Goal: Information Seeking & Learning: Learn about a topic

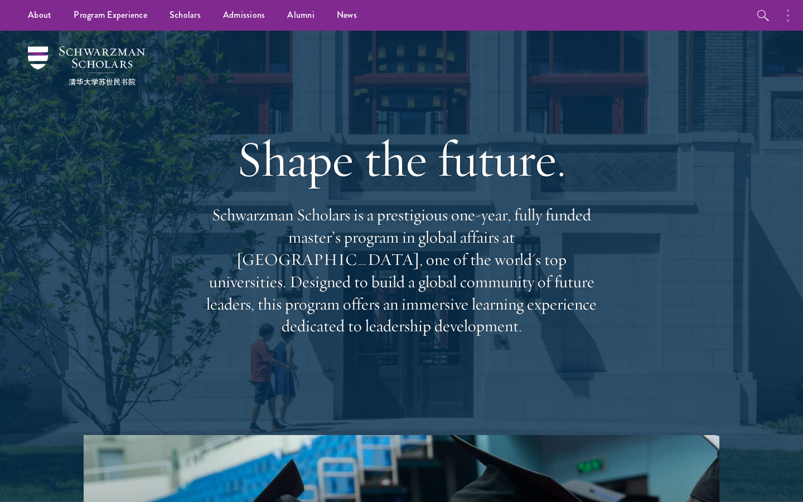
click at [783, 9] on button "button" at bounding box center [790, 15] width 25 height 31
click at [669, 16] on button "button" at bounding box center [670, 15] width 25 height 31
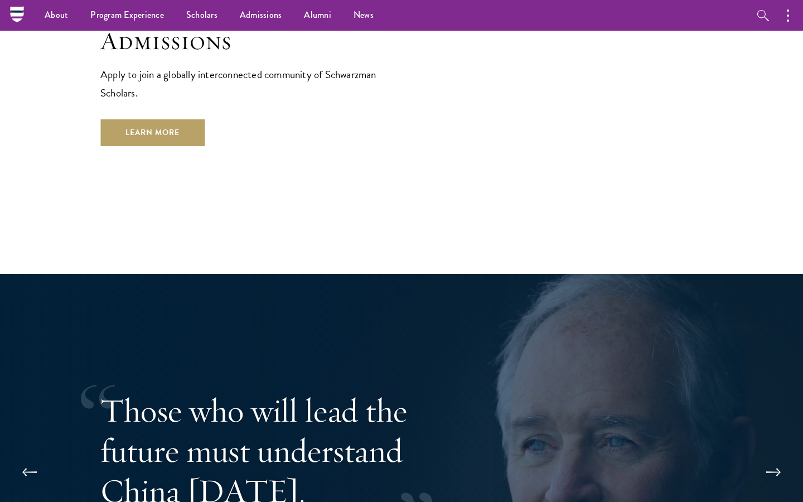
scroll to position [1983, 0]
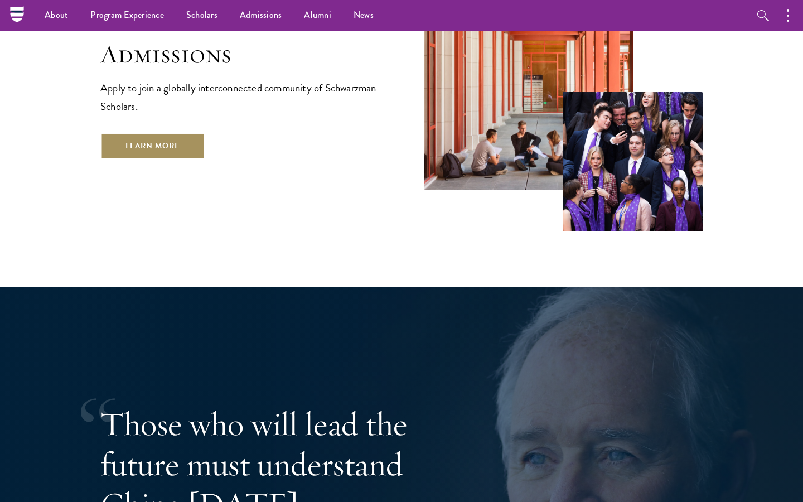
click at [157, 133] on link "Learn More" at bounding box center [152, 146] width 104 height 27
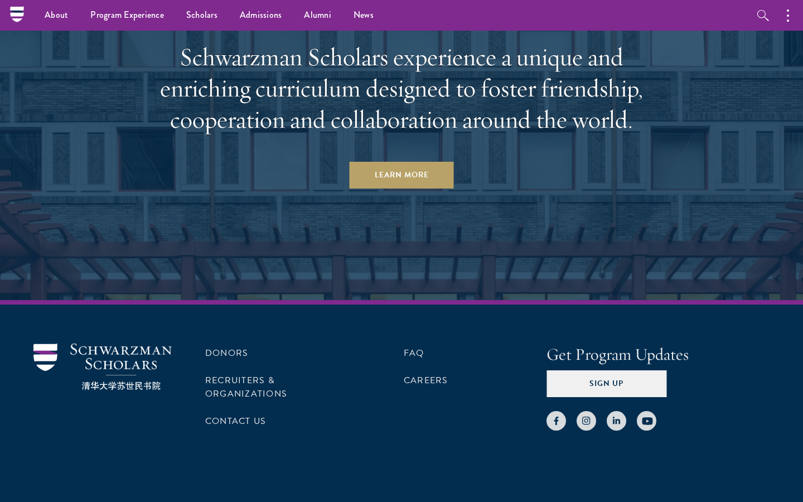
scroll to position [5398, 0]
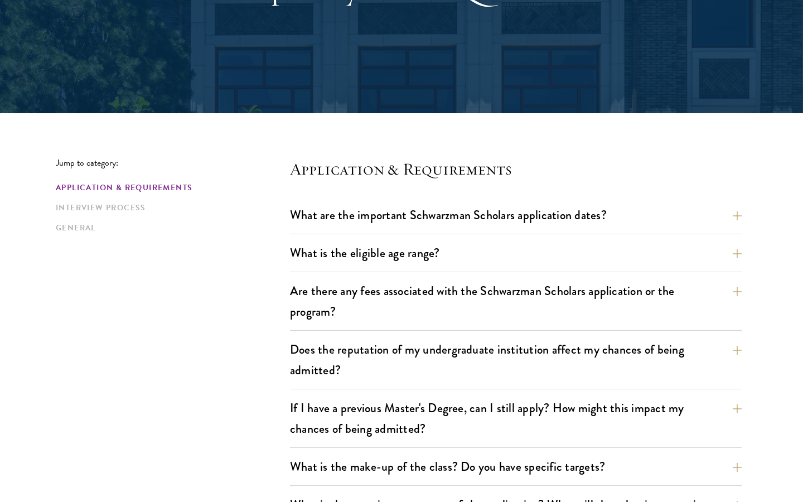
scroll to position [228, 0]
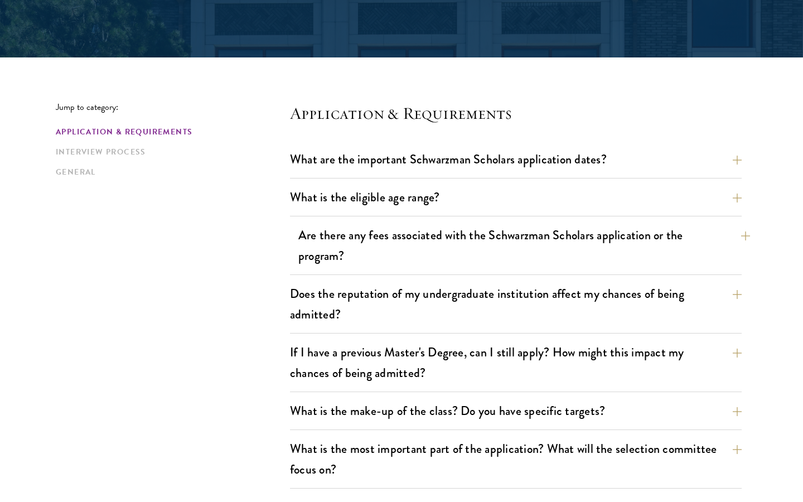
click at [319, 254] on button "Are there any fees associated with the Schwarzman Scholars application or the p…" at bounding box center [523, 245] width 451 height 46
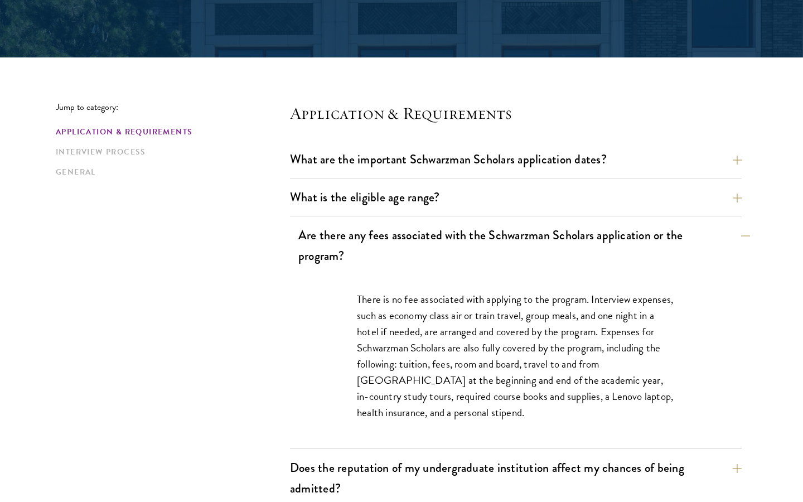
click at [319, 254] on button "Are there any fees associated with the Schwarzman Scholars application or the p…" at bounding box center [523, 245] width 451 height 46
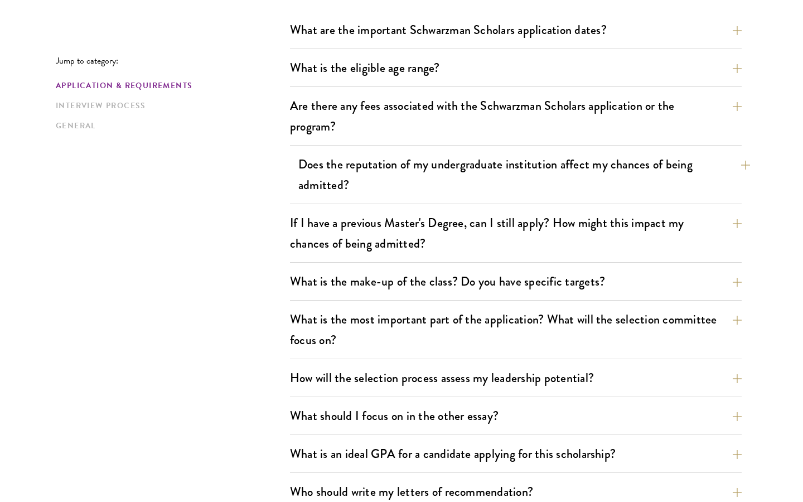
scroll to position [358, 0]
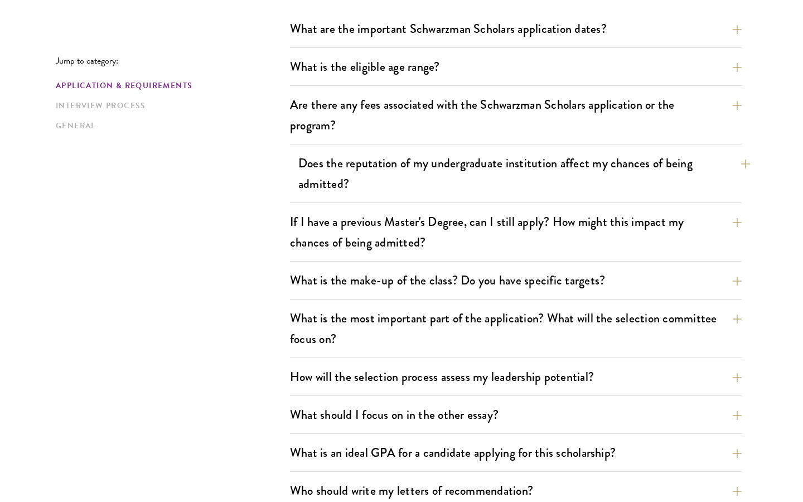
click at [319, 167] on button "Does the reputation of my undergraduate institution affect my chances of being …" at bounding box center [523, 173] width 451 height 46
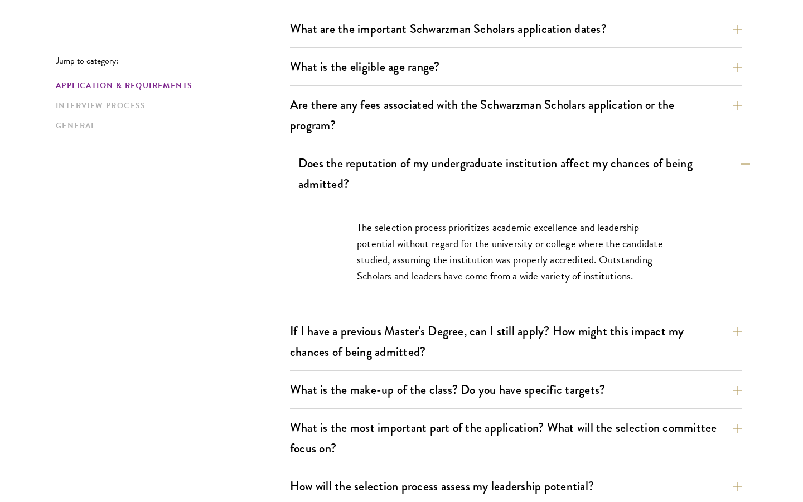
click at [319, 167] on button "Does the reputation of my undergraduate institution affect my chances of being …" at bounding box center [523, 173] width 451 height 46
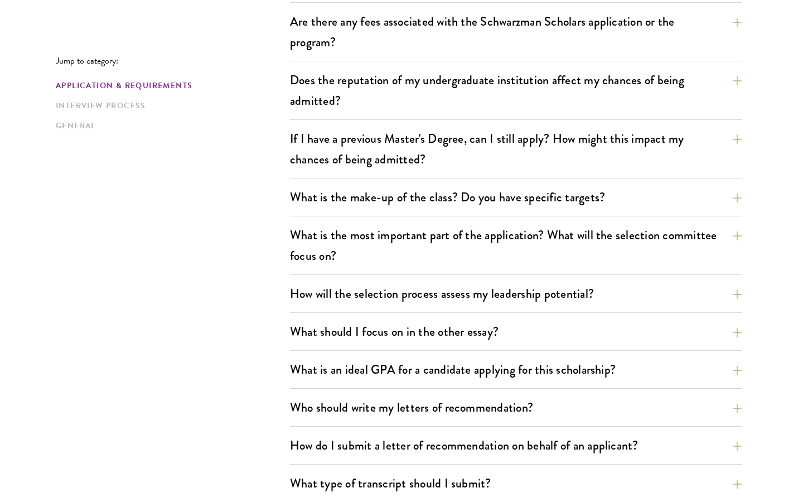
scroll to position [445, 0]
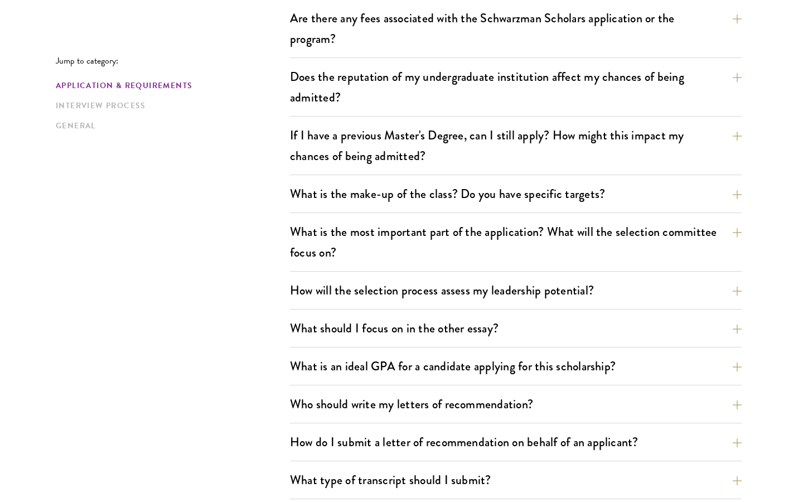
click at [323, 212] on div "What is the make-up of the class? Do you have specific targets? The only firm t…" at bounding box center [515, 197] width 451 height 32
click at [327, 201] on button "What is the make-up of the class? Do you have specific targets?" at bounding box center [523, 193] width 451 height 25
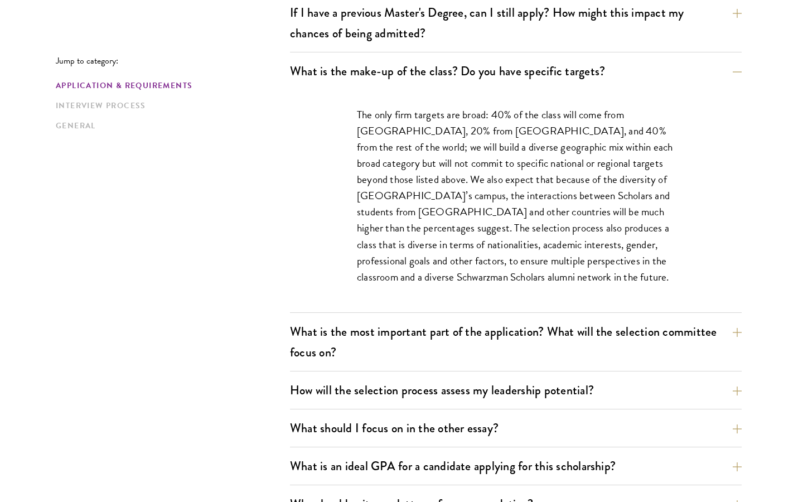
scroll to position [569, 0]
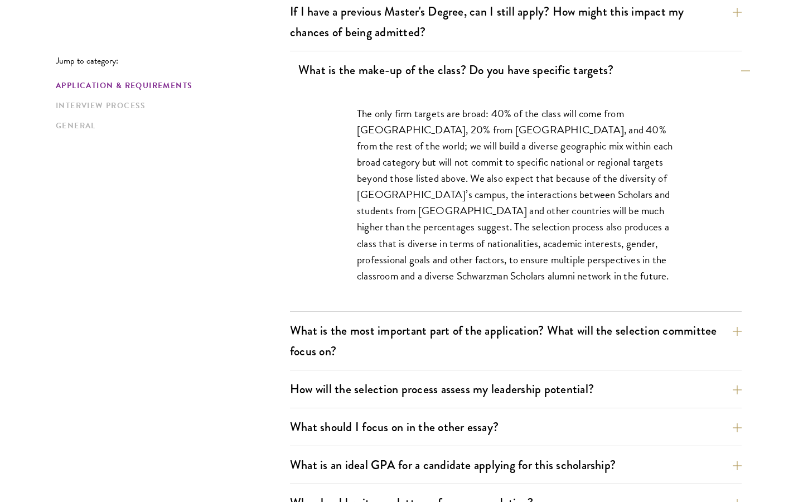
click at [330, 69] on button "What is the make-up of the class? Do you have specific targets?" at bounding box center [523, 69] width 451 height 25
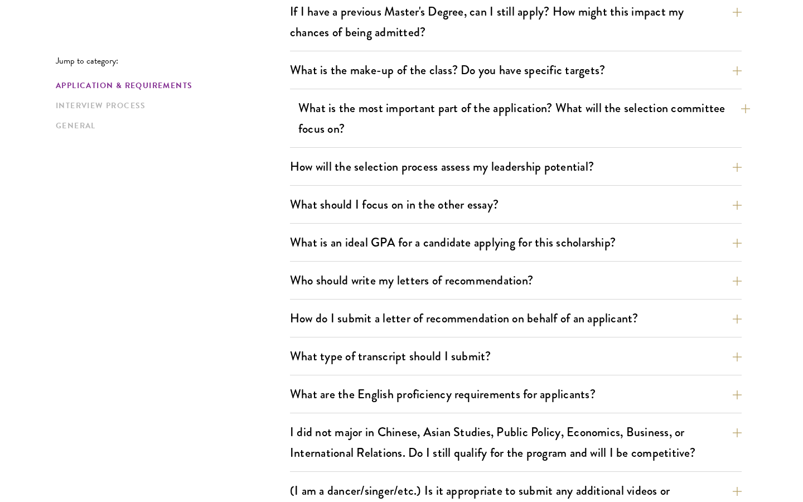
click at [299, 110] on button "What is the most important part of the application? What will the selection com…" at bounding box center [523, 118] width 451 height 46
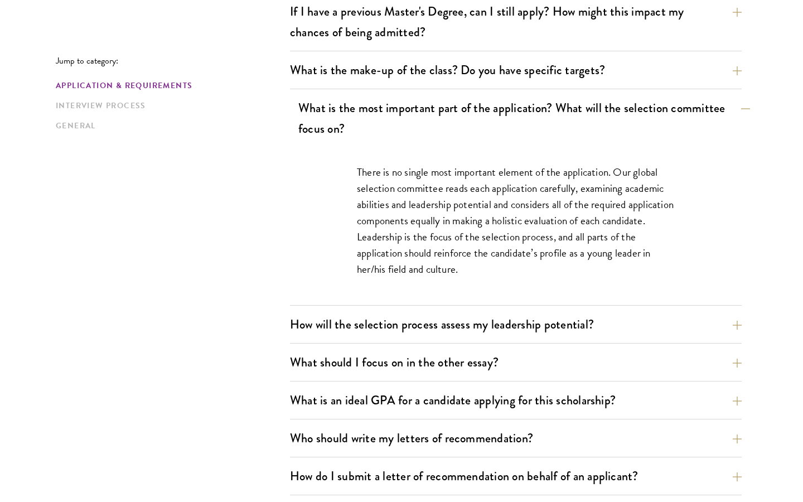
click at [302, 114] on button "What is the most important part of the application? What will the selection com…" at bounding box center [523, 118] width 451 height 46
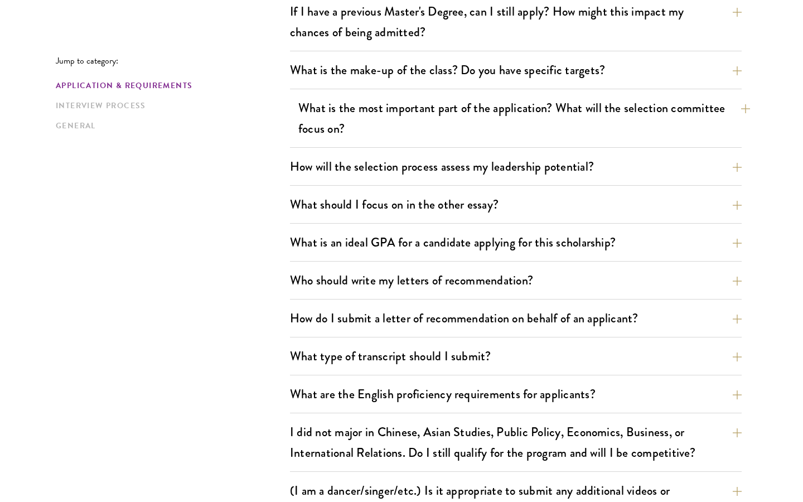
click at [302, 114] on button "What is the most important part of the application? What will the selection com…" at bounding box center [523, 118] width 451 height 46
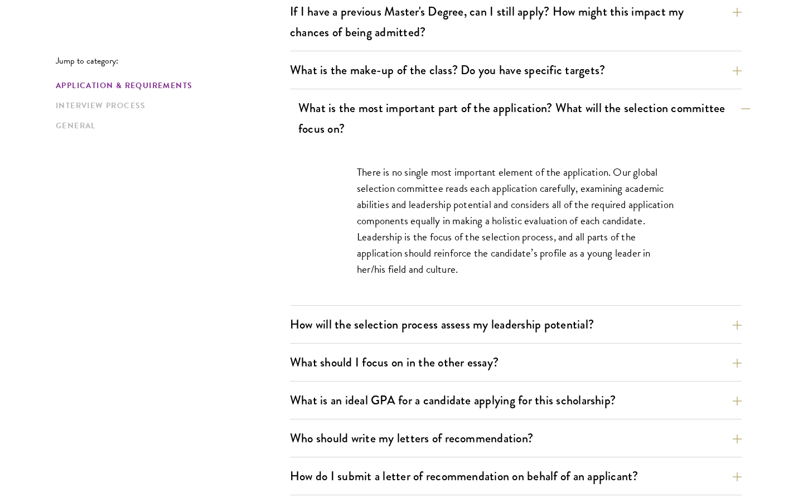
click at [302, 114] on button "What is the most important part of the application? What will the selection com…" at bounding box center [523, 118] width 451 height 46
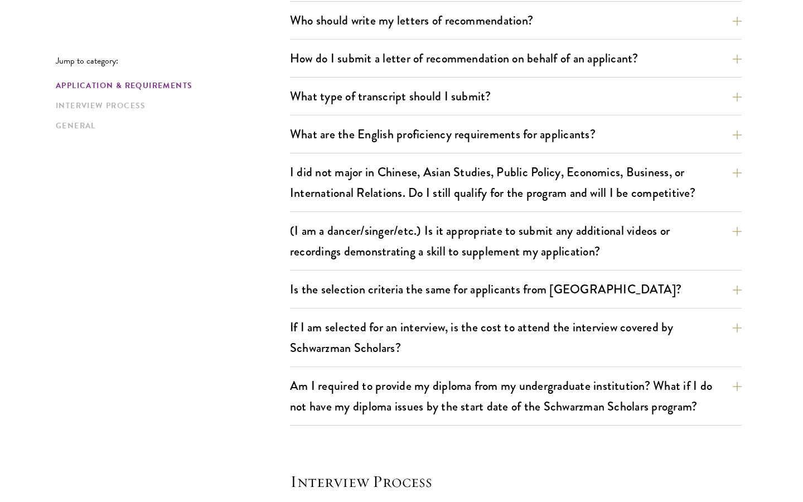
scroll to position [838, 0]
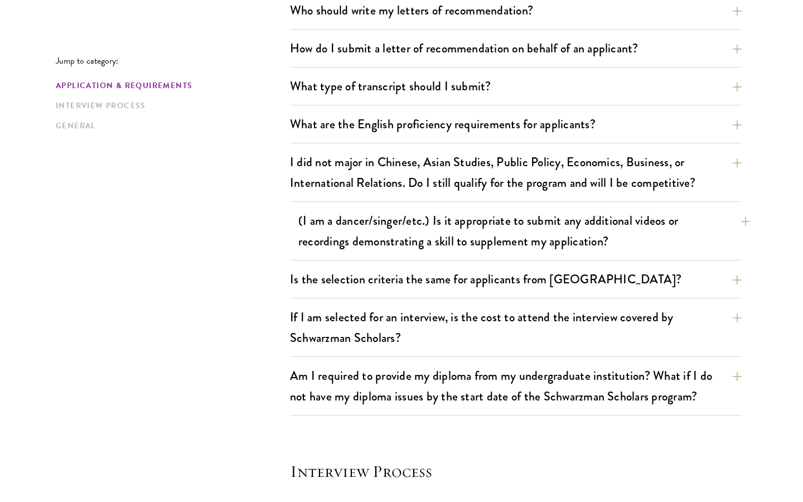
click at [328, 220] on button "(I am a dancer/singer/etc.) Is it appropriate to submit any additional videos o…" at bounding box center [523, 231] width 451 height 46
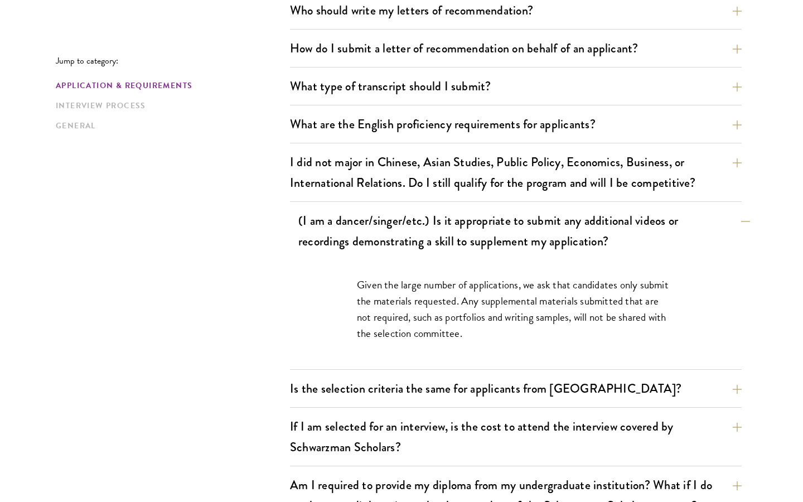
click at [312, 231] on button "(I am a dancer/singer/etc.) Is it appropriate to submit any additional videos o…" at bounding box center [523, 231] width 451 height 46
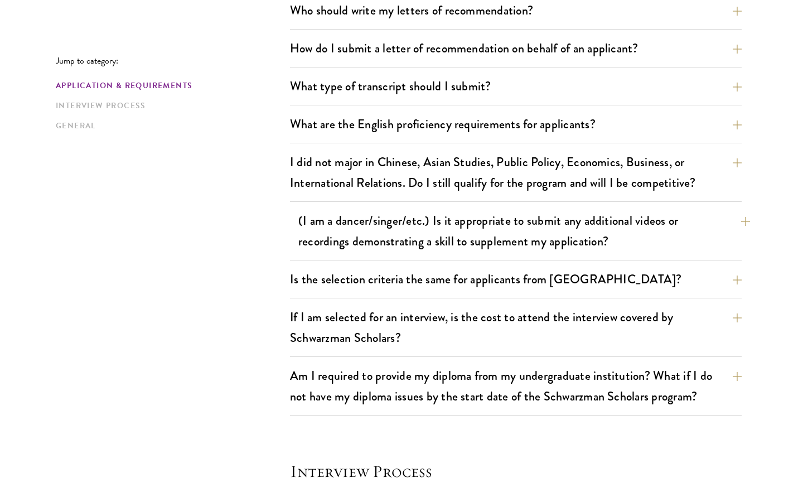
click at [318, 225] on button "(I am a dancer/singer/etc.) Is it appropriate to submit any additional videos o…" at bounding box center [523, 231] width 451 height 46
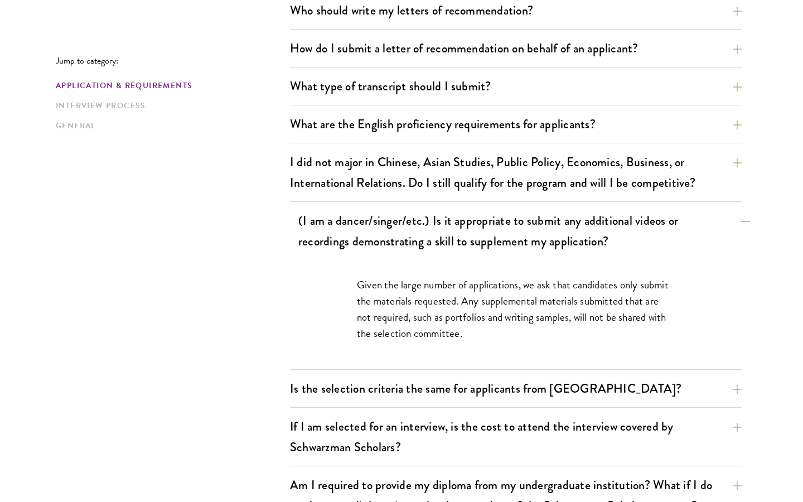
click at [347, 226] on button "(I am a dancer/singer/etc.) Is it appropriate to submit any additional videos o…" at bounding box center [523, 231] width 451 height 46
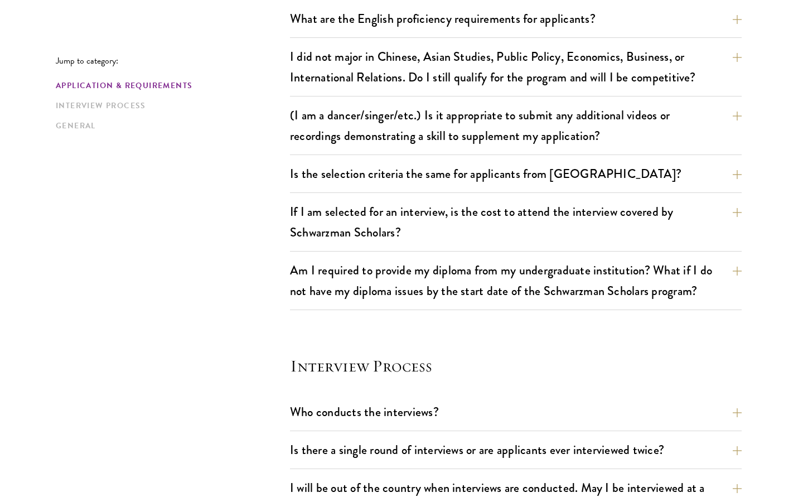
scroll to position [1077, 0]
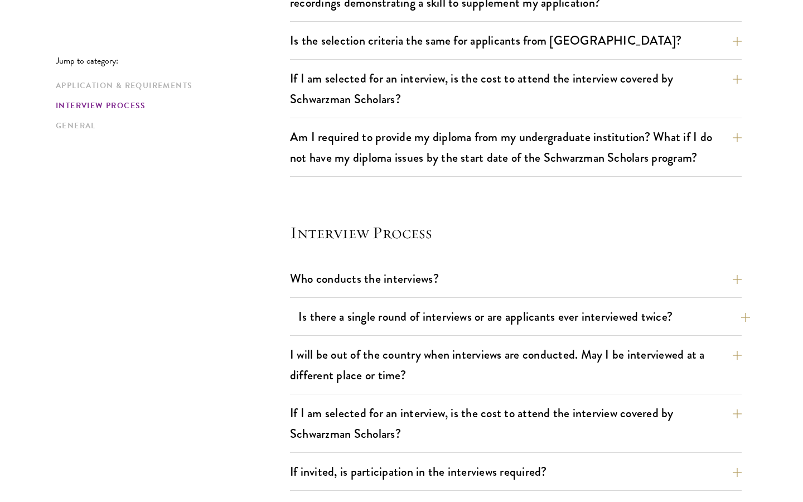
click at [305, 320] on button "Is there a single round of interviews or are applicants ever interviewed twice?" at bounding box center [523, 316] width 451 height 25
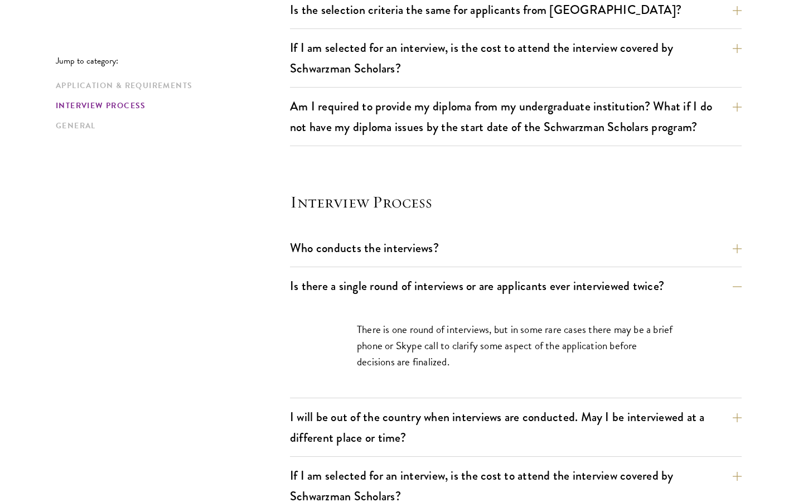
scroll to position [1111, 0]
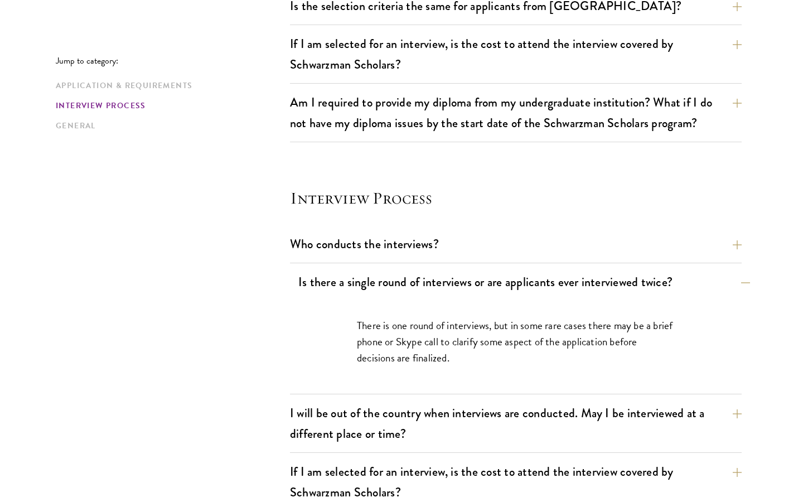
click at [314, 280] on button "Is there a single round of interviews or are applicants ever interviewed twice?" at bounding box center [523, 281] width 451 height 25
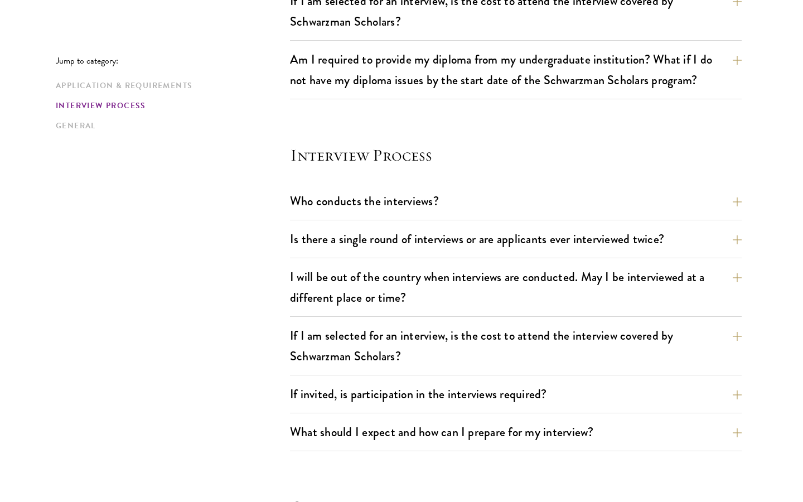
scroll to position [1155, 0]
click at [311, 280] on button "I will be out of the country when interviews are conducted. May I be interviewe…" at bounding box center [523, 287] width 451 height 46
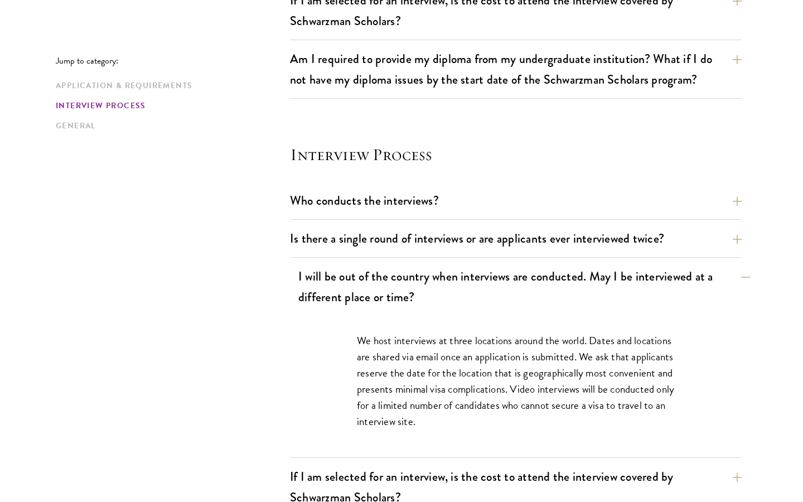
click at [311, 280] on button "I will be out of the country when interviews are conducted. May I be interviewe…" at bounding box center [523, 287] width 451 height 46
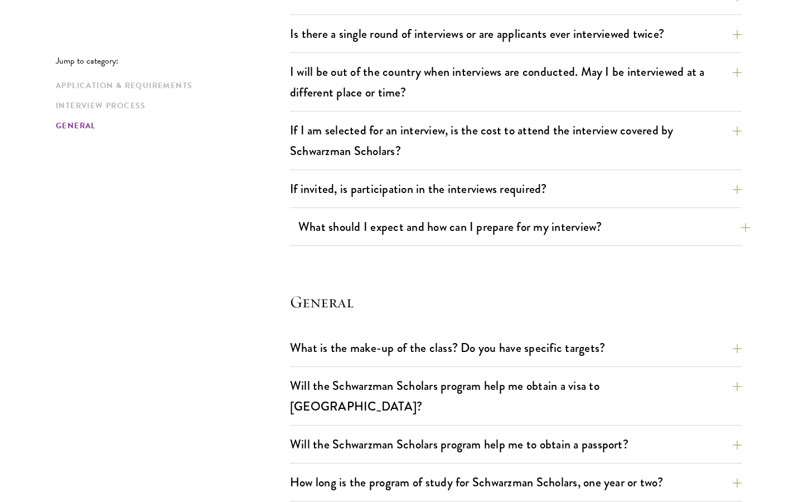
scroll to position [1361, 0]
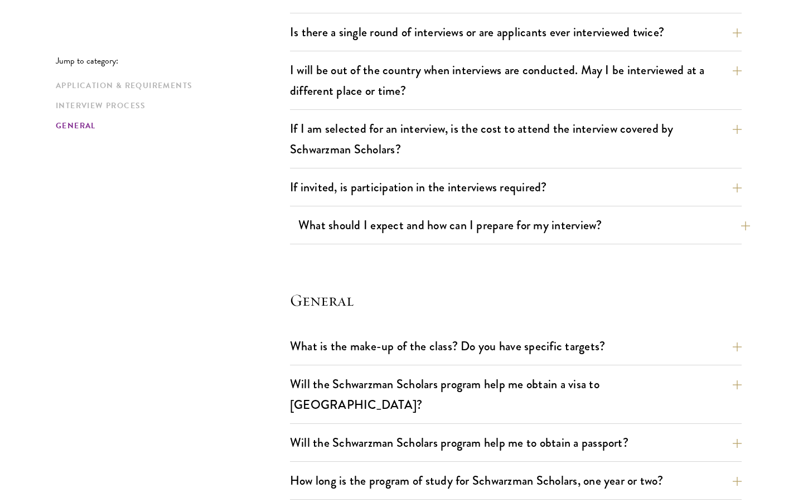
click at [354, 221] on button "What should I expect and how can I prepare for my interview?" at bounding box center [523, 224] width 451 height 25
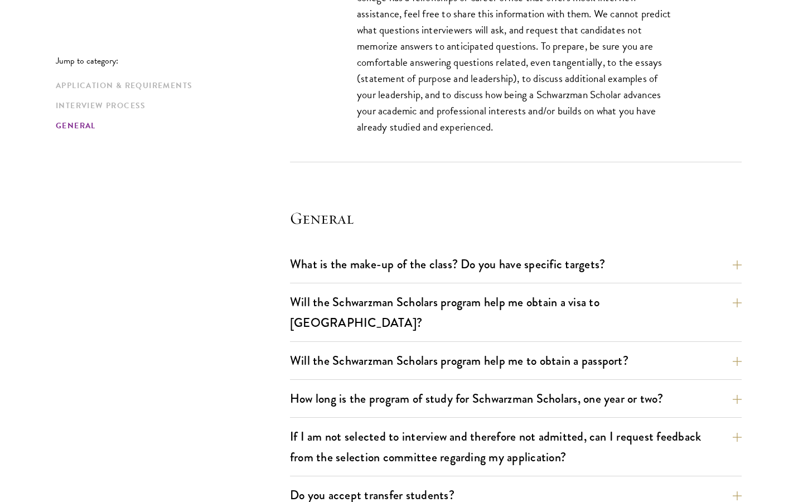
scroll to position [2132, 0]
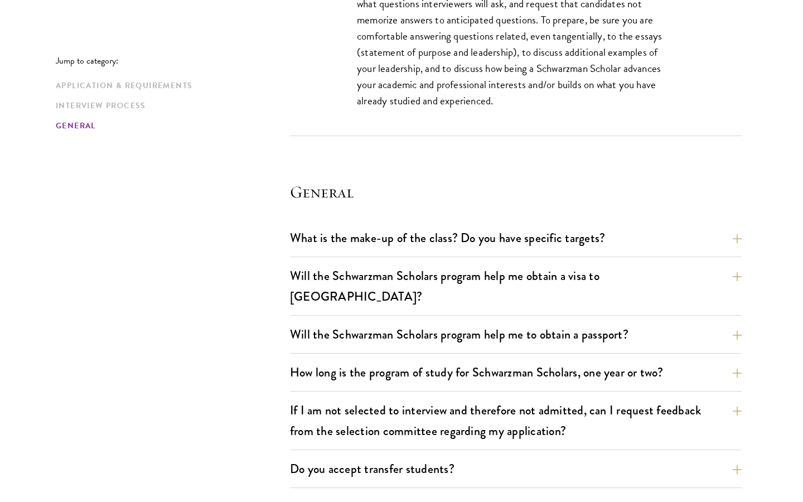
click at [347, 215] on section "General What is the make-up of the class? Do you have specific targets? The onl…" at bounding box center [515, 393] width 451 height 424
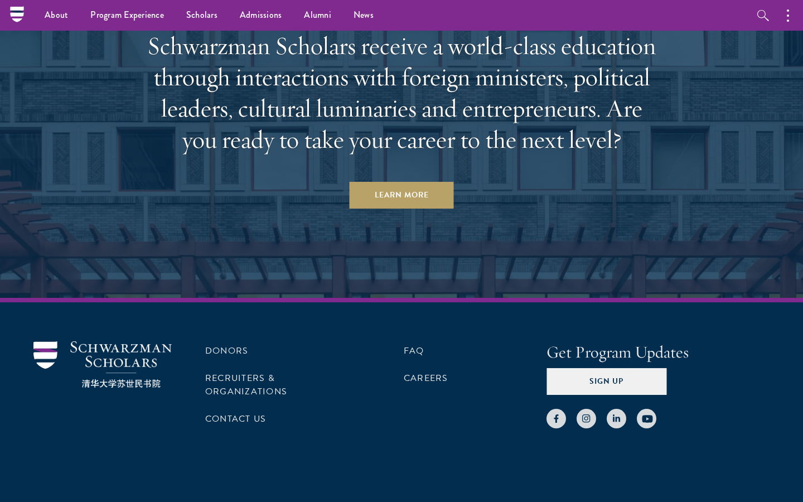
scroll to position [3605, 0]
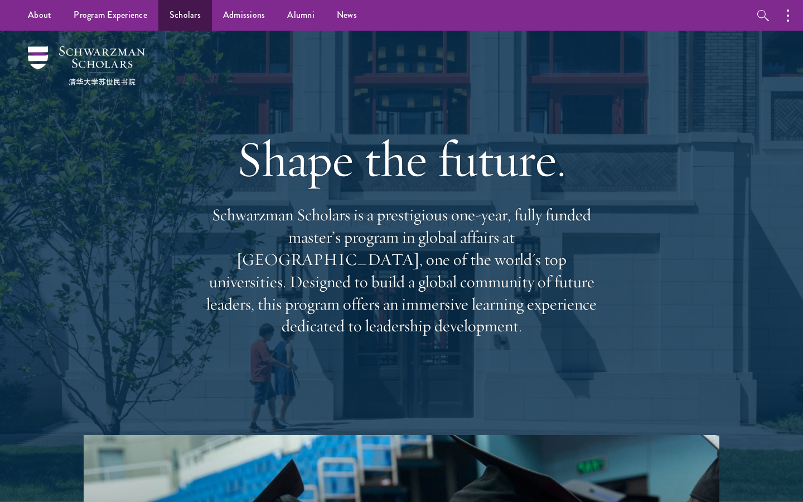
click at [178, 15] on link "Scholars" at bounding box center [185, 15] width 54 height 31
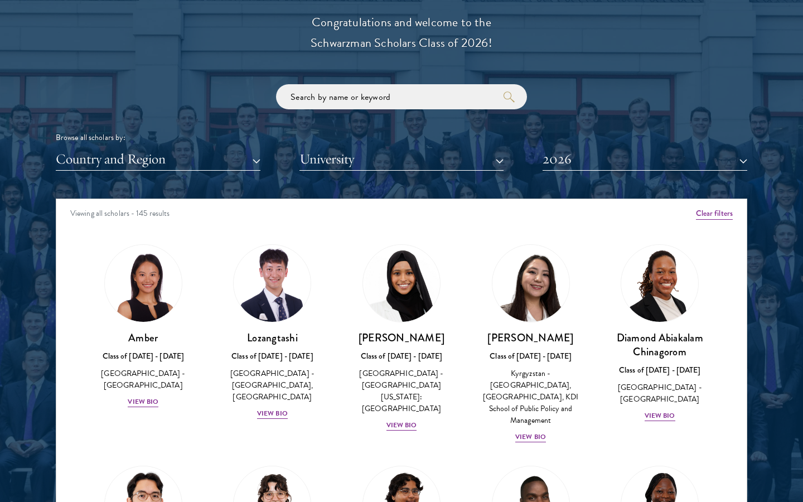
scroll to position [1284, 0]
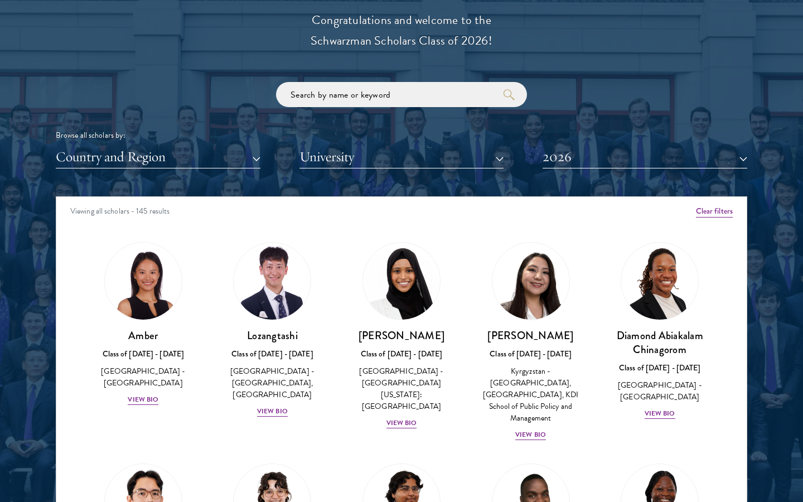
click at [574, 152] on button "2026" at bounding box center [644, 156] width 205 height 23
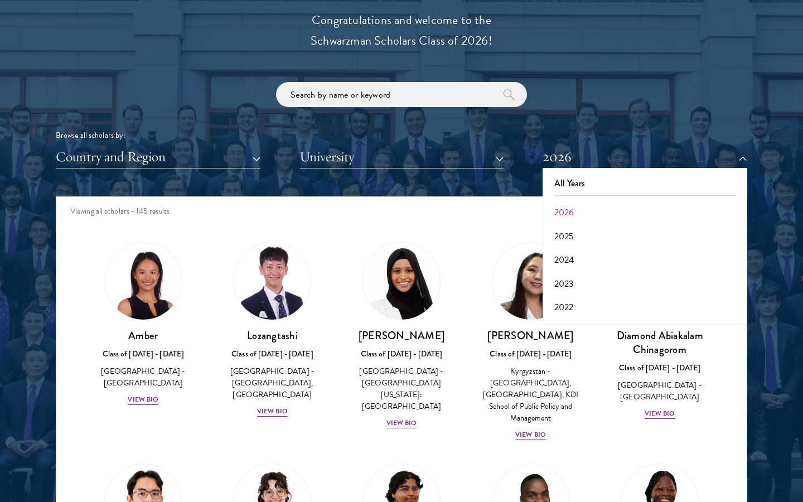
click at [558, 202] on button "2026" at bounding box center [645, 212] width 198 height 23
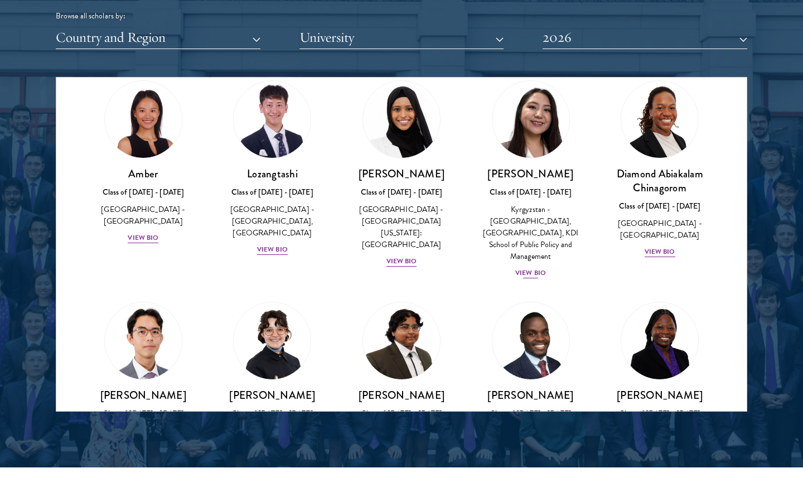
scroll to position [228, 0]
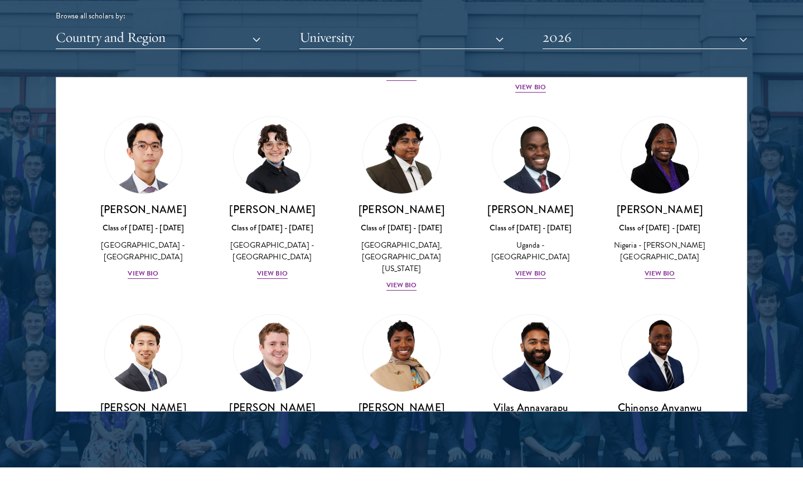
click at [327, 37] on button "University" at bounding box center [401, 37] width 205 height 23
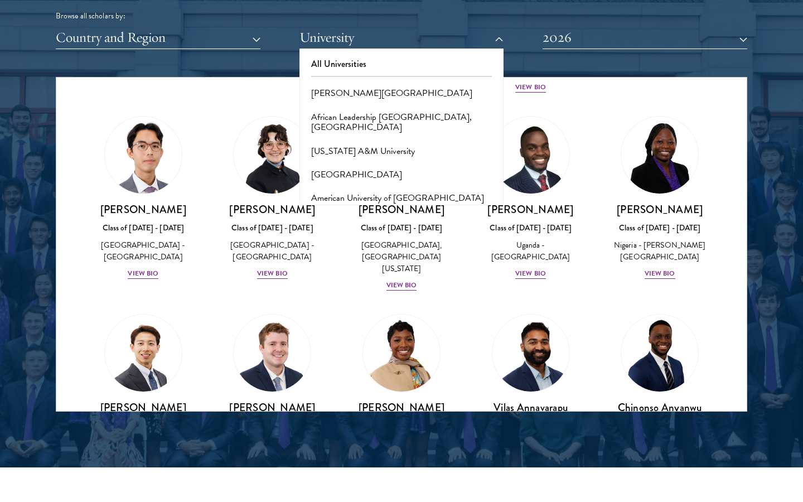
click at [241, 35] on button "Country and Region" at bounding box center [158, 37] width 205 height 23
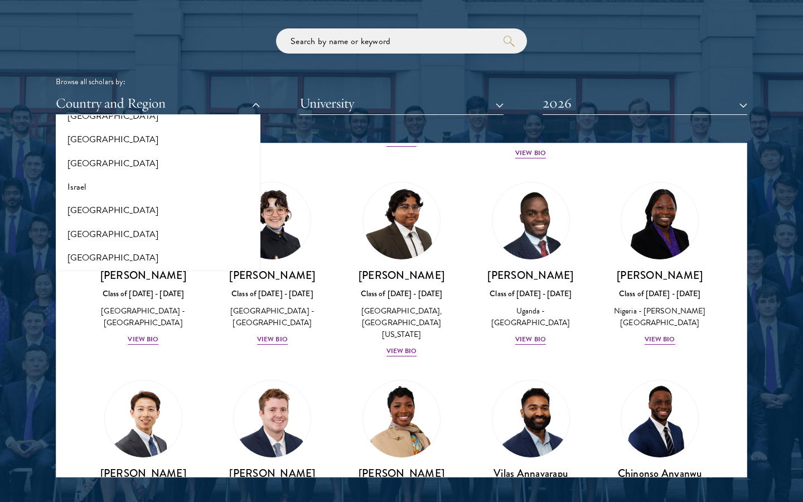
scroll to position [908, 0]
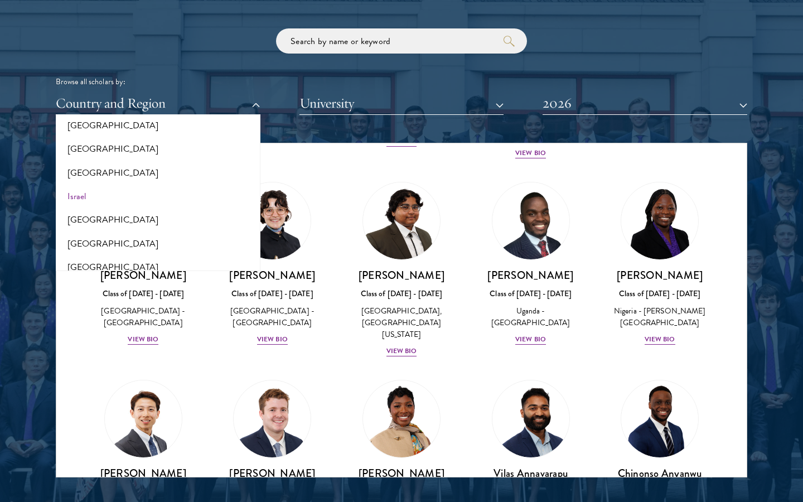
click at [104, 192] on button "Israel" at bounding box center [158, 195] width 198 height 23
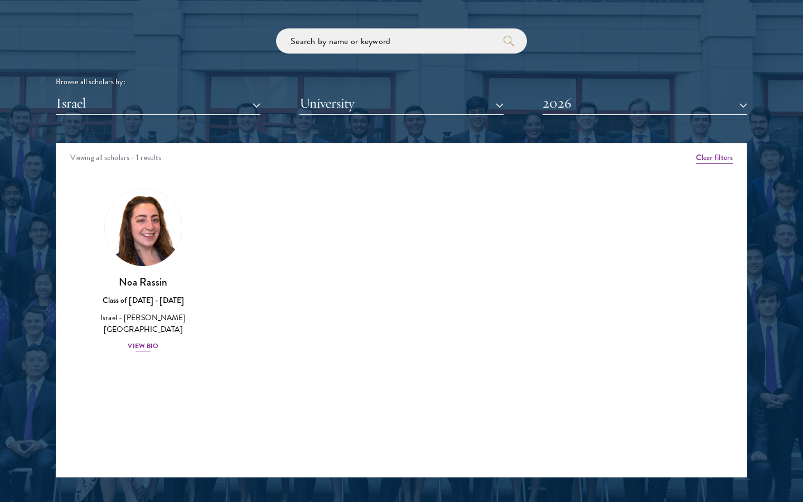
click at [151, 261] on img at bounding box center [143, 227] width 85 height 85
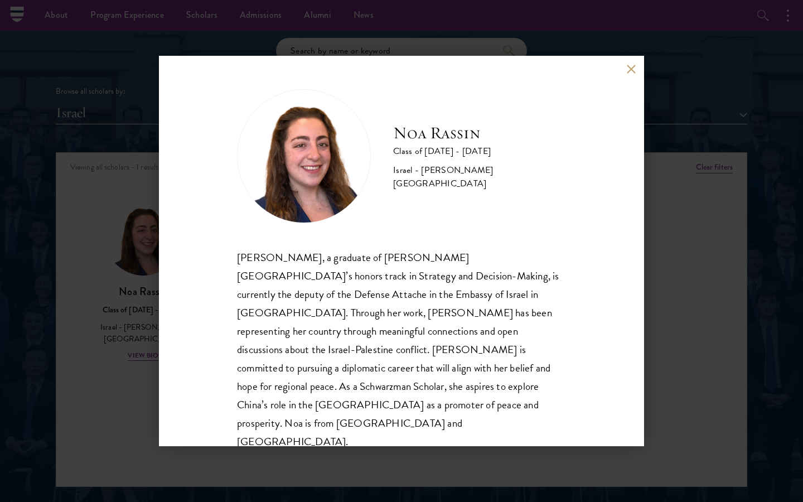
scroll to position [1327, 0]
click at [633, 74] on button at bounding box center [630, 68] width 9 height 9
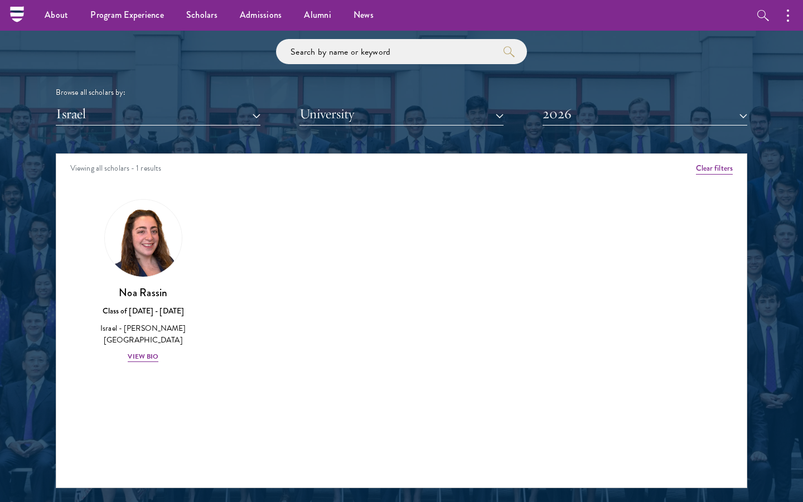
click at [152, 109] on button "Israel" at bounding box center [158, 114] width 205 height 23
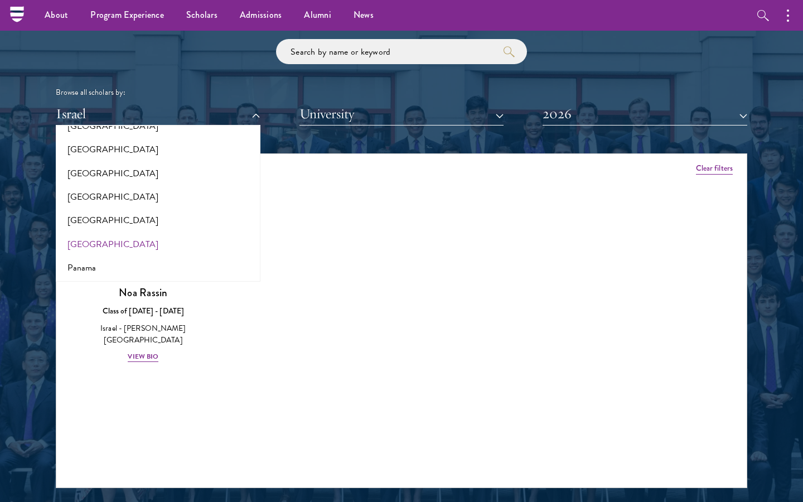
scroll to position [1567, 0]
click at [101, 231] on button "[GEOGRAPHIC_DATA]" at bounding box center [158, 242] width 198 height 23
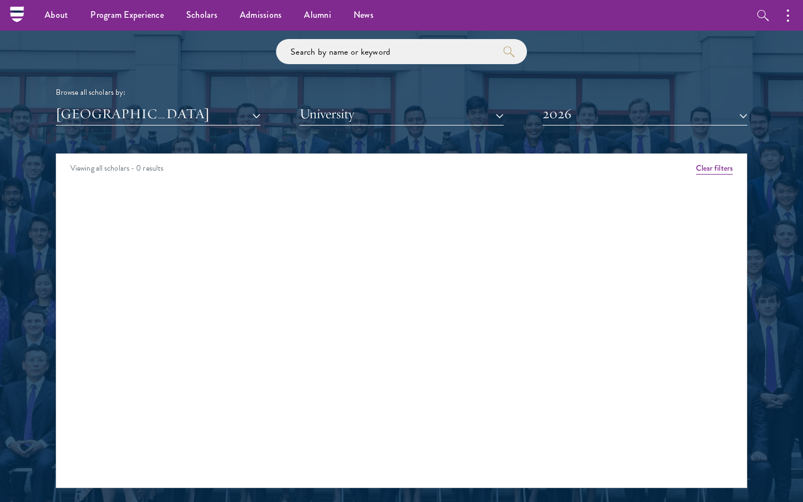
click at [210, 116] on button "[GEOGRAPHIC_DATA]" at bounding box center [158, 114] width 205 height 23
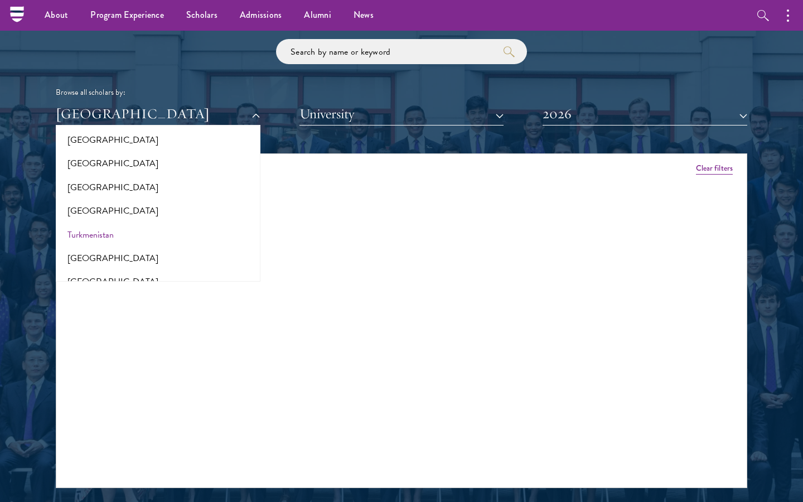
scroll to position [2167, 0]
click at [152, 222] on button "Turkmenistan" at bounding box center [158, 233] width 198 height 23
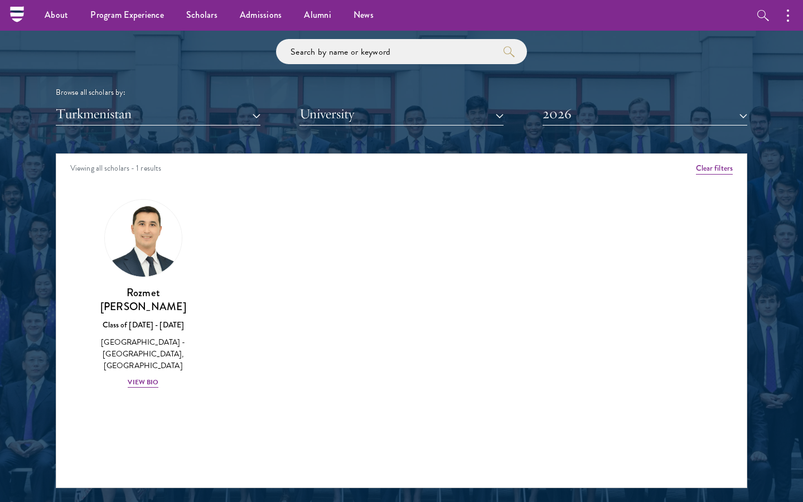
click at [155, 114] on button "Turkmenistan" at bounding box center [158, 114] width 205 height 23
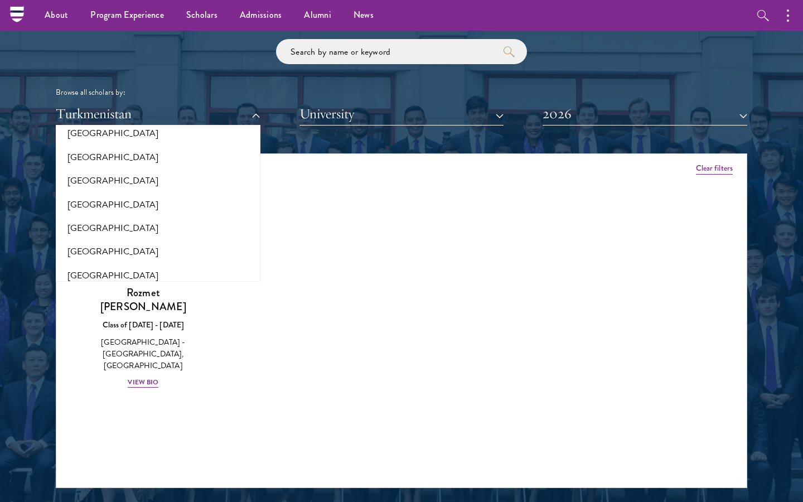
scroll to position [2314, 0]
click at [112, 288] on button "[GEOGRAPHIC_DATA]" at bounding box center [158, 299] width 198 height 23
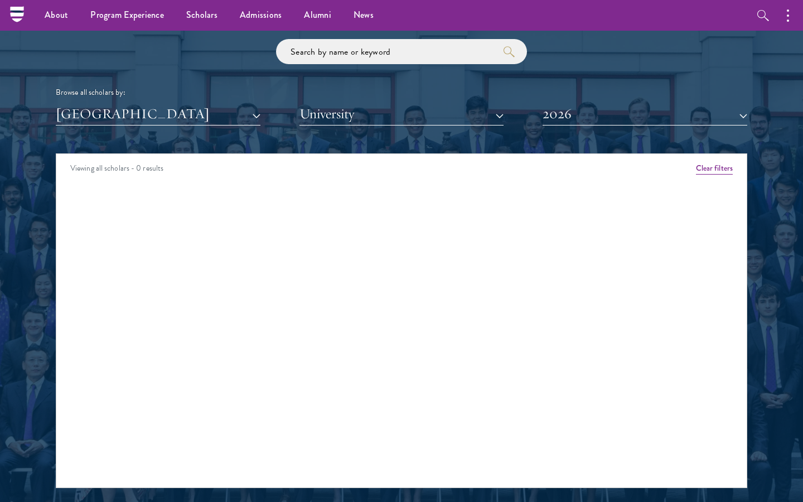
click at [145, 108] on button "[GEOGRAPHIC_DATA]" at bounding box center [158, 114] width 205 height 23
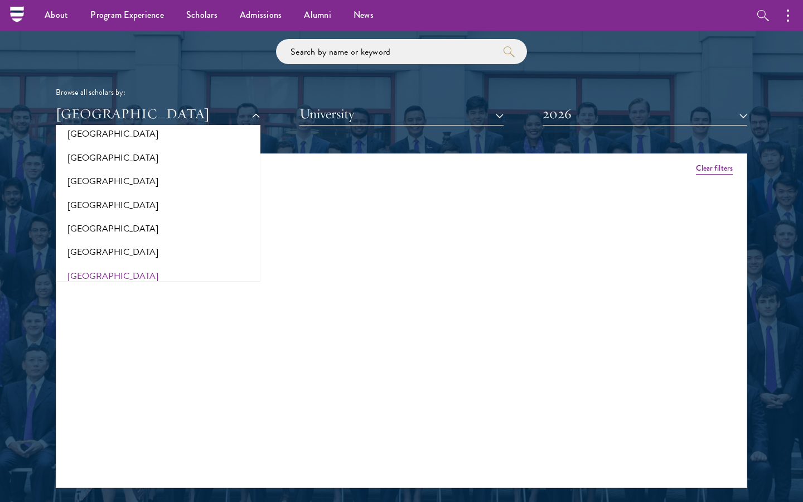
click at [102, 264] on button "[GEOGRAPHIC_DATA]" at bounding box center [158, 275] width 198 height 23
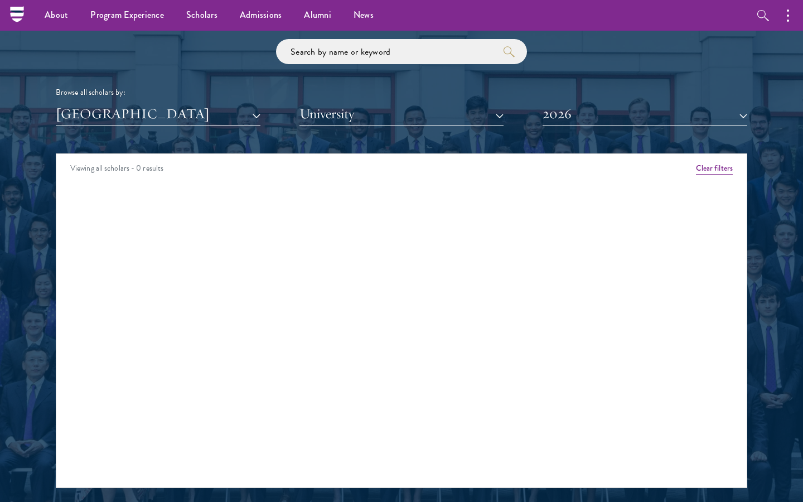
click at [151, 115] on button "[GEOGRAPHIC_DATA]" at bounding box center [158, 114] width 205 height 23
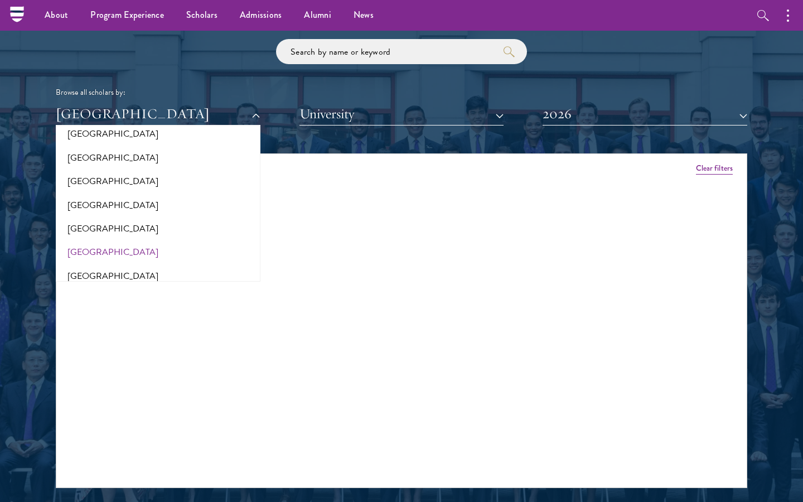
click at [105, 240] on button "[GEOGRAPHIC_DATA]" at bounding box center [158, 251] width 198 height 23
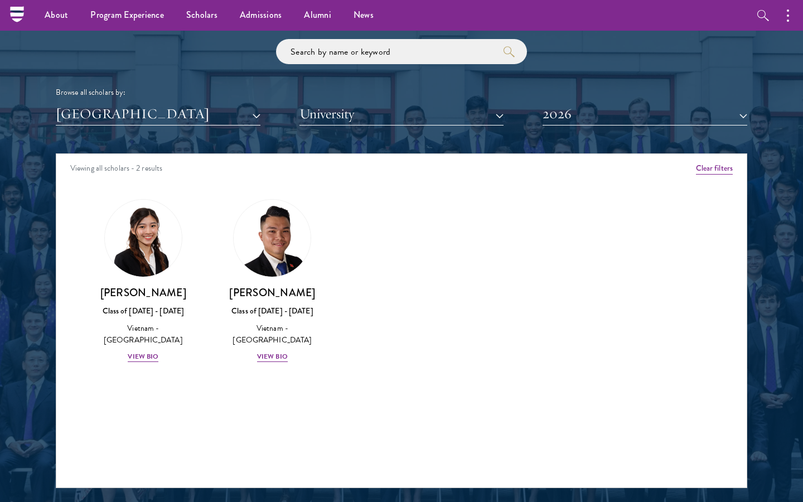
click at [134, 109] on button "[GEOGRAPHIC_DATA]" at bounding box center [158, 114] width 205 height 23
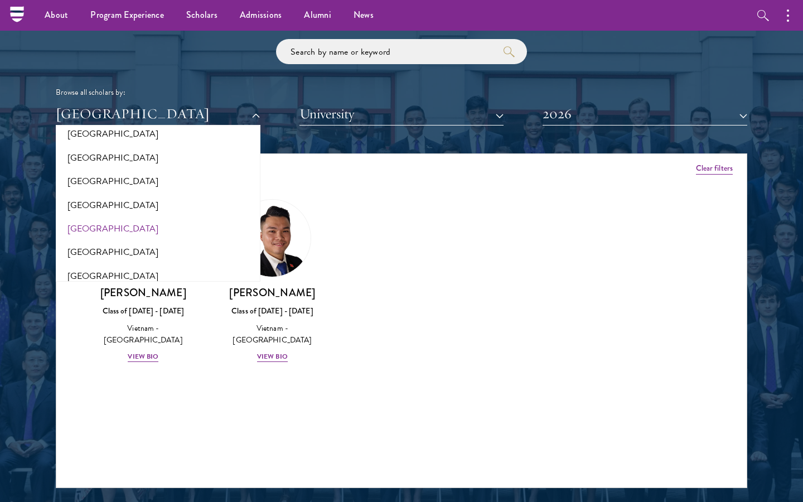
click at [111, 217] on button "[GEOGRAPHIC_DATA]" at bounding box center [158, 228] width 198 height 23
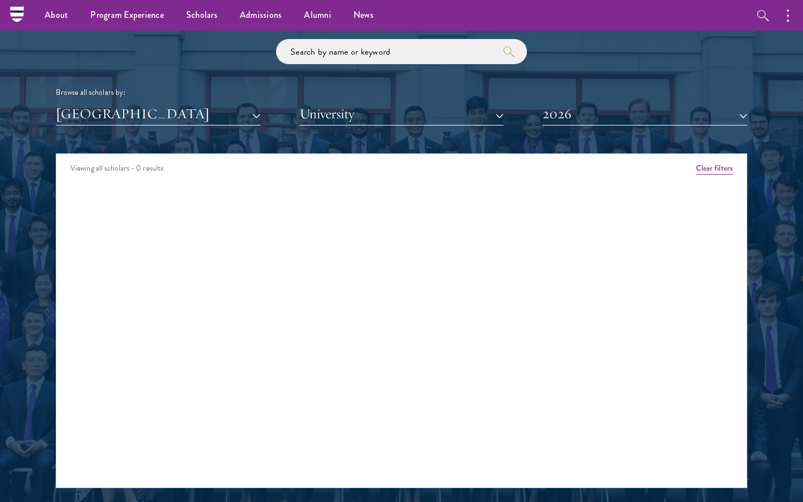
click at [129, 117] on button "[GEOGRAPHIC_DATA]" at bounding box center [158, 114] width 205 height 23
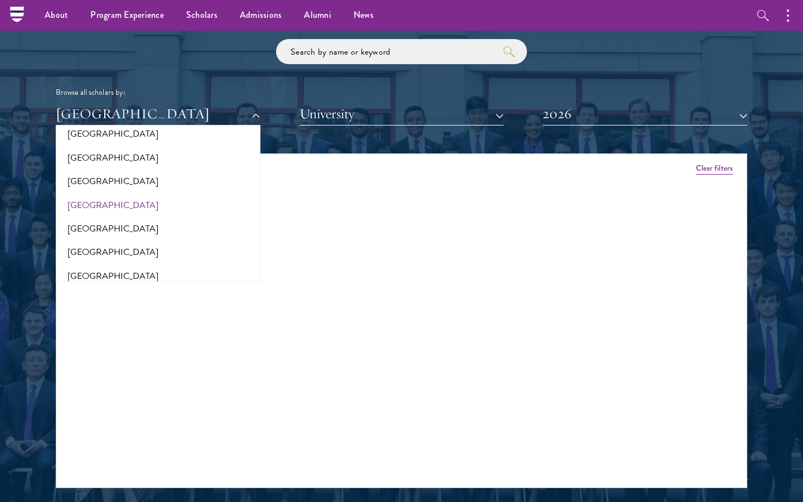
click at [118, 193] on button "[GEOGRAPHIC_DATA]" at bounding box center [158, 204] width 198 height 23
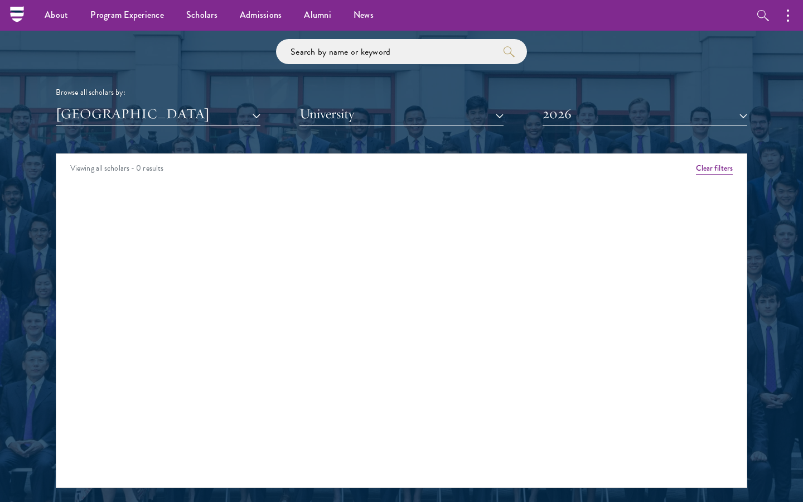
click at [128, 121] on button "[GEOGRAPHIC_DATA]" at bounding box center [158, 114] width 205 height 23
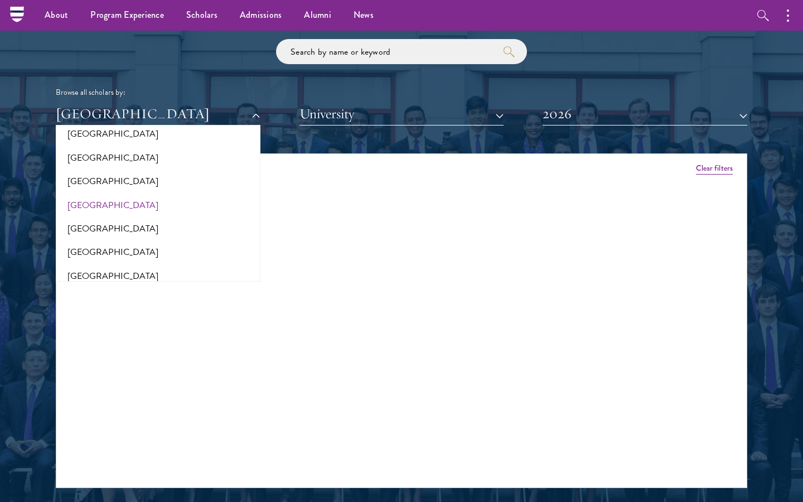
scroll to position [2304, 0]
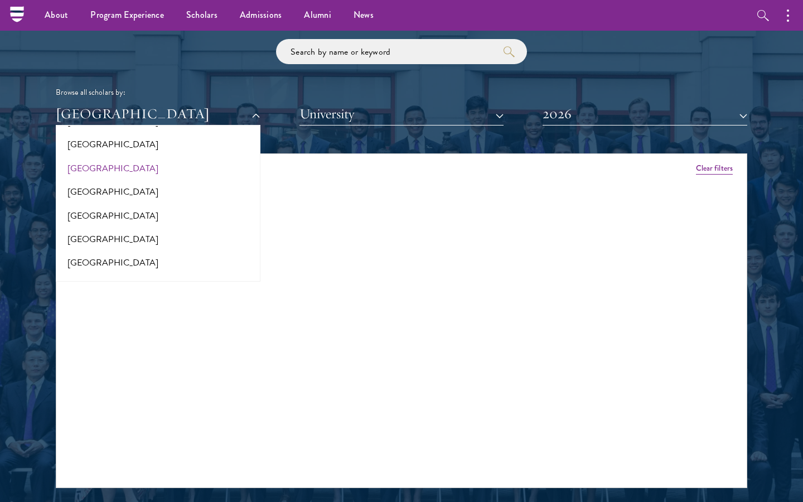
click at [126, 157] on button "[GEOGRAPHIC_DATA]" at bounding box center [158, 168] width 198 height 23
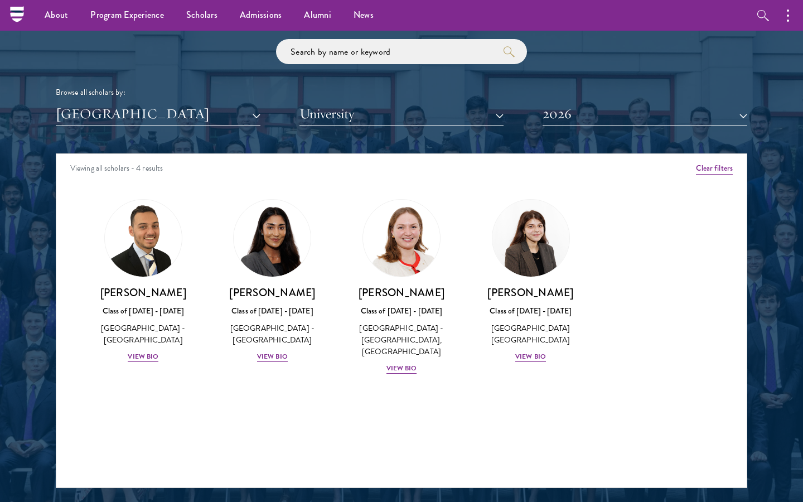
click at [136, 107] on button "[GEOGRAPHIC_DATA]" at bounding box center [158, 114] width 205 height 23
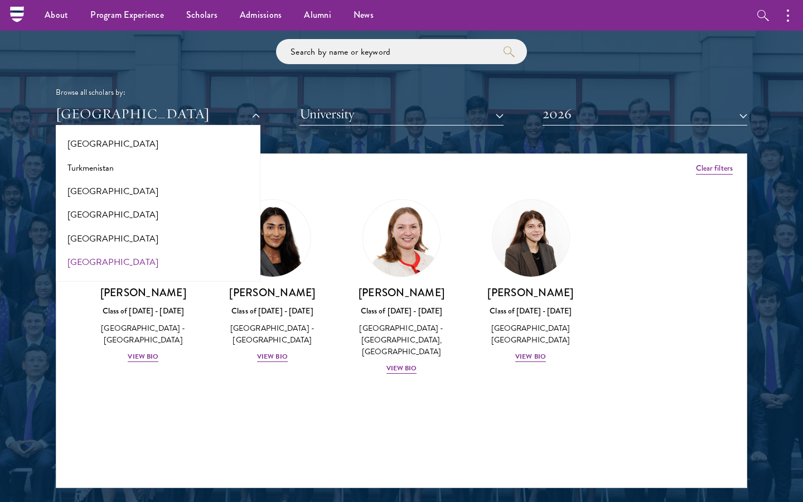
scroll to position [2230, 0]
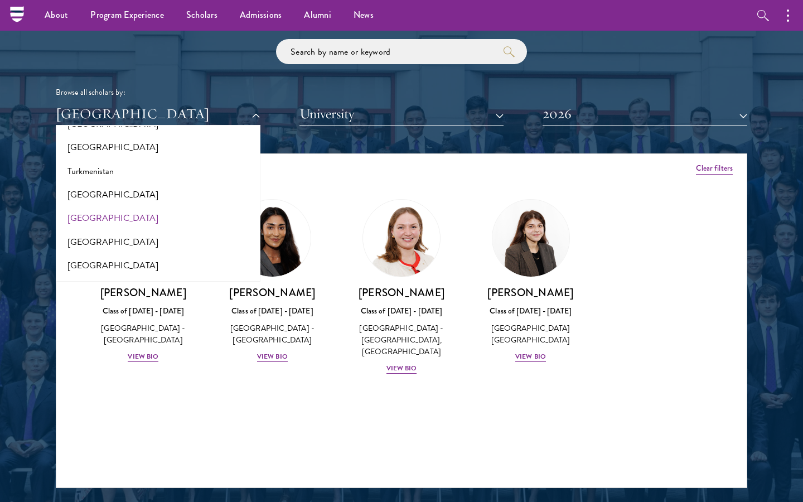
click at [119, 206] on button "[GEOGRAPHIC_DATA]" at bounding box center [158, 217] width 198 height 23
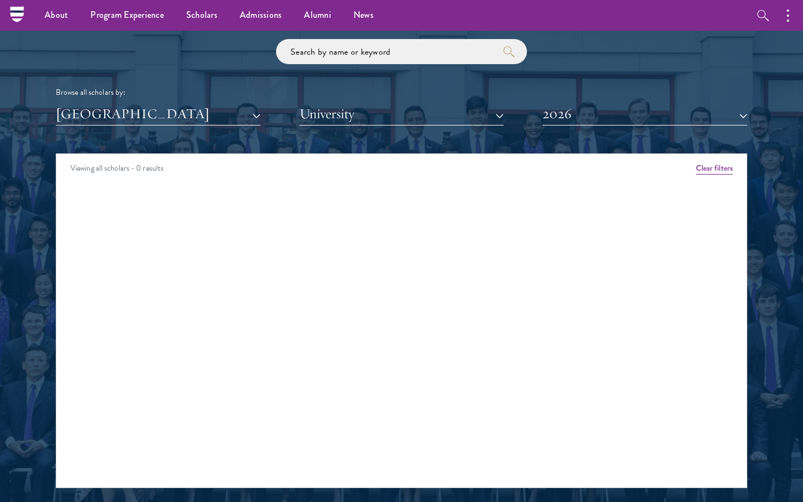
click at [157, 114] on button "[GEOGRAPHIC_DATA]" at bounding box center [158, 114] width 205 height 23
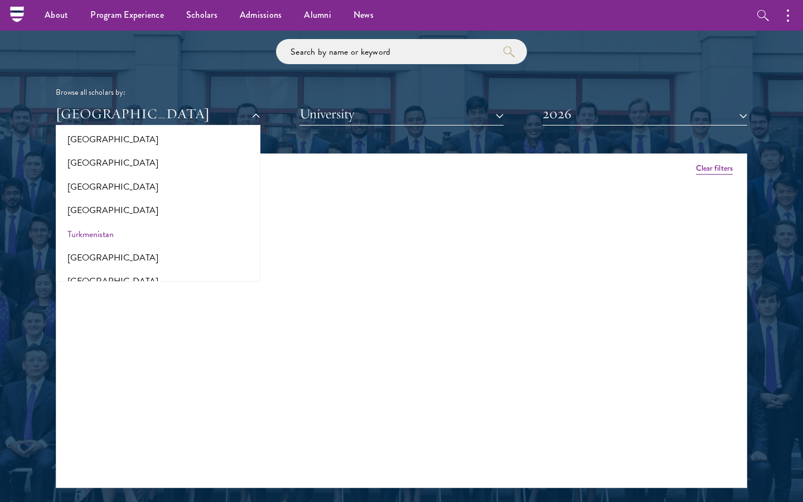
scroll to position [2167, 0]
click at [145, 199] on button "[GEOGRAPHIC_DATA]" at bounding box center [158, 210] width 198 height 23
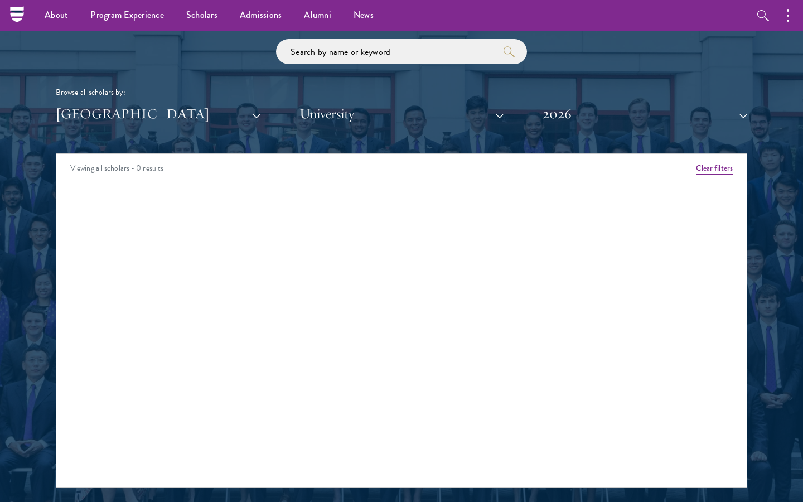
click at [159, 121] on button "[GEOGRAPHIC_DATA]" at bounding box center [158, 114] width 205 height 23
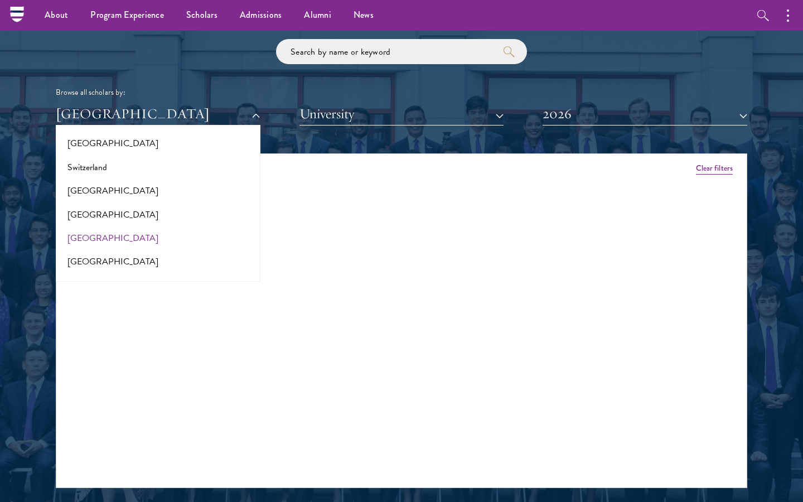
scroll to position [2068, 0]
click at [135, 227] on button "[GEOGRAPHIC_DATA]" at bounding box center [158, 238] width 198 height 23
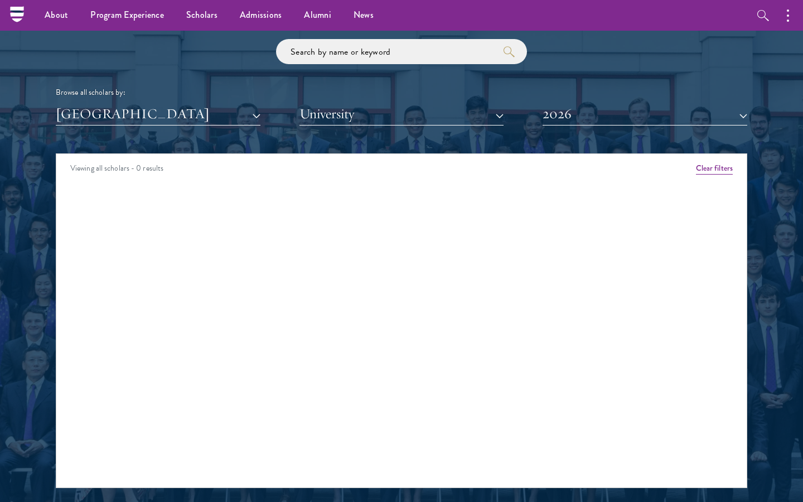
click at [161, 109] on button "[GEOGRAPHIC_DATA]" at bounding box center [158, 114] width 205 height 23
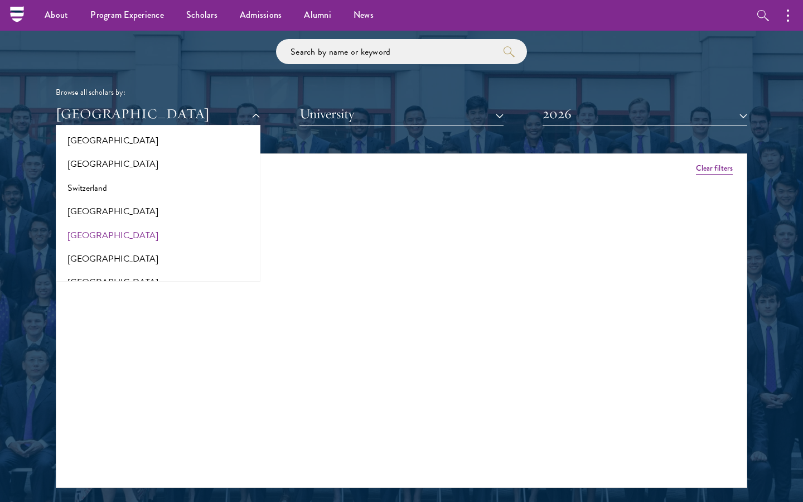
scroll to position [2046, 0]
click at [138, 178] on button "Switzerland" at bounding box center [158, 189] width 198 height 23
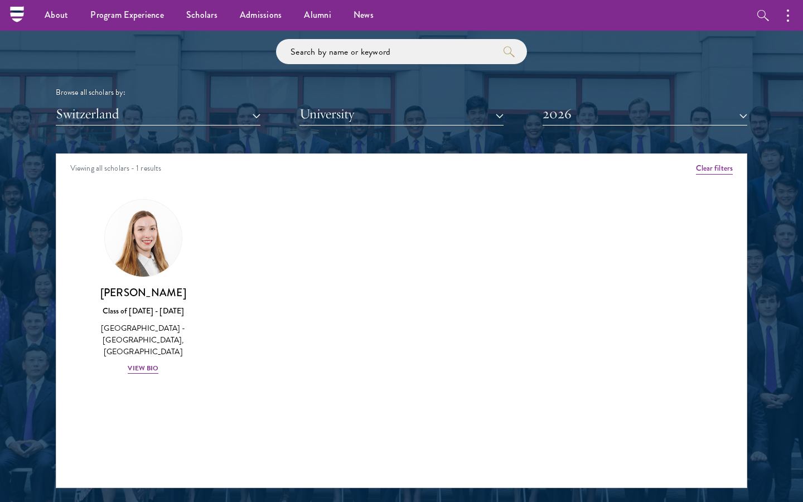
click at [140, 108] on button "Switzerland" at bounding box center [158, 114] width 205 height 23
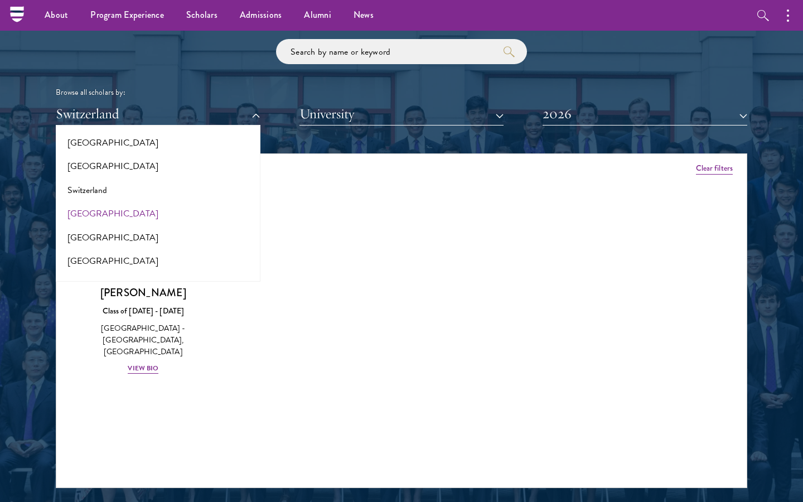
click at [121, 202] on button "[GEOGRAPHIC_DATA]" at bounding box center [158, 213] width 198 height 23
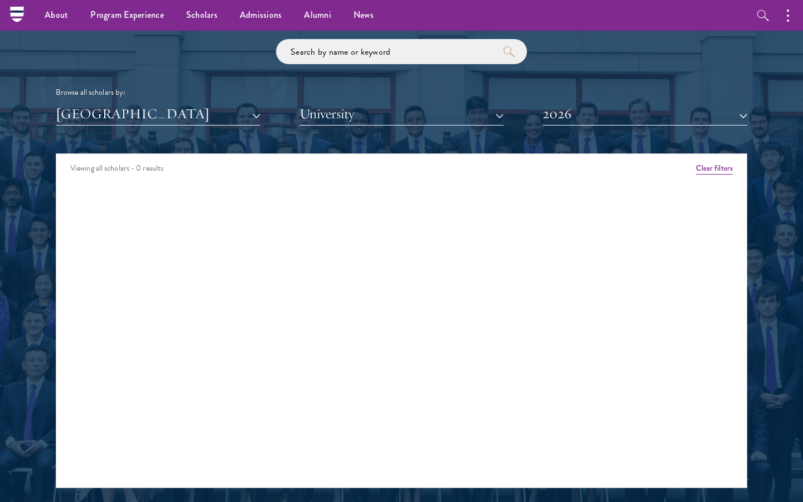
click at [134, 128] on div "Scholar Directory Congratulations and welcome to the Schwarzman Scholars Class …" at bounding box center [401, 204] width 691 height 567
click at [144, 108] on button "[GEOGRAPHIC_DATA]" at bounding box center [158, 114] width 205 height 23
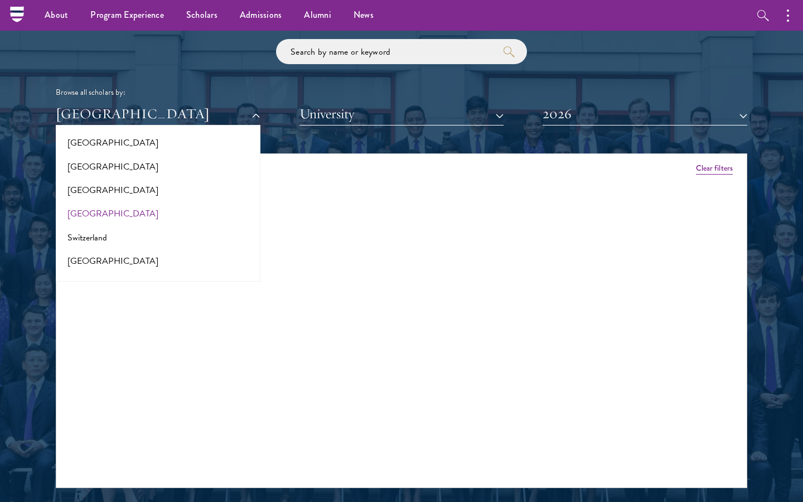
scroll to position [1997, 0]
click at [134, 179] on button "[GEOGRAPHIC_DATA]" at bounding box center [158, 190] width 198 height 23
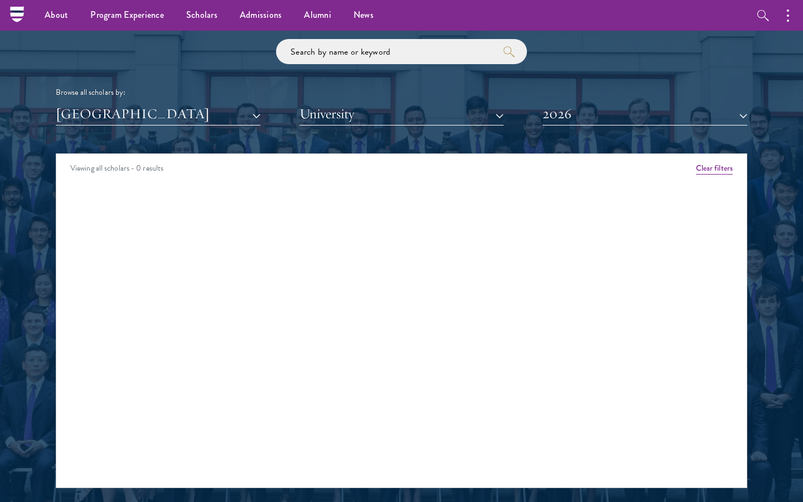
click at [144, 121] on button "[GEOGRAPHIC_DATA]" at bounding box center [158, 114] width 205 height 23
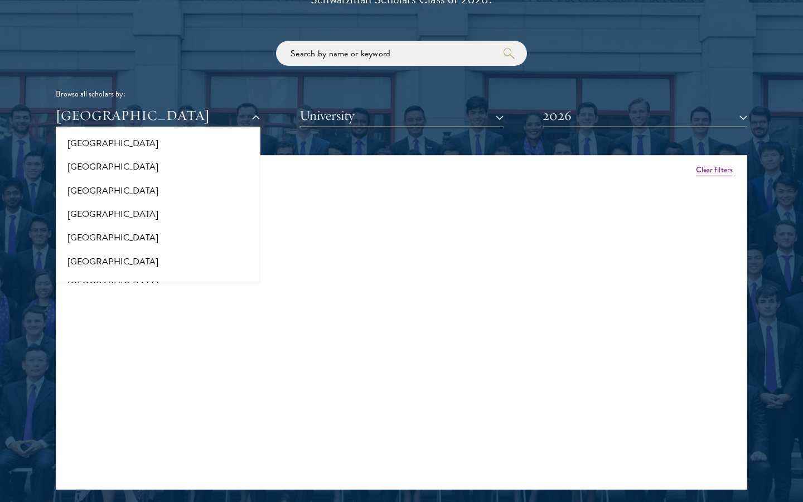
scroll to position [1814, 0]
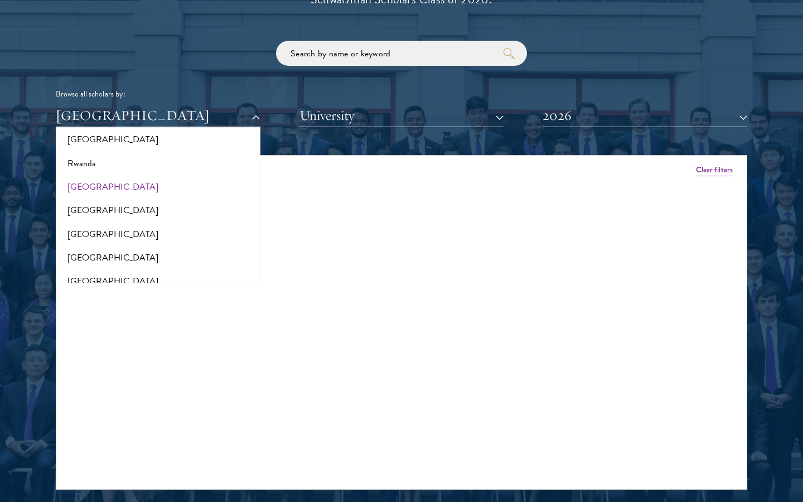
click at [147, 175] on button "[GEOGRAPHIC_DATA]" at bounding box center [158, 186] width 198 height 23
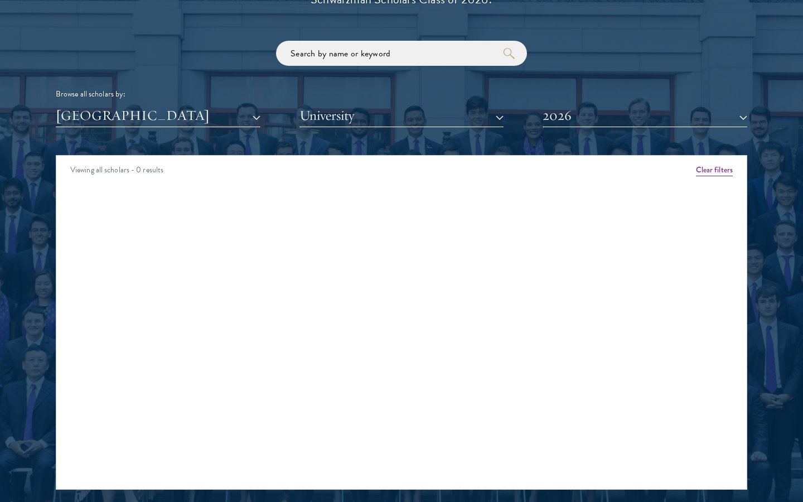
click at [149, 122] on button "[GEOGRAPHIC_DATA]" at bounding box center [158, 115] width 205 height 23
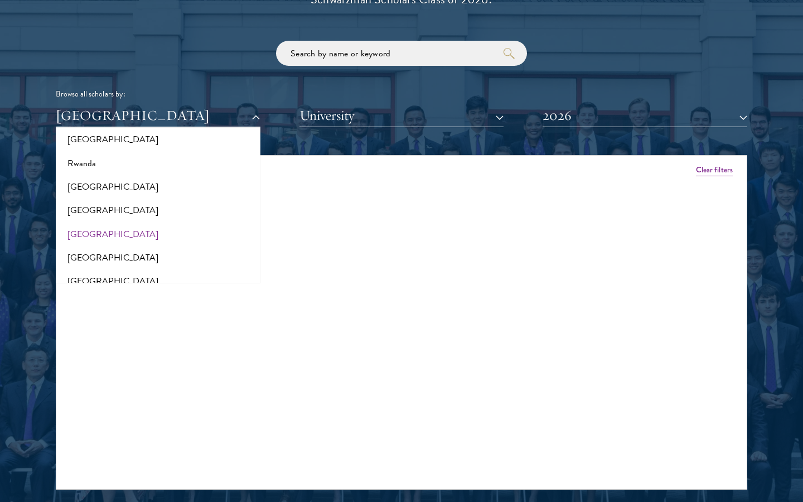
click at [139, 222] on button "[GEOGRAPHIC_DATA]" at bounding box center [158, 233] width 198 height 23
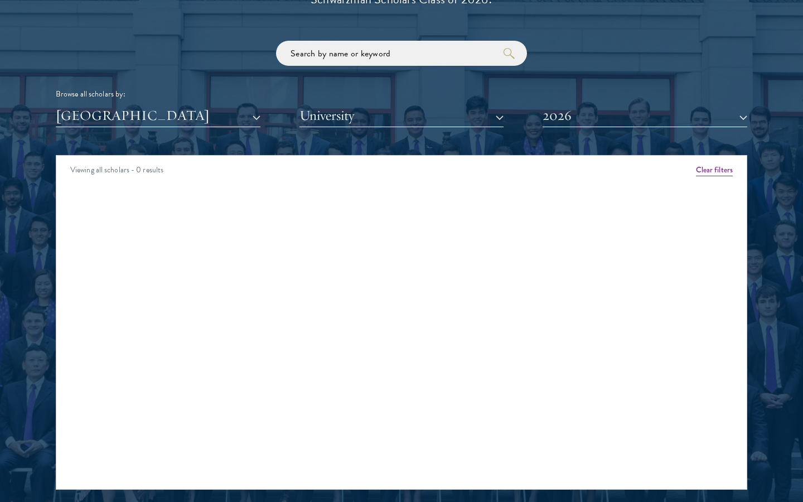
click at [161, 110] on button "[GEOGRAPHIC_DATA]" at bounding box center [158, 115] width 205 height 23
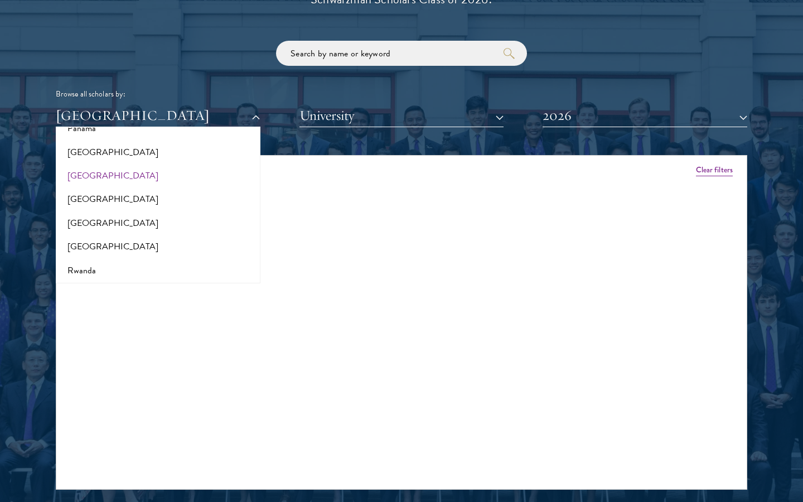
scroll to position [1702, 0]
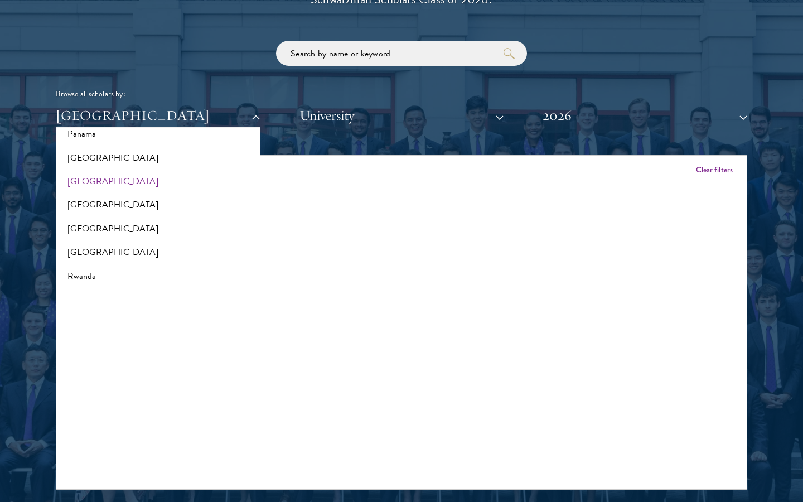
click at [148, 169] on button "[GEOGRAPHIC_DATA]" at bounding box center [158, 180] width 198 height 23
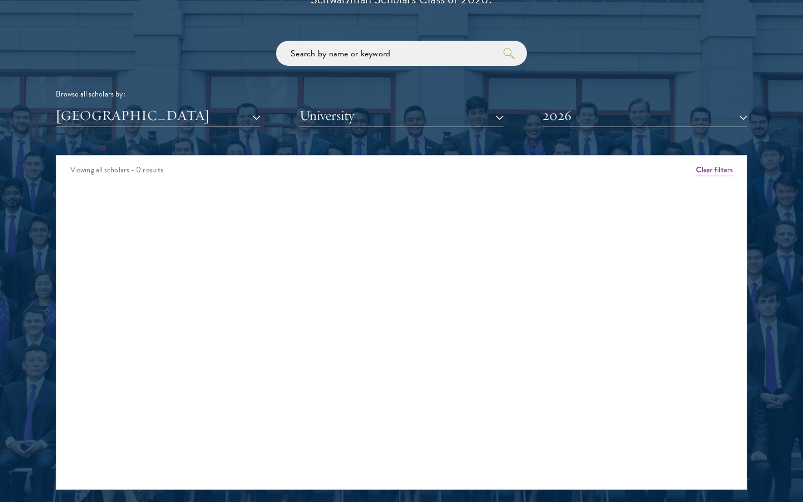
click at [158, 117] on button "[GEOGRAPHIC_DATA]" at bounding box center [158, 115] width 205 height 23
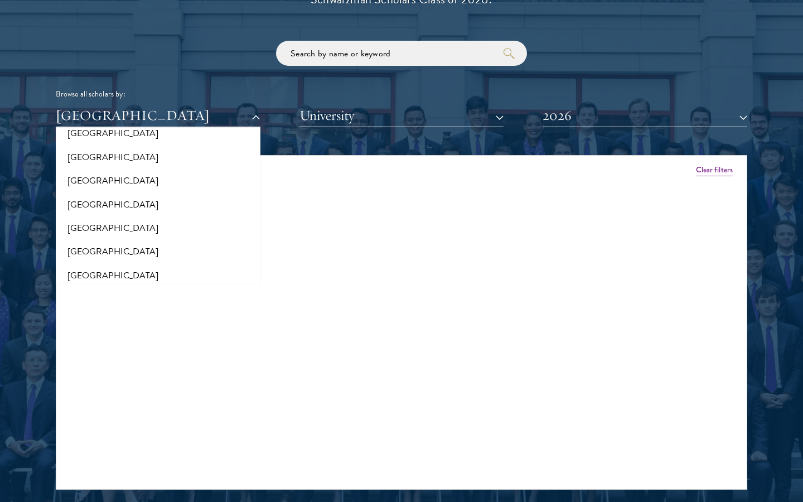
scroll to position [2314, 0]
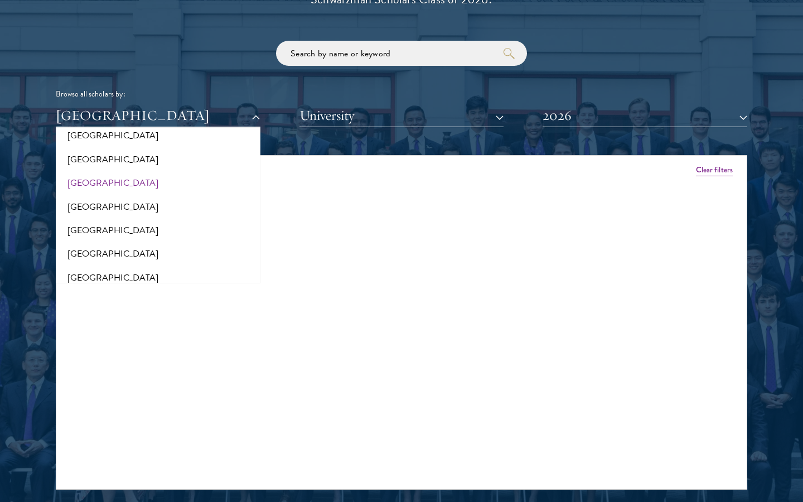
click at [133, 171] on button "[GEOGRAPHIC_DATA]" at bounding box center [158, 182] width 198 height 23
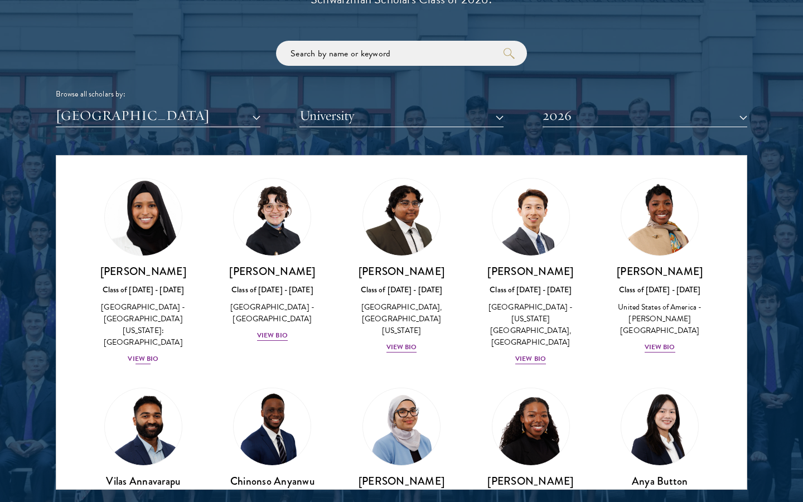
scroll to position [26, 0]
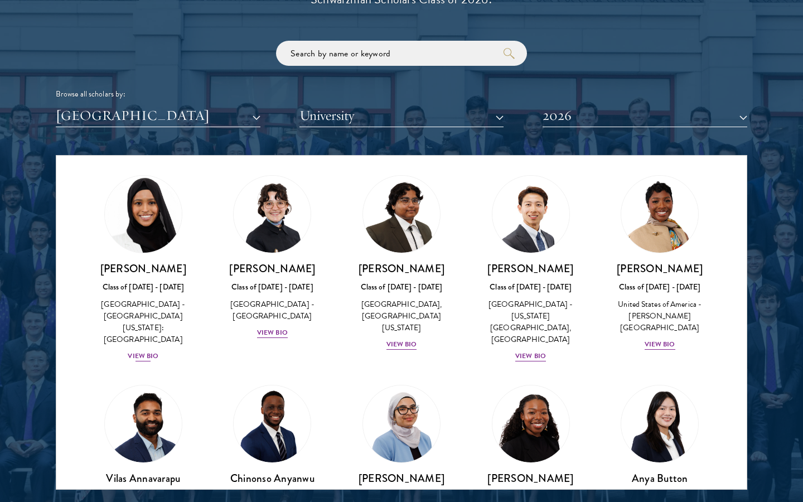
click at [184, 266] on h3 "[PERSON_NAME]" at bounding box center [143, 268] width 107 height 14
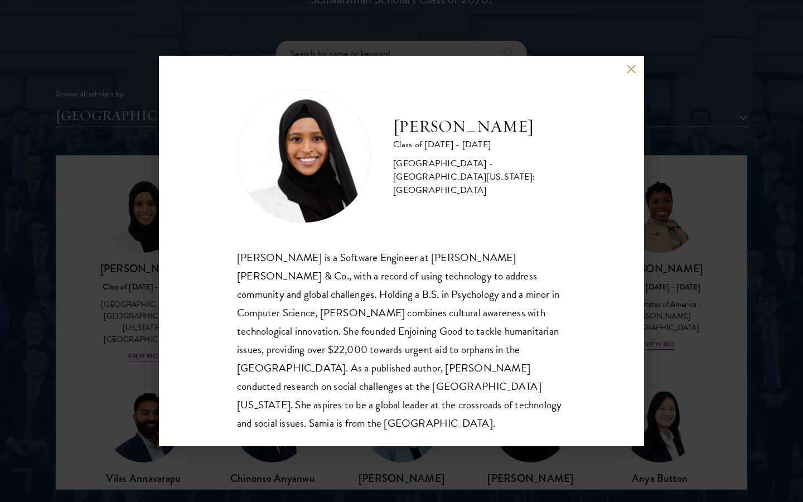
click at [630, 67] on button at bounding box center [630, 68] width 9 height 9
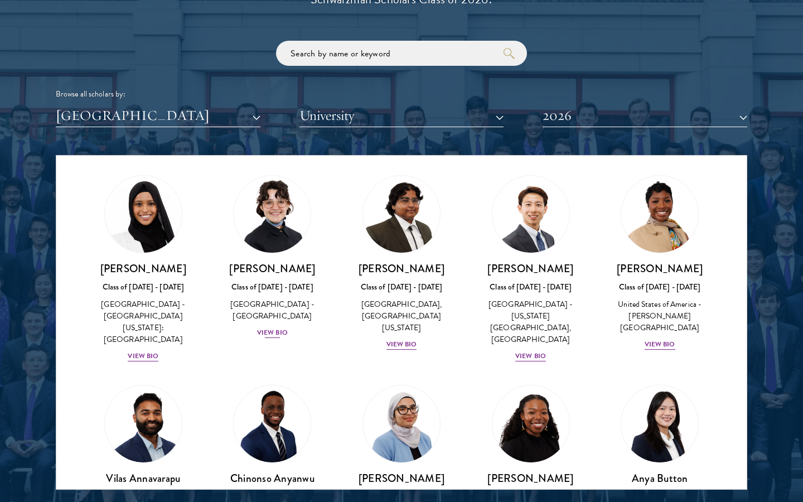
click at [266, 240] on img at bounding box center [272, 214] width 85 height 85
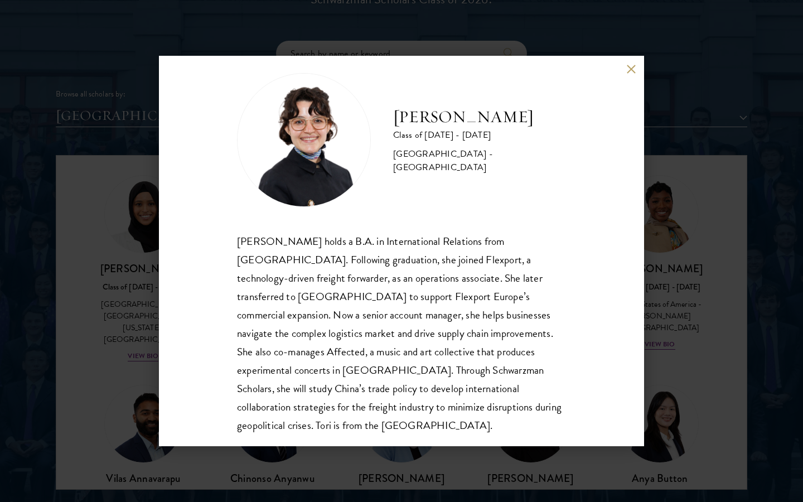
scroll to position [19, 0]
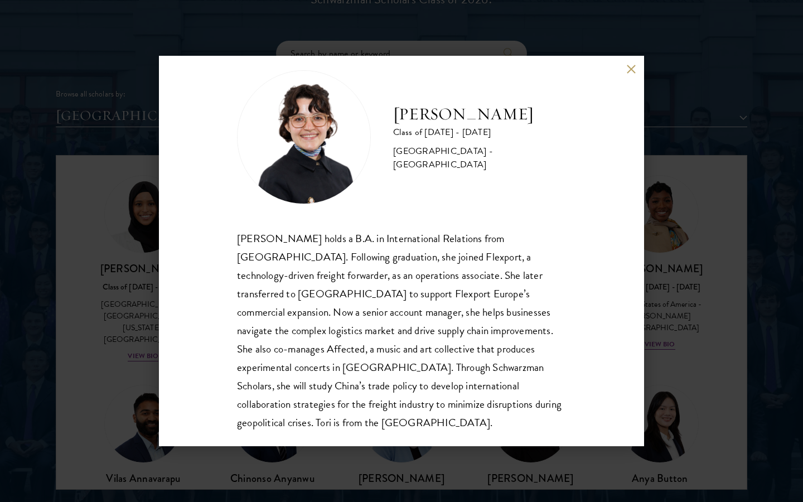
click at [632, 71] on button at bounding box center [630, 68] width 9 height 9
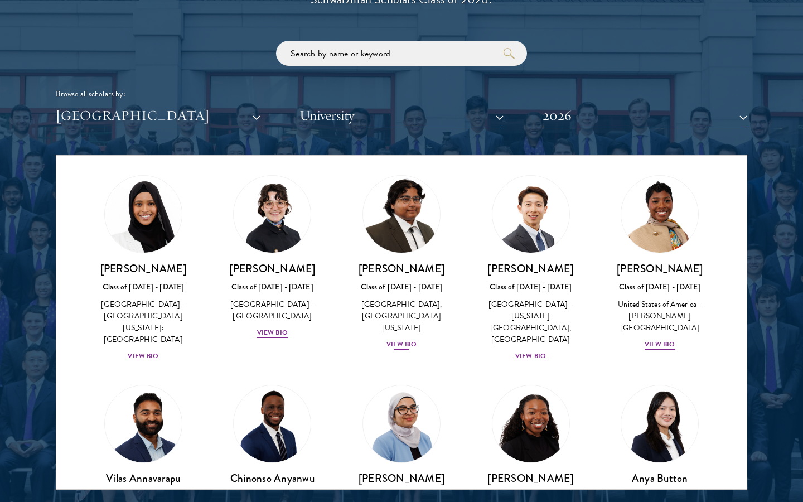
click at [411, 240] on img at bounding box center [401, 214] width 85 height 85
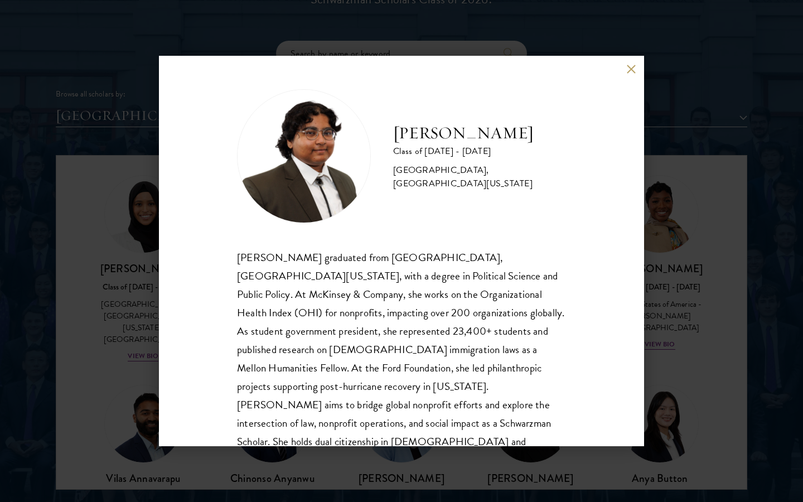
click at [632, 66] on button at bounding box center [630, 68] width 9 height 9
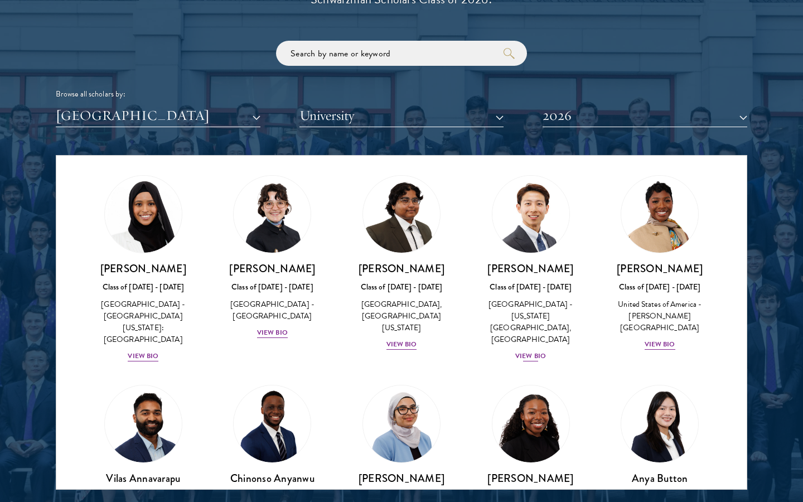
click at [541, 206] on img at bounding box center [530, 214] width 85 height 85
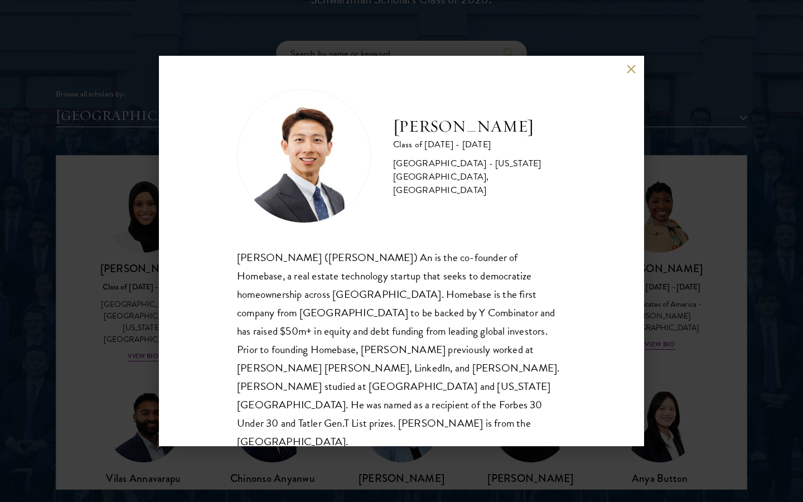
click at [634, 65] on button at bounding box center [630, 68] width 9 height 9
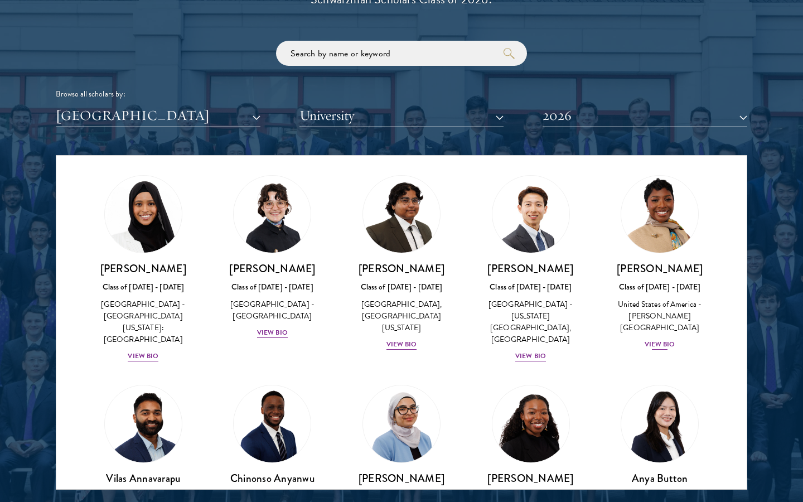
click at [660, 240] on img at bounding box center [659, 214] width 85 height 85
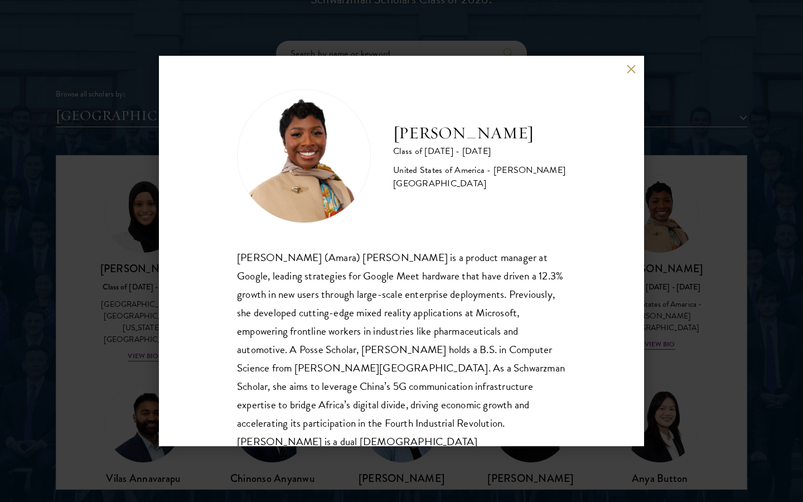
click at [632, 69] on button at bounding box center [630, 68] width 9 height 9
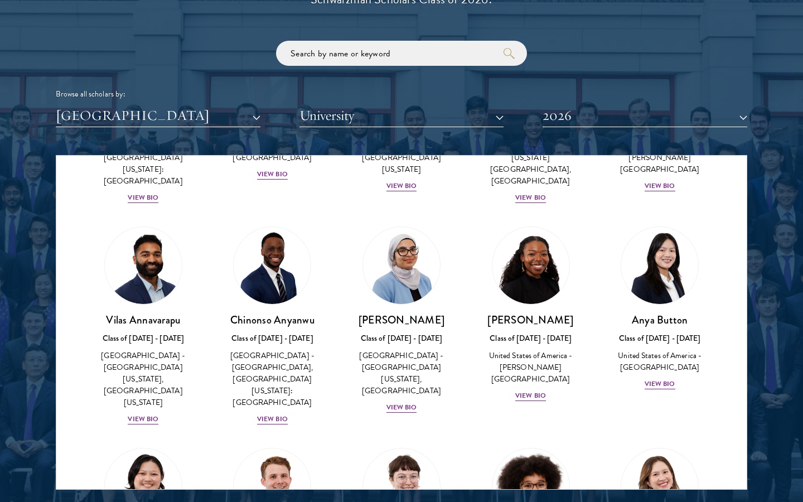
scroll to position [187, 0]
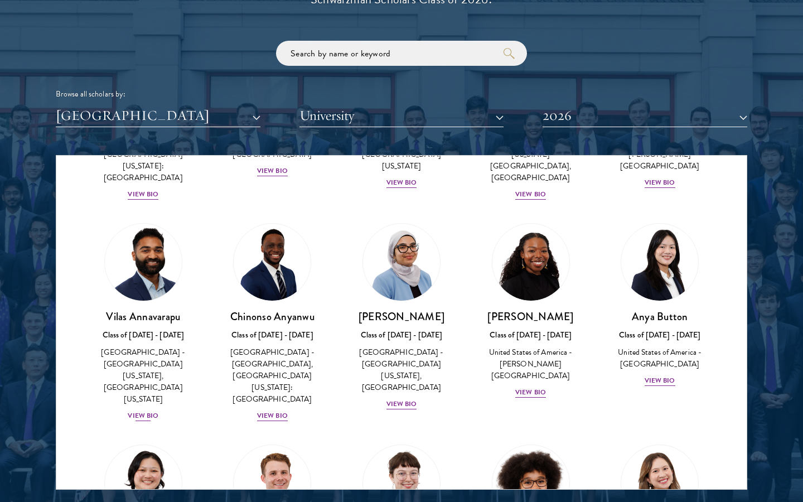
click at [154, 279] on img at bounding box center [143, 262] width 85 height 85
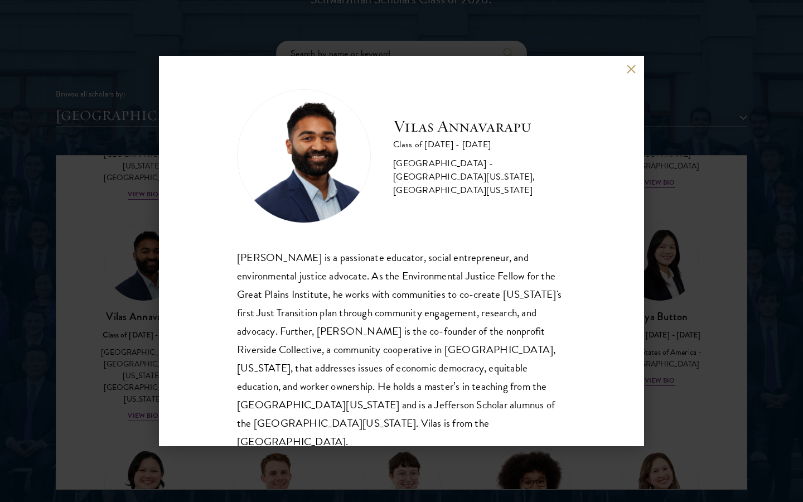
click at [631, 72] on button at bounding box center [630, 68] width 9 height 9
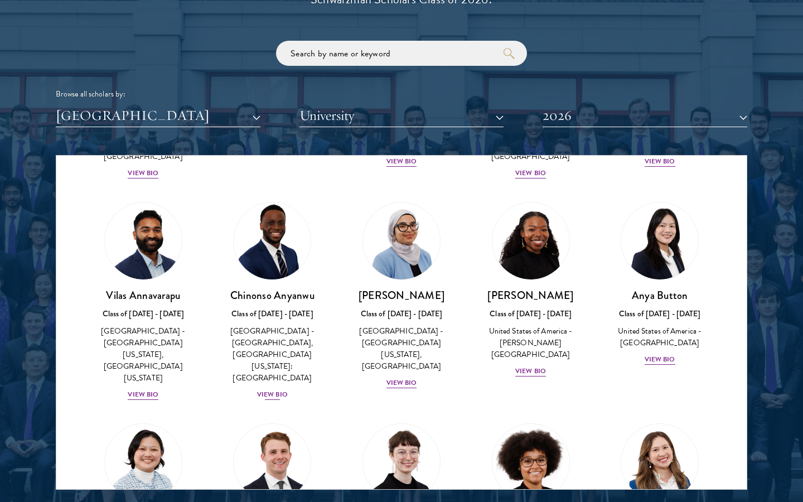
scroll to position [210, 0]
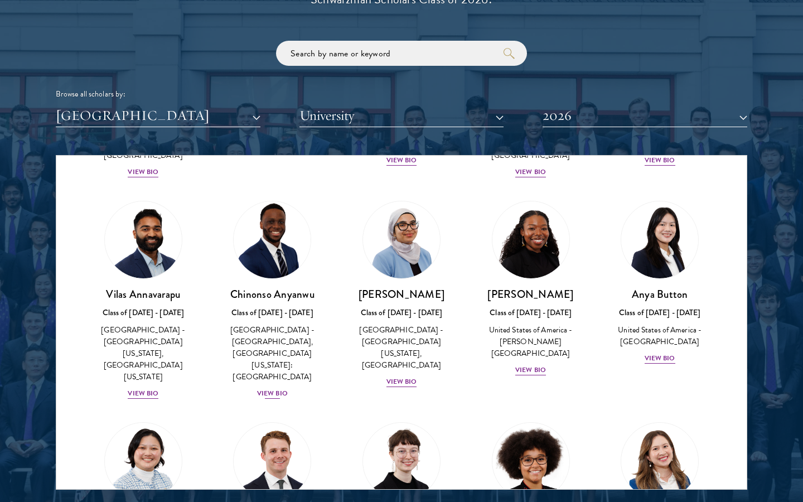
click at [294, 287] on h3 "Chinonso Anyanwu" at bounding box center [272, 294] width 107 height 14
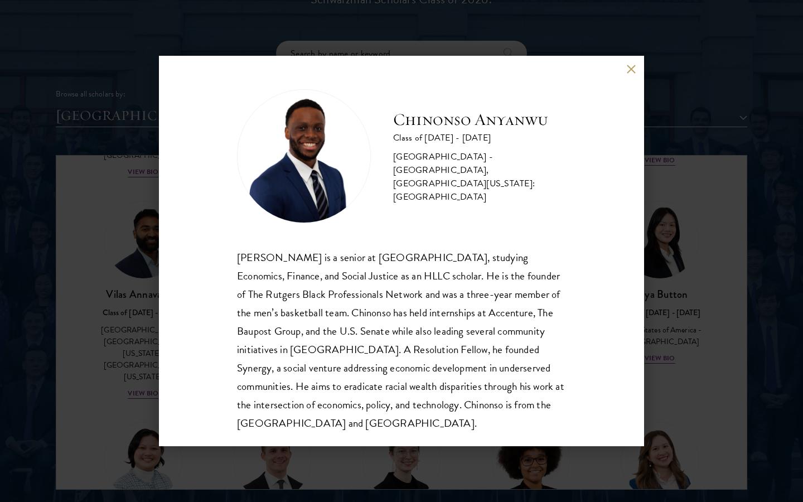
click at [632, 66] on button at bounding box center [630, 68] width 9 height 9
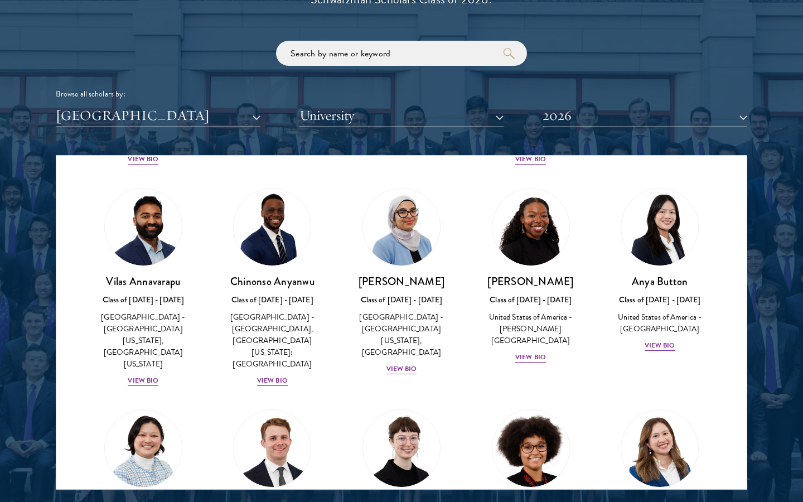
scroll to position [225, 0]
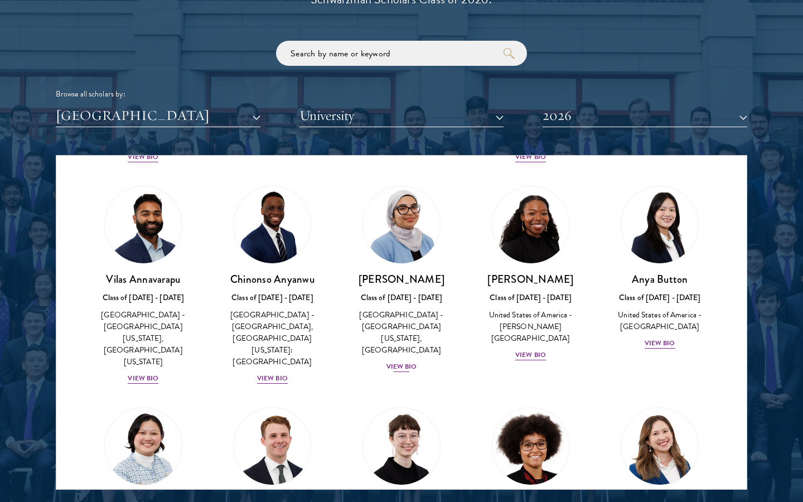
click at [425, 272] on h3 "[PERSON_NAME]" at bounding box center [401, 279] width 107 height 14
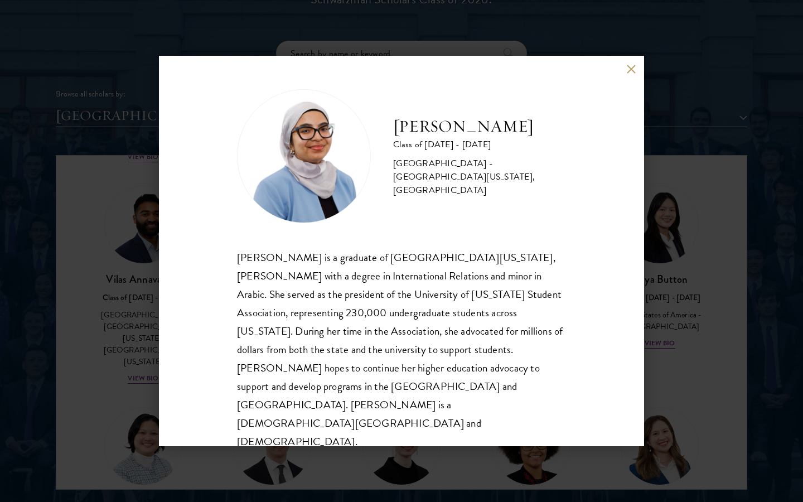
click at [628, 74] on button at bounding box center [630, 68] width 9 height 9
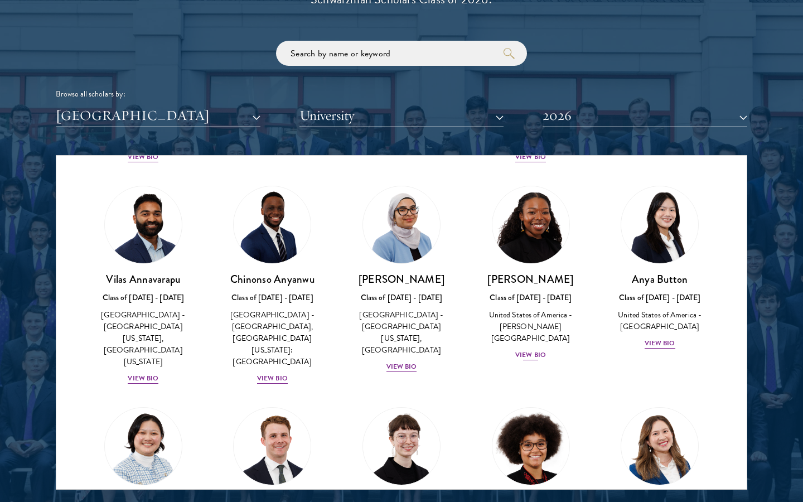
click at [526, 213] on img at bounding box center [530, 224] width 85 height 85
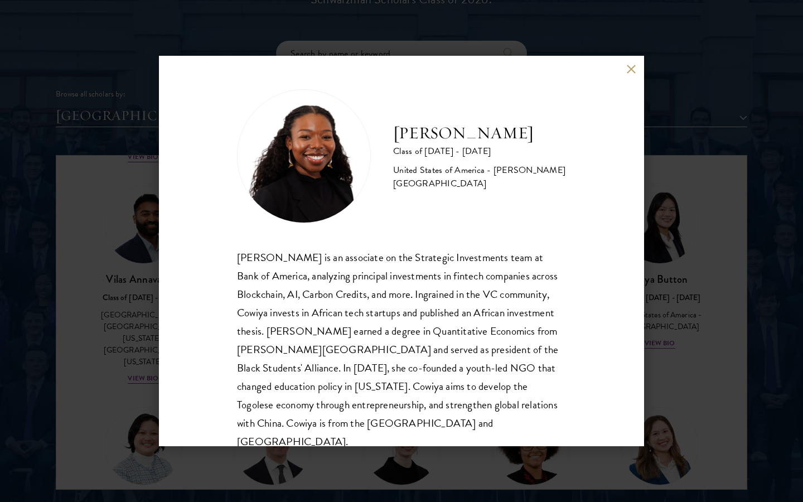
click at [623, 71] on div "[PERSON_NAME] Class of [DATE] - [DATE] [GEOGRAPHIC_DATA] - [PERSON_NAME][GEOGRA…" at bounding box center [401, 251] width 485 height 390
click at [637, 70] on div "[PERSON_NAME] Class of [DATE] - [DATE] [GEOGRAPHIC_DATA] - [PERSON_NAME][GEOGRA…" at bounding box center [401, 251] width 485 height 390
click at [632, 70] on button at bounding box center [630, 68] width 9 height 9
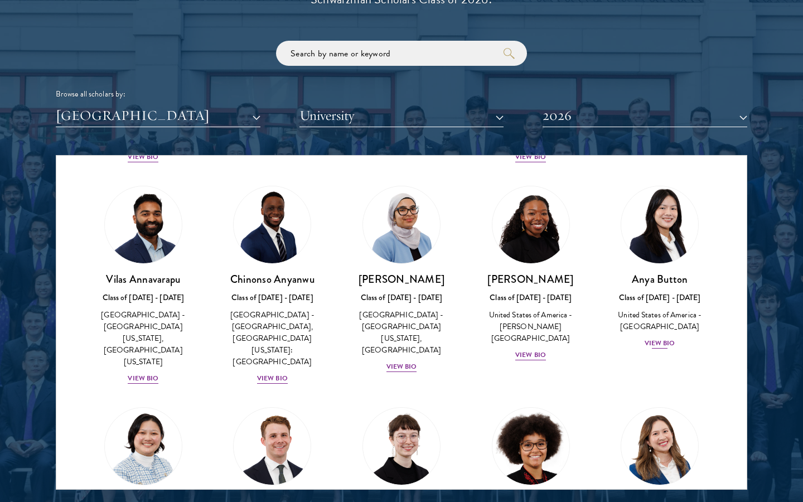
click at [638, 187] on img at bounding box center [659, 224] width 85 height 85
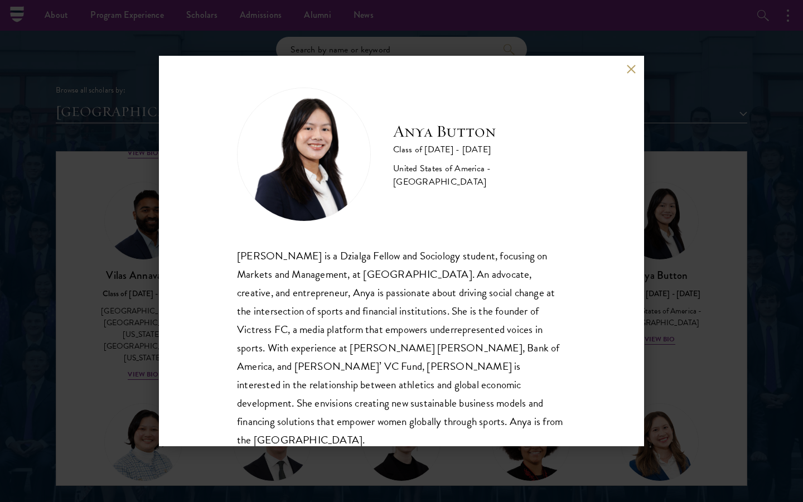
scroll to position [1, 0]
click at [621, 66] on div "Anya Button Class of [DATE] - [DATE] [GEOGRAPHIC_DATA] - [GEOGRAPHIC_DATA] [PER…" at bounding box center [401, 251] width 485 height 390
click at [627, 68] on button at bounding box center [630, 68] width 9 height 9
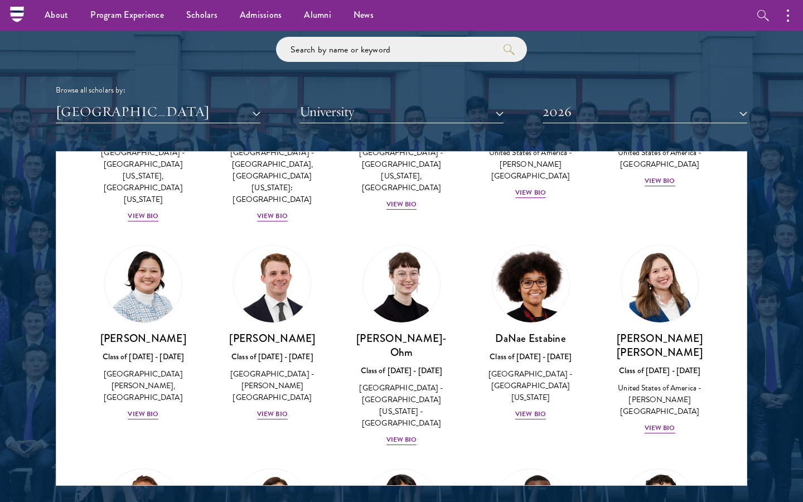
scroll to position [391, 0]
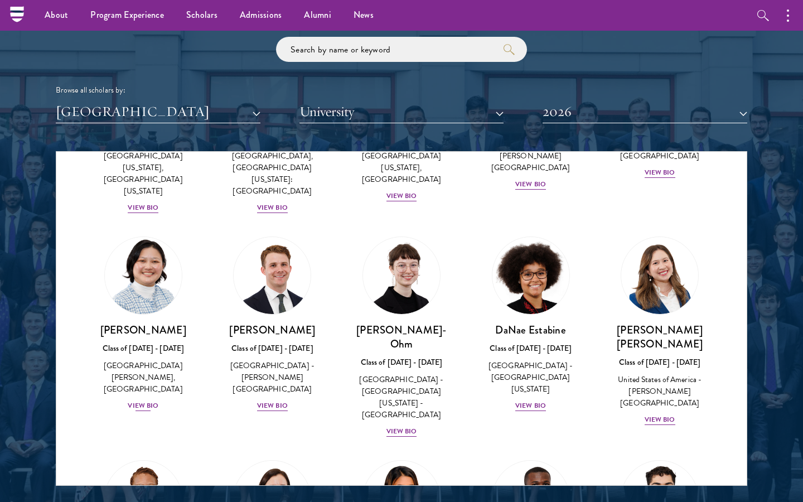
click at [142, 283] on img at bounding box center [143, 275] width 85 height 85
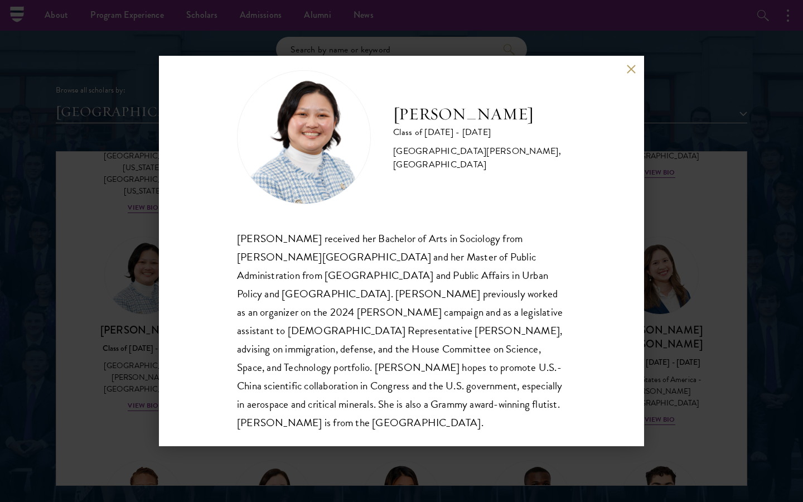
scroll to position [20, 0]
click at [633, 68] on button at bounding box center [630, 68] width 9 height 9
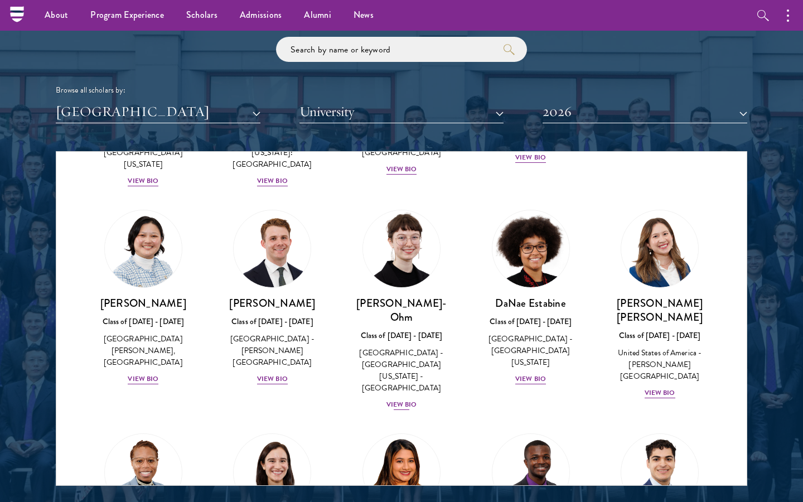
scroll to position [420, 0]
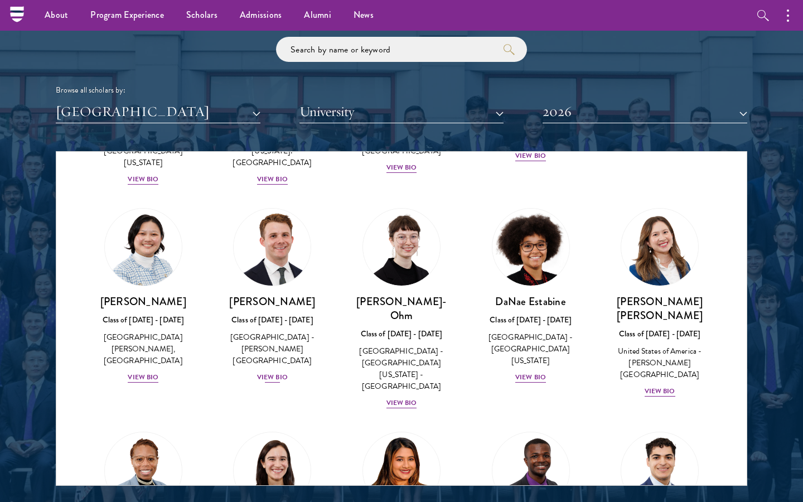
click at [278, 256] on img at bounding box center [272, 247] width 85 height 85
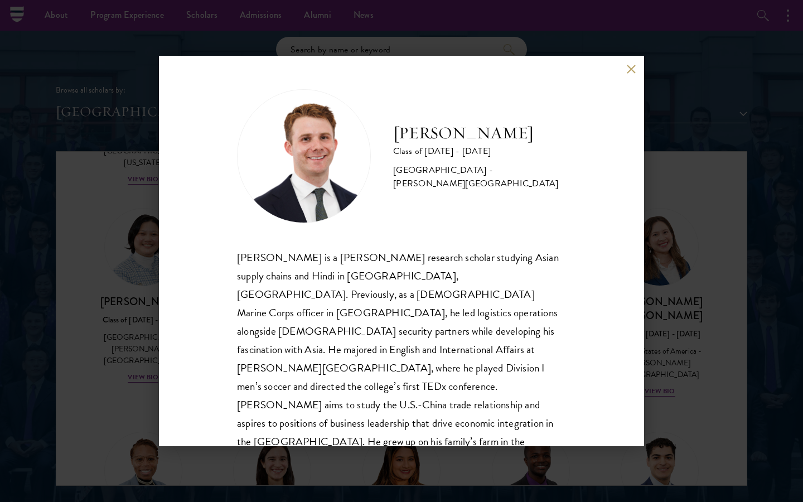
click at [630, 65] on button at bounding box center [630, 68] width 9 height 9
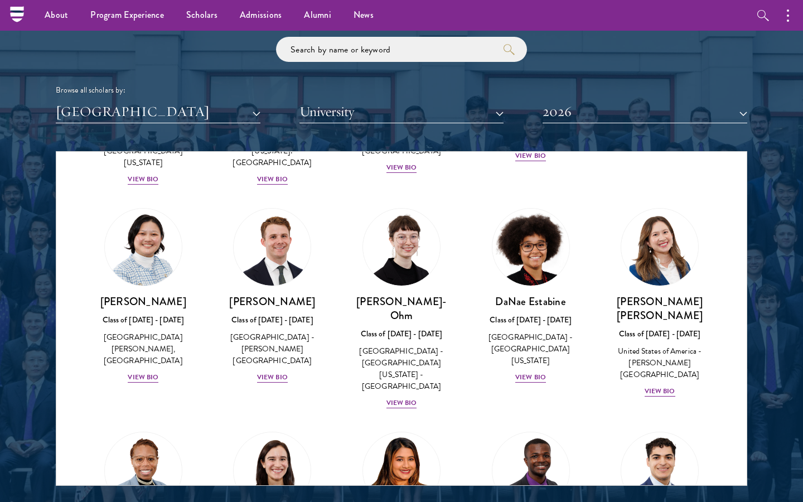
scroll to position [433, 0]
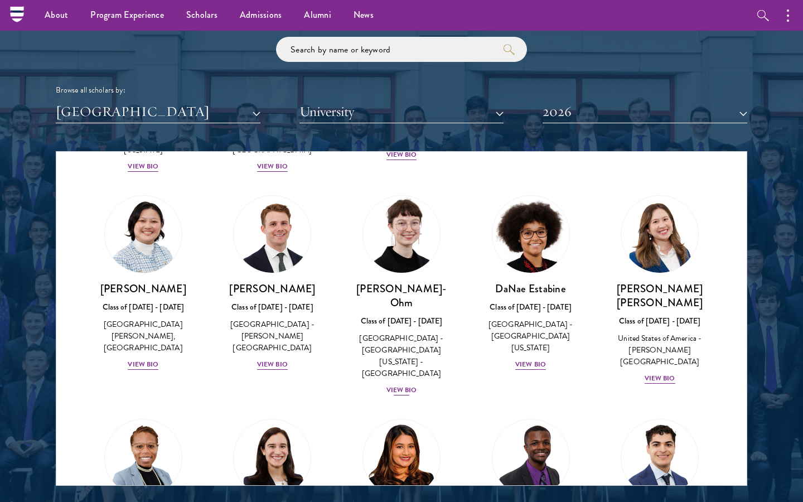
click at [431, 281] on div "[PERSON_NAME]-Ohm Class of [DATE] - [DATE] [GEOGRAPHIC_DATA] - [GEOGRAPHIC_DATA…" at bounding box center [401, 338] width 107 height 115
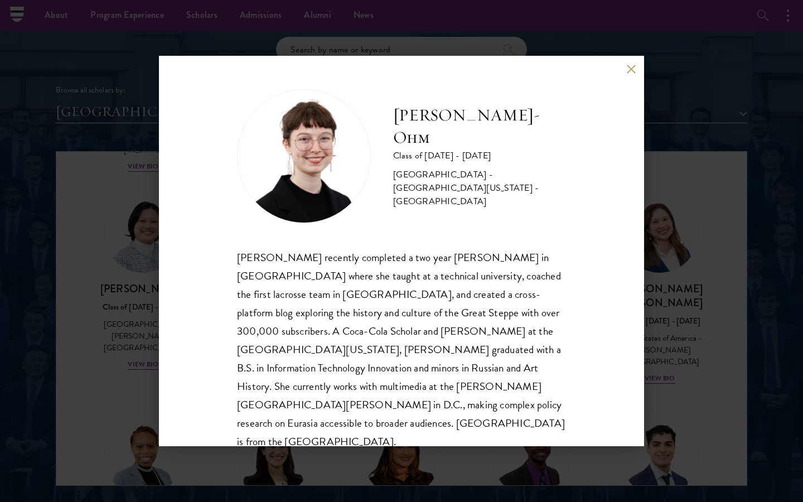
click at [637, 59] on div "[PERSON_NAME]-Ohm Class of [DATE] - [DATE] [GEOGRAPHIC_DATA] - [GEOGRAPHIC_DATA…" at bounding box center [401, 251] width 485 height 390
click at [625, 65] on div "[PERSON_NAME]-Ohm Class of [DATE] - [DATE] [GEOGRAPHIC_DATA] - [GEOGRAPHIC_DATA…" at bounding box center [401, 251] width 485 height 390
click at [633, 65] on button at bounding box center [630, 68] width 9 height 9
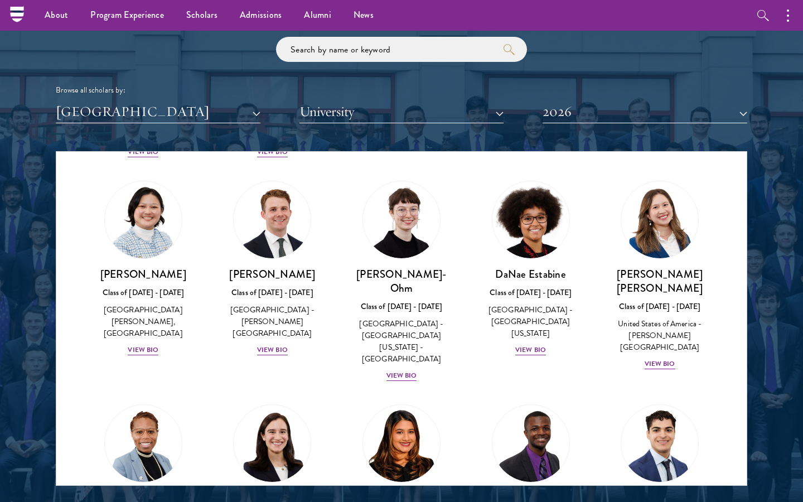
scroll to position [448, 0]
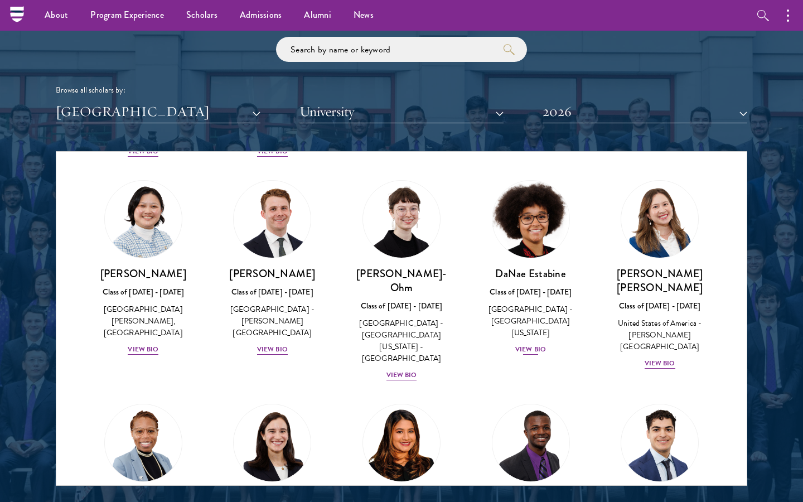
click at [527, 217] on img at bounding box center [530, 219] width 85 height 85
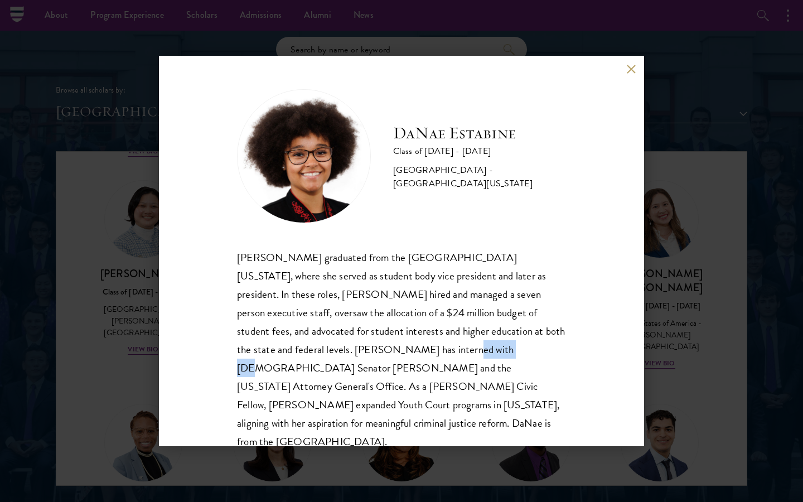
drag, startPoint x: 275, startPoint y: 348, endPoint x: 327, endPoint y: 349, distance: 51.8
click at [327, 349] on div "[PERSON_NAME] graduated from the [GEOGRAPHIC_DATA][US_STATE], where she served …" at bounding box center [401, 349] width 329 height 203
copy div "[PERSON_NAME]"
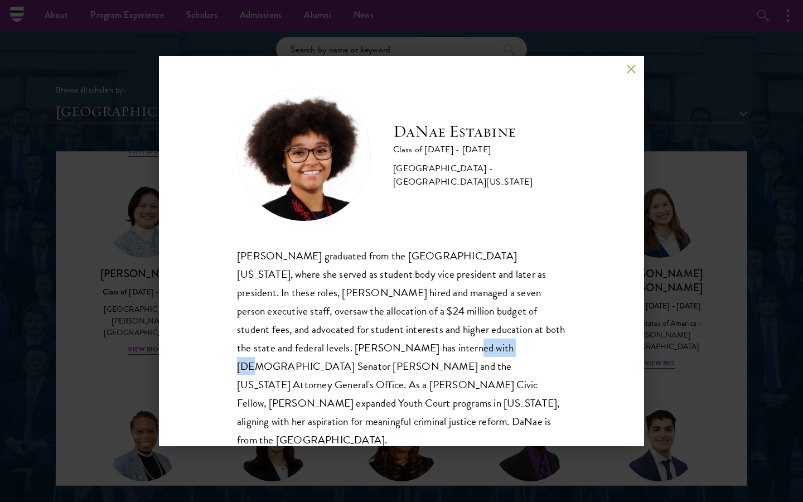
scroll to position [1, 0]
click at [630, 66] on button at bounding box center [630, 68] width 9 height 9
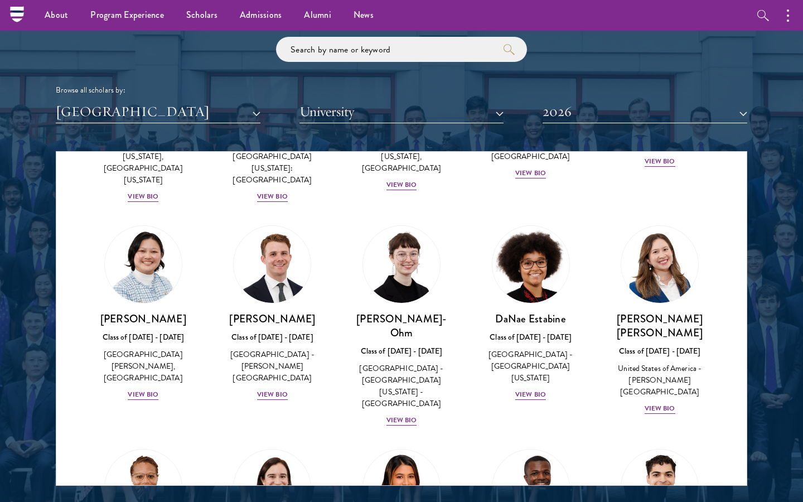
scroll to position [404, 0]
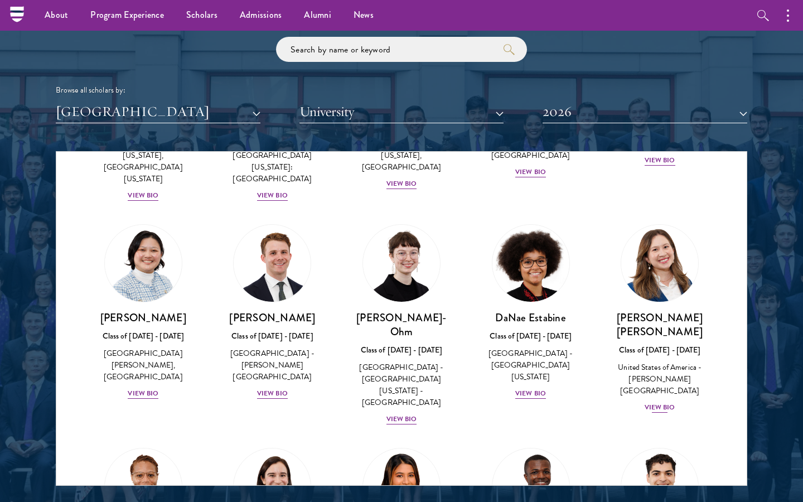
click at [648, 241] on img at bounding box center [659, 263] width 85 height 85
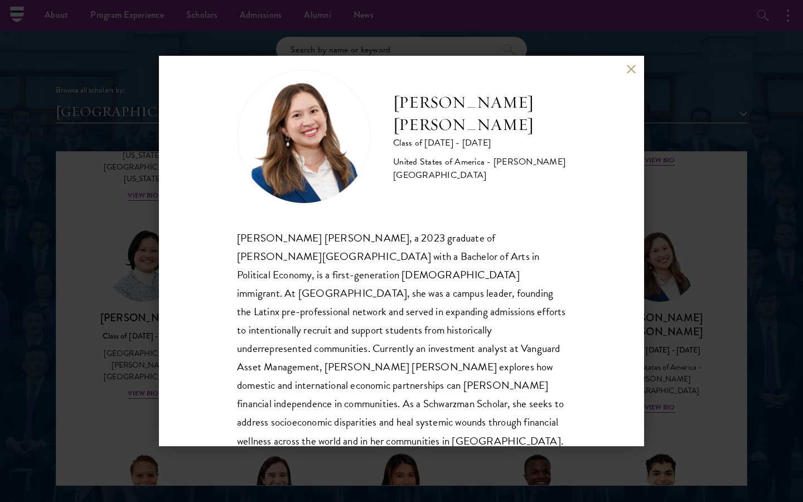
scroll to position [21, 0]
click at [628, 70] on button at bounding box center [630, 68] width 9 height 9
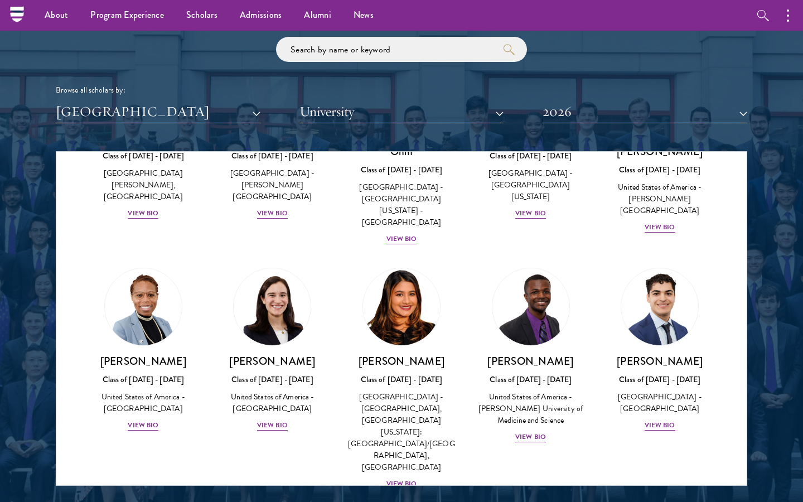
scroll to position [593, 0]
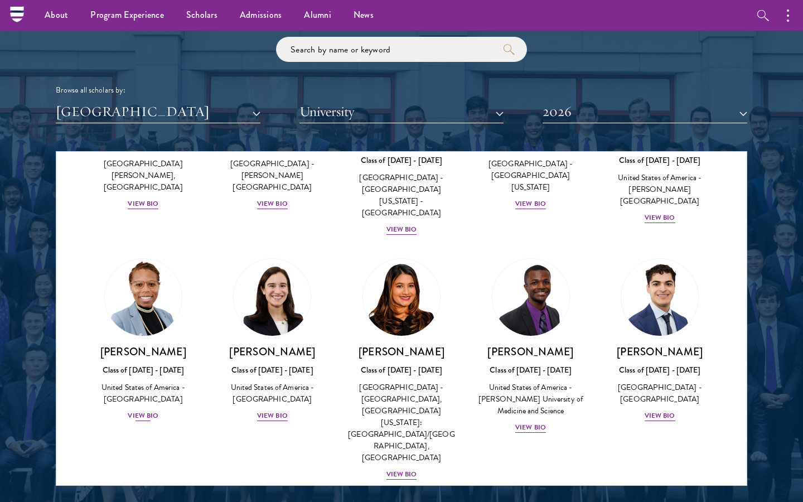
click at [162, 264] on img at bounding box center [143, 297] width 85 height 85
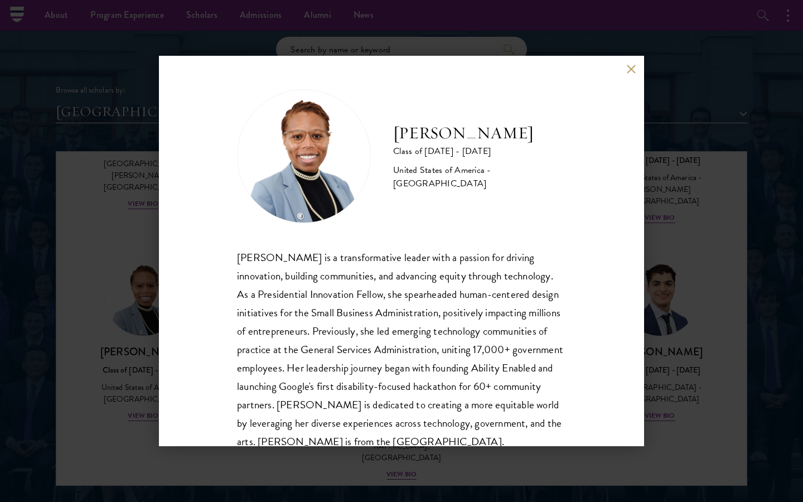
click at [627, 67] on button at bounding box center [630, 68] width 9 height 9
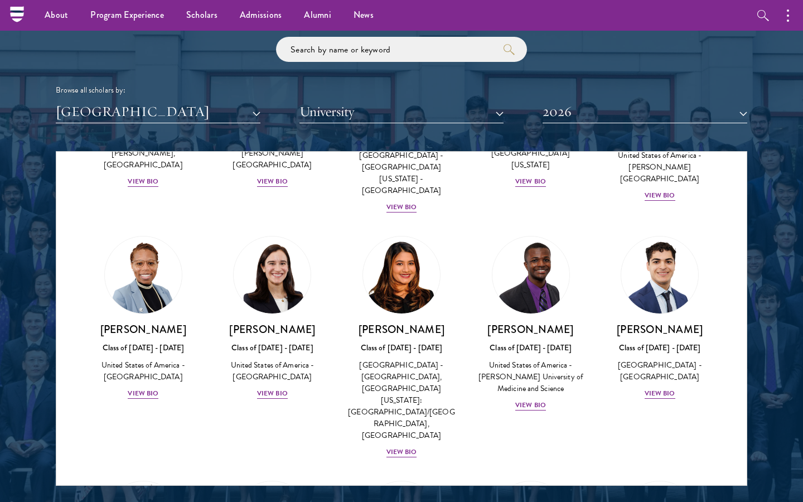
scroll to position [624, 0]
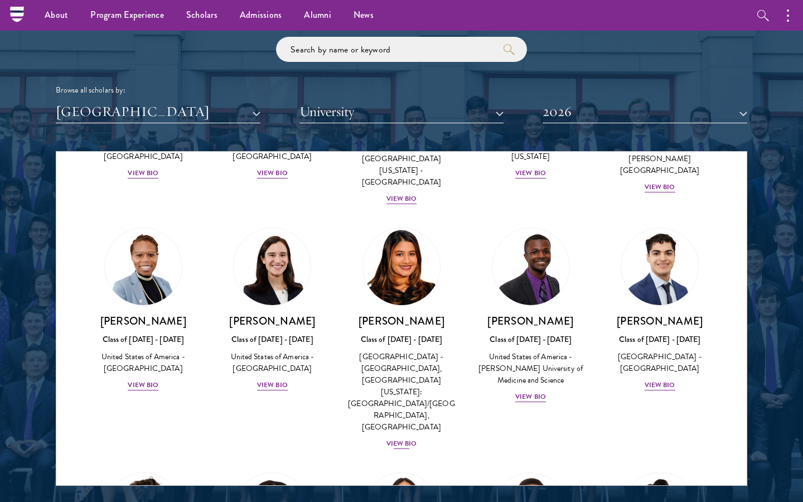
click at [391, 248] on img at bounding box center [401, 266] width 85 height 85
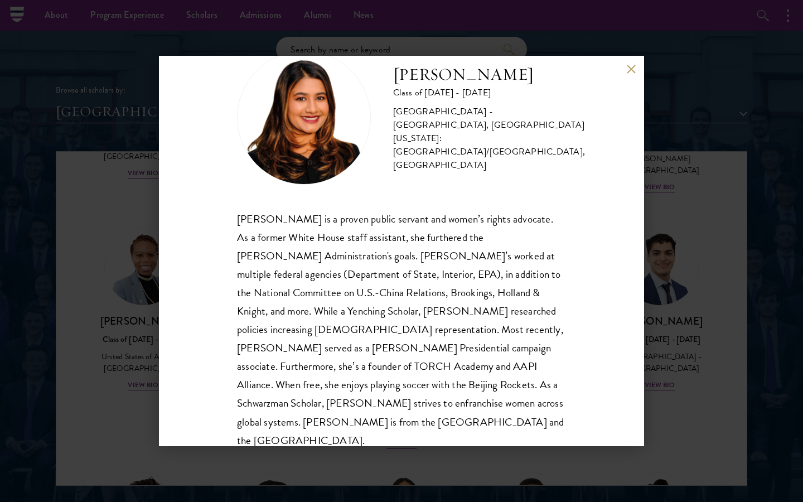
scroll to position [38, 0]
click at [626, 64] on button at bounding box center [630, 68] width 9 height 9
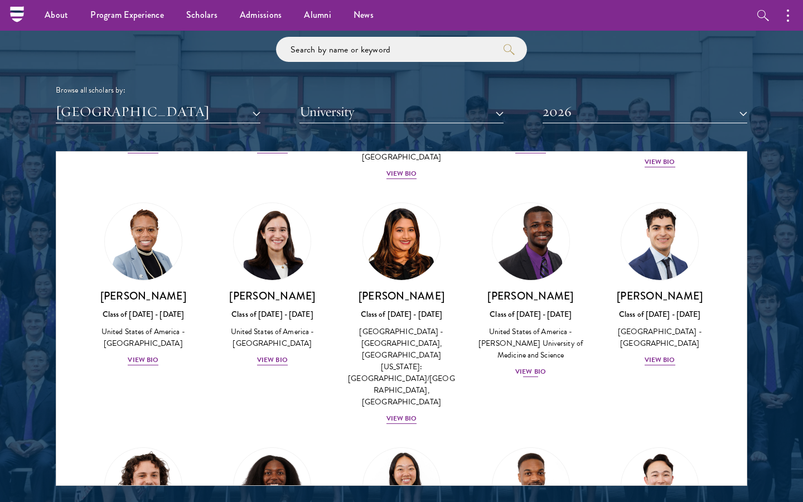
scroll to position [651, 0]
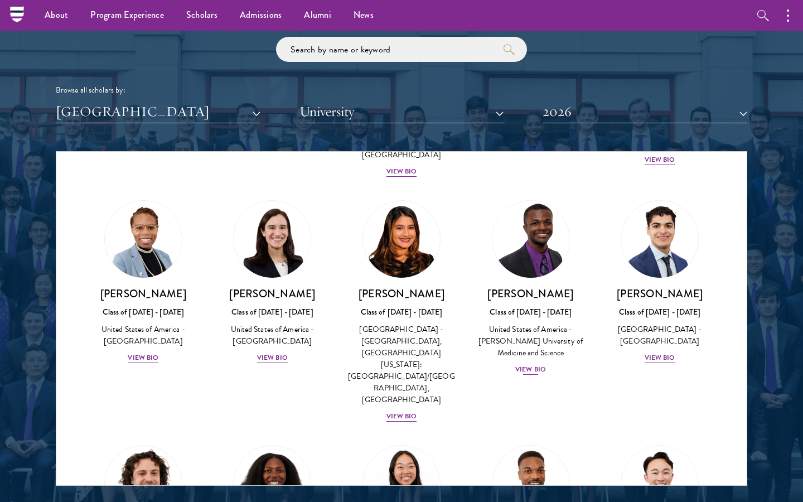
click at [531, 224] on img at bounding box center [530, 239] width 85 height 85
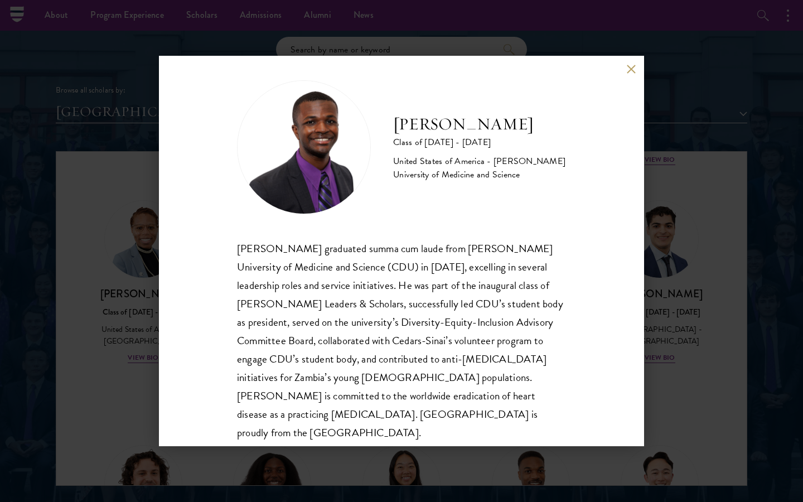
scroll to position [10, 0]
click at [627, 70] on button at bounding box center [630, 68] width 9 height 9
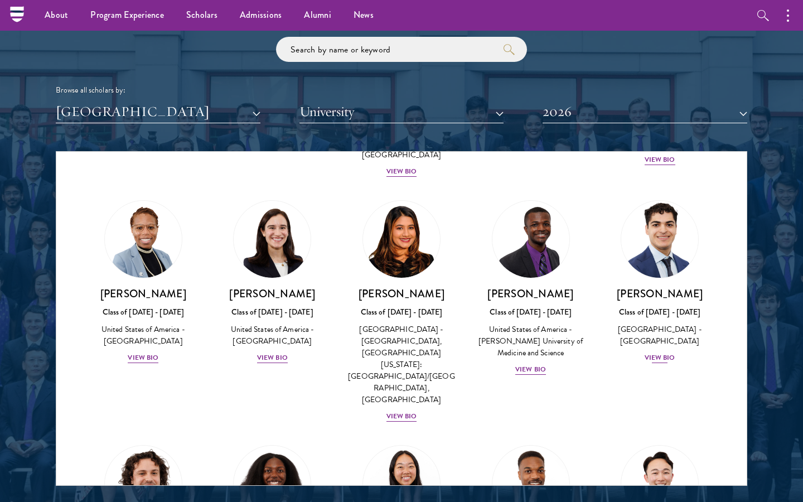
click at [639, 208] on img at bounding box center [659, 239] width 85 height 85
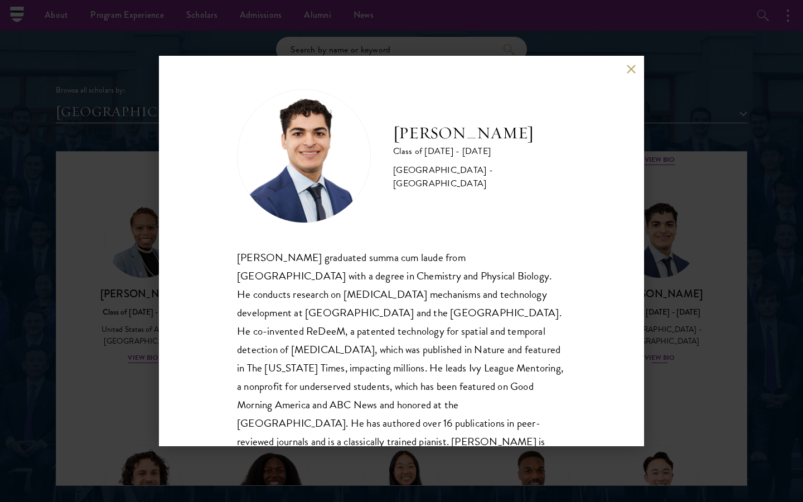
click at [639, 208] on div "[PERSON_NAME] Class of [DATE] - [DATE] [GEOGRAPHIC_DATA] - [GEOGRAPHIC_DATA] [P…" at bounding box center [401, 251] width 485 height 390
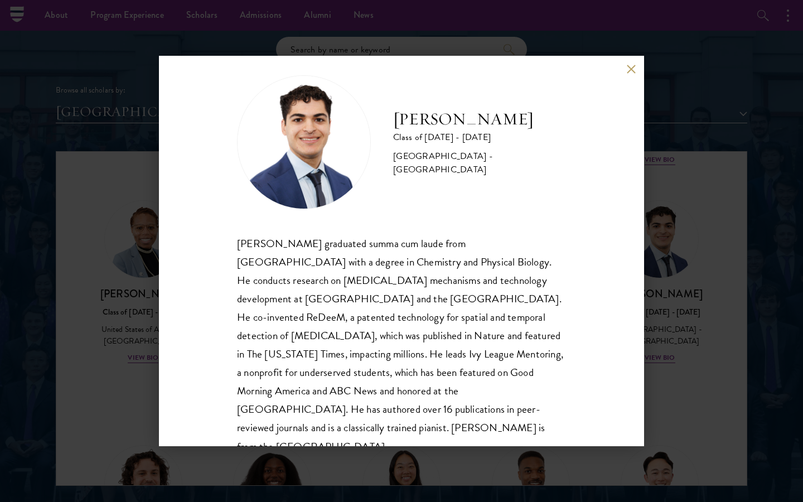
scroll to position [15, 0]
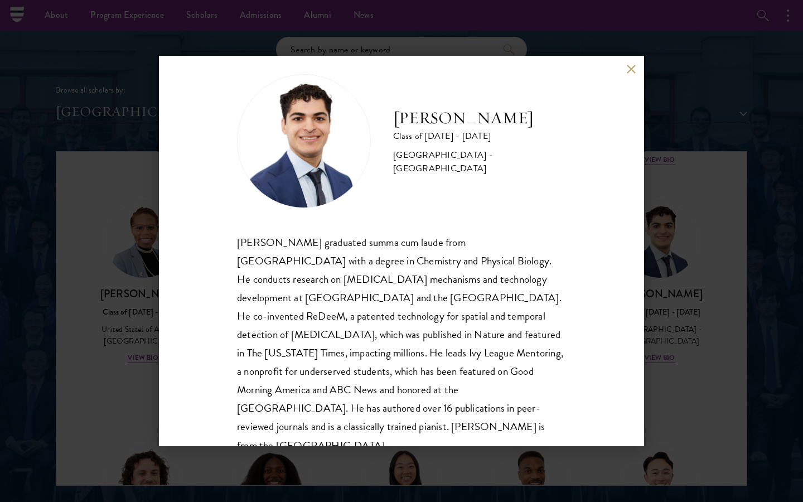
click at [632, 66] on button at bounding box center [630, 68] width 9 height 9
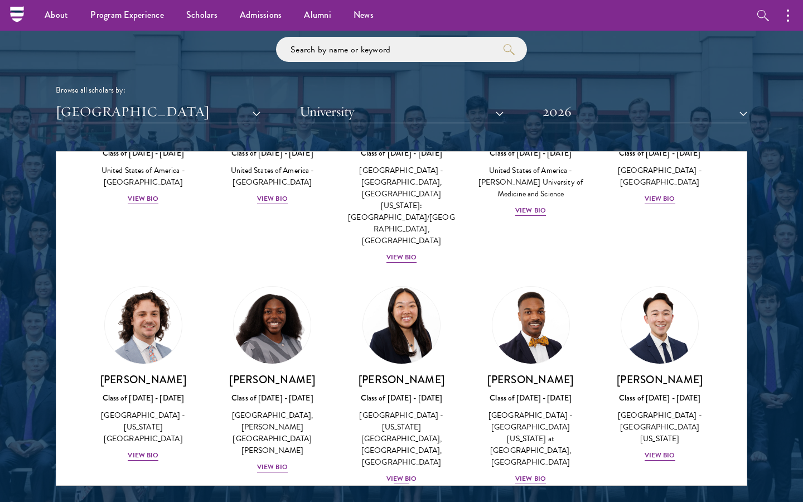
scroll to position [818, 0]
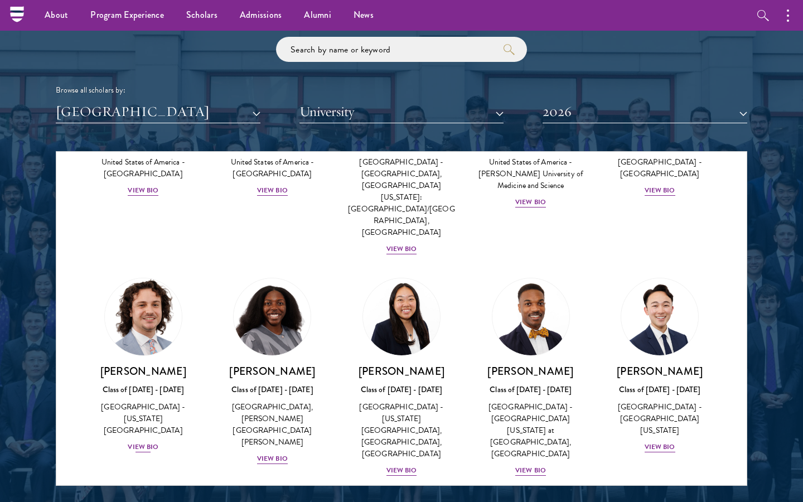
click at [148, 281] on link "[PERSON_NAME] Class of [DATE] - [DATE] [GEOGRAPHIC_DATA] - [US_STATE][GEOGRAPHI…" at bounding box center [143, 366] width 107 height 176
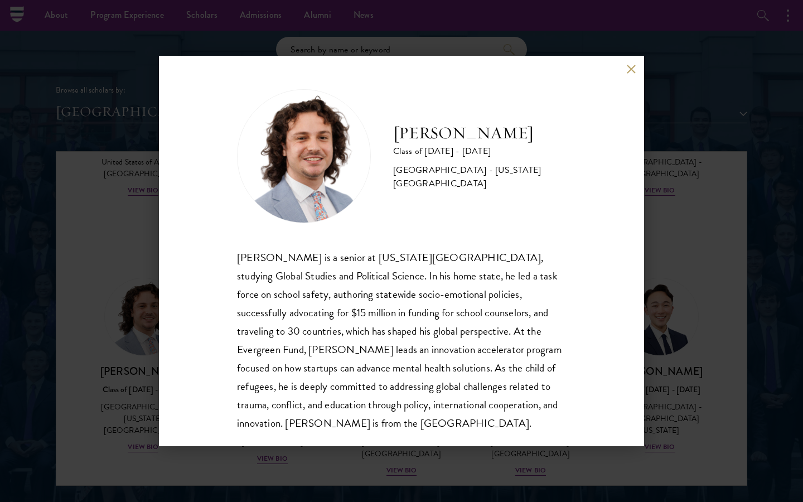
scroll to position [9, 0]
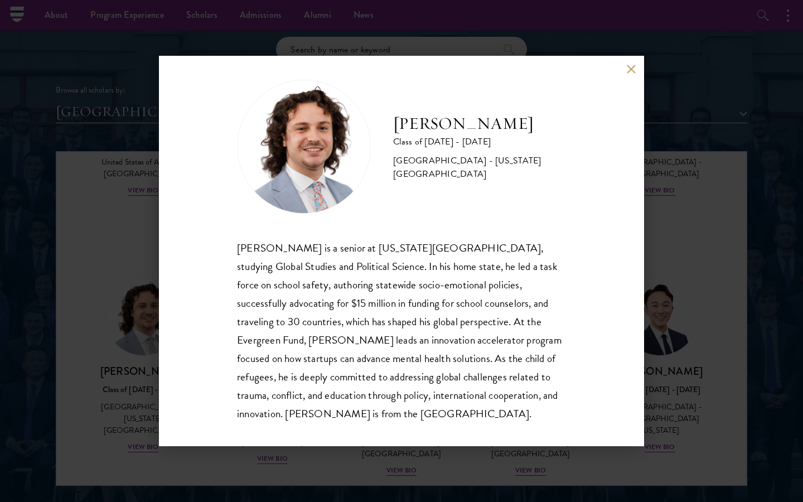
click at [633, 74] on div "[PERSON_NAME] Class of [DATE] - [DATE] [GEOGRAPHIC_DATA] - [US_STATE][GEOGRAPHI…" at bounding box center [401, 251] width 485 height 390
click at [632, 71] on button at bounding box center [630, 68] width 9 height 9
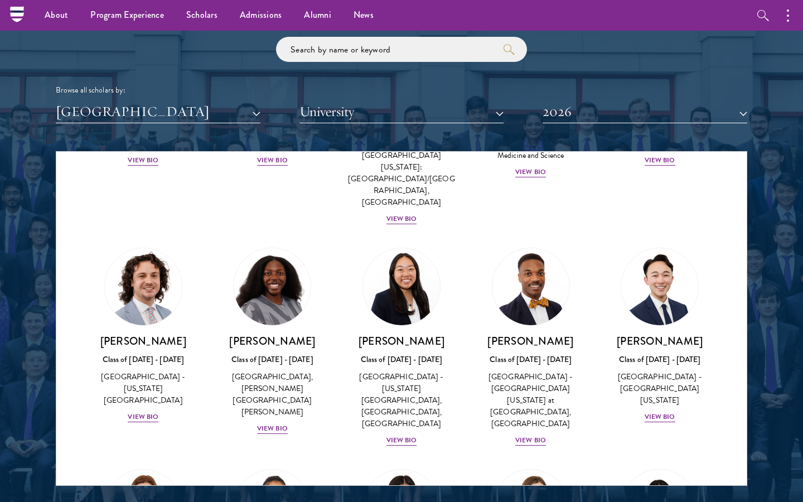
scroll to position [849, 0]
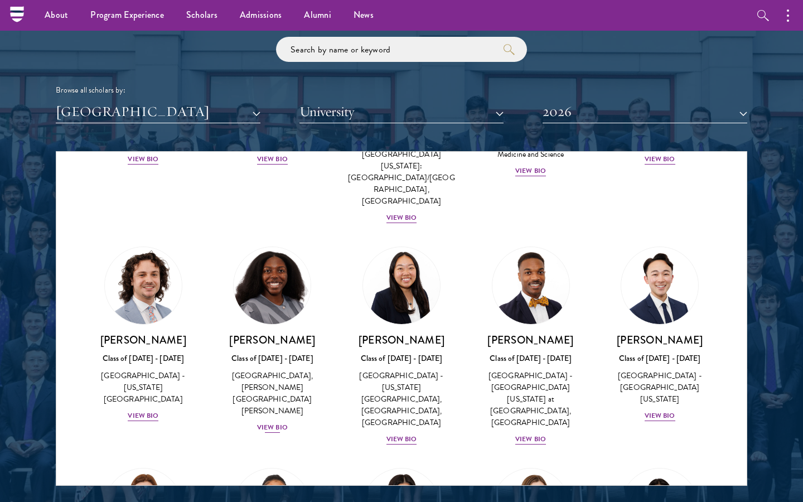
click at [305, 243] on img at bounding box center [272, 285] width 85 height 85
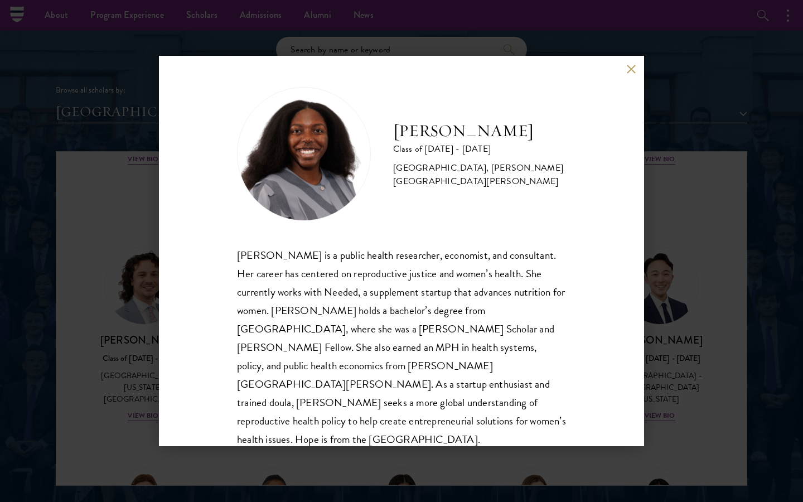
scroll to position [1, 0]
click at [629, 75] on div "[PERSON_NAME] Class of [DATE] - [DATE] [GEOGRAPHIC_DATA] - [GEOGRAPHIC_DATA], […" at bounding box center [401, 251] width 485 height 390
click at [629, 70] on button at bounding box center [630, 68] width 9 height 9
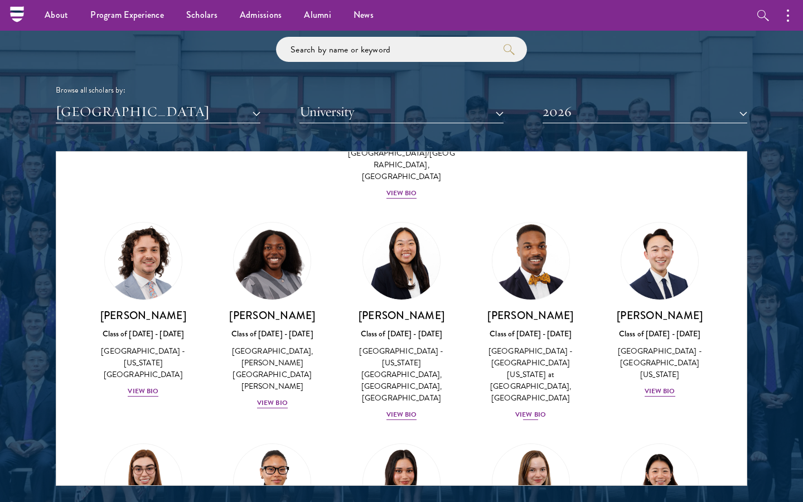
scroll to position [873, 0]
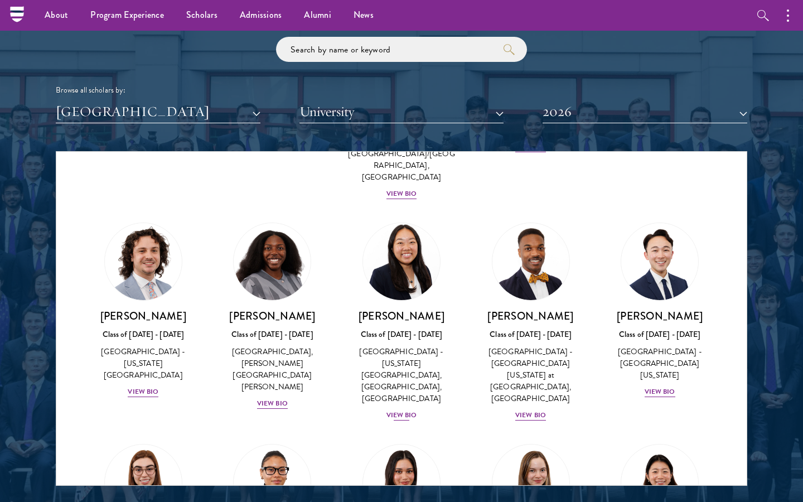
click at [409, 309] on div "[PERSON_NAME] Class of [DATE] - [DATE] [GEOGRAPHIC_DATA] - [US_STATE][GEOGRAPHI…" at bounding box center [401, 365] width 107 height 113
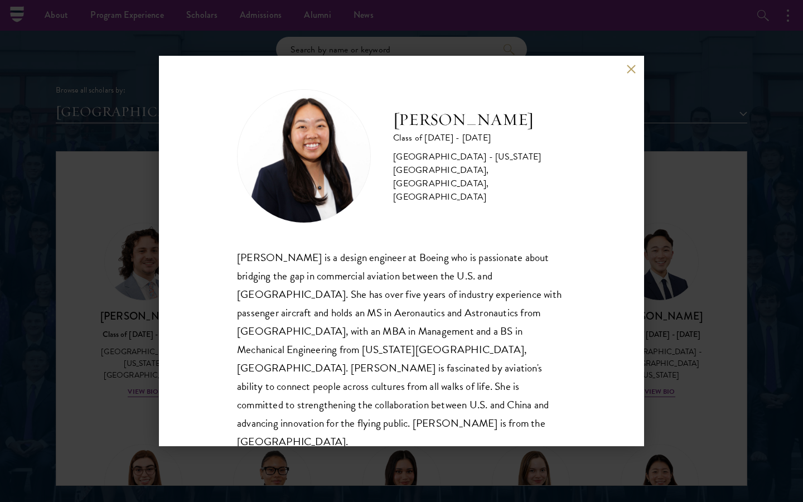
click at [633, 66] on button at bounding box center [630, 68] width 9 height 9
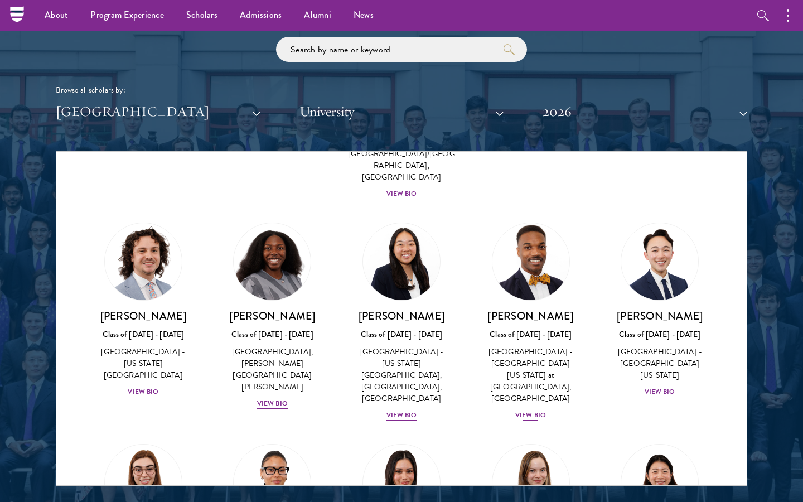
click at [532, 219] on img at bounding box center [530, 261] width 85 height 85
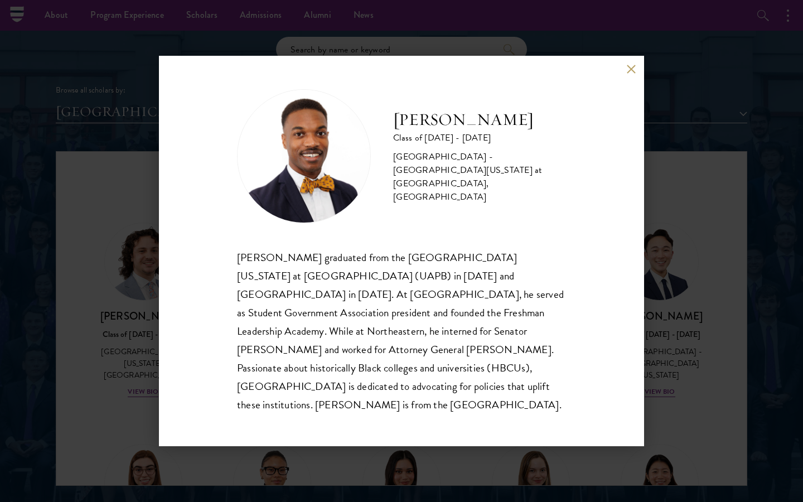
click at [632, 72] on div "[PERSON_NAME] Class of [DATE] - [DATE] [GEOGRAPHIC_DATA] - [GEOGRAPHIC_DATA][US…" at bounding box center [401, 251] width 485 height 390
click at [630, 74] on button at bounding box center [630, 68] width 9 height 9
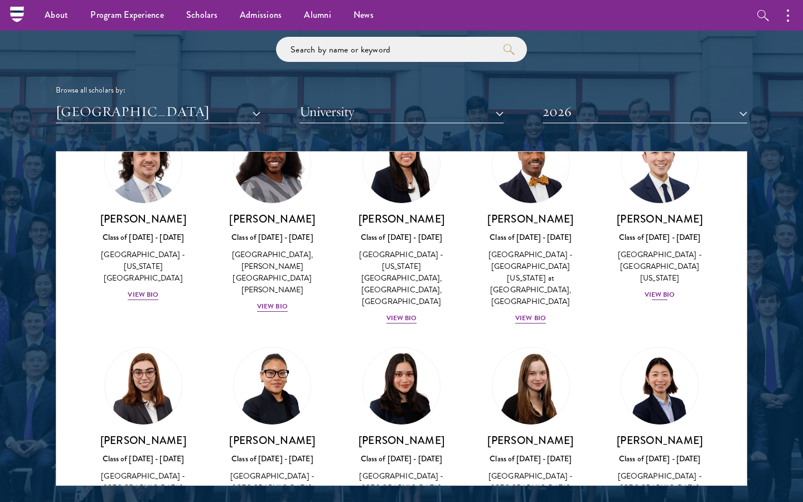
scroll to position [974, 0]
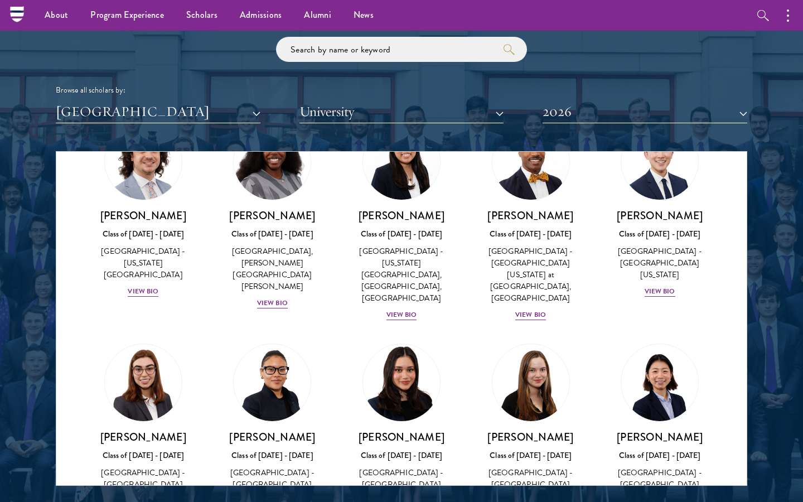
click at [408, 340] on img at bounding box center [401, 382] width 85 height 85
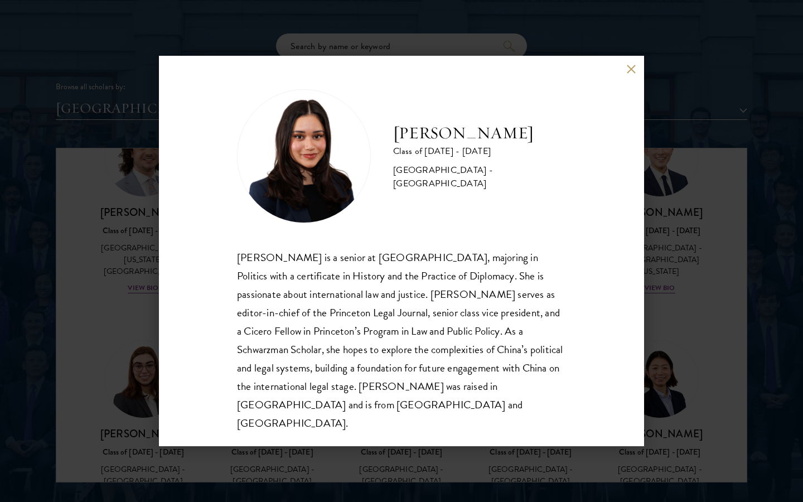
scroll to position [1333, 0]
click at [625, 82] on div "[PERSON_NAME] Class of [DATE] - [DATE] [GEOGRAPHIC_DATA] - [GEOGRAPHIC_DATA] [P…" at bounding box center [401, 251] width 485 height 390
click at [628, 74] on button at bounding box center [630, 68] width 9 height 9
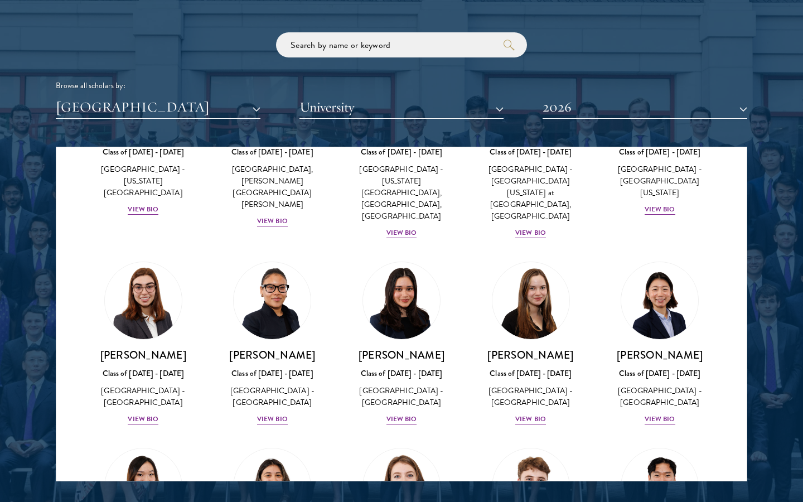
scroll to position [1061, 0]
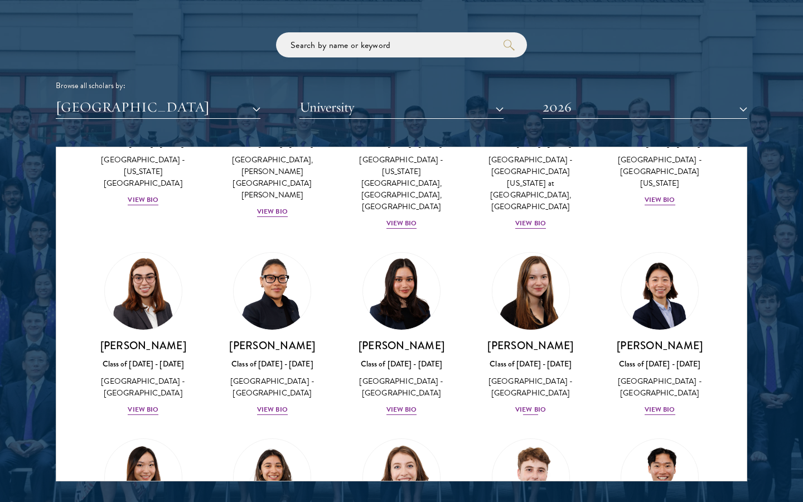
click at [489, 338] on div "[PERSON_NAME] Class of [DATE] - [DATE] [GEOGRAPHIC_DATA] - [GEOGRAPHIC_DATA] Vi…" at bounding box center [530, 376] width 107 height 77
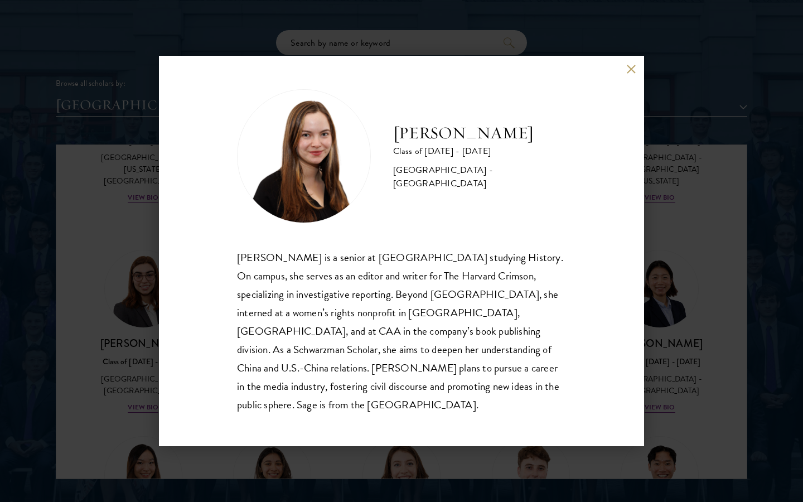
scroll to position [1337, 0]
click at [631, 82] on div "[PERSON_NAME] Class of [DATE] - [DATE] [GEOGRAPHIC_DATA] - [GEOGRAPHIC_DATA] [P…" at bounding box center [401, 251] width 485 height 390
click at [630, 74] on button at bounding box center [630, 68] width 9 height 9
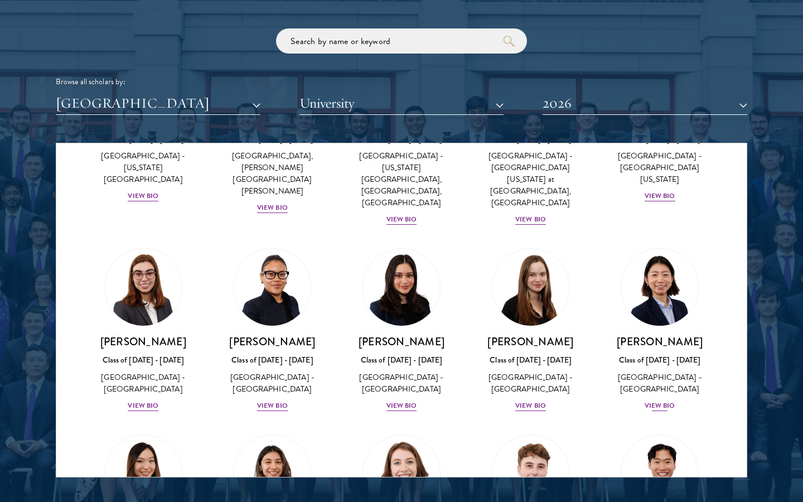
click at [629, 248] on link "[PERSON_NAME] Class of [DATE] - [DATE] [GEOGRAPHIC_DATA] - [GEOGRAPHIC_DATA] Vi…" at bounding box center [659, 330] width 107 height 164
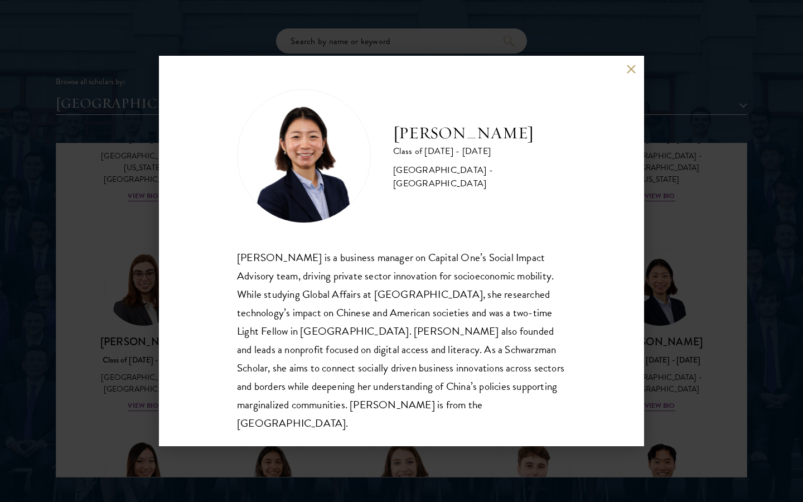
click at [625, 67] on div "[PERSON_NAME] Class of [DATE] - [DATE] [GEOGRAPHIC_DATA] - [GEOGRAPHIC_DATA] [P…" at bounding box center [401, 251] width 485 height 390
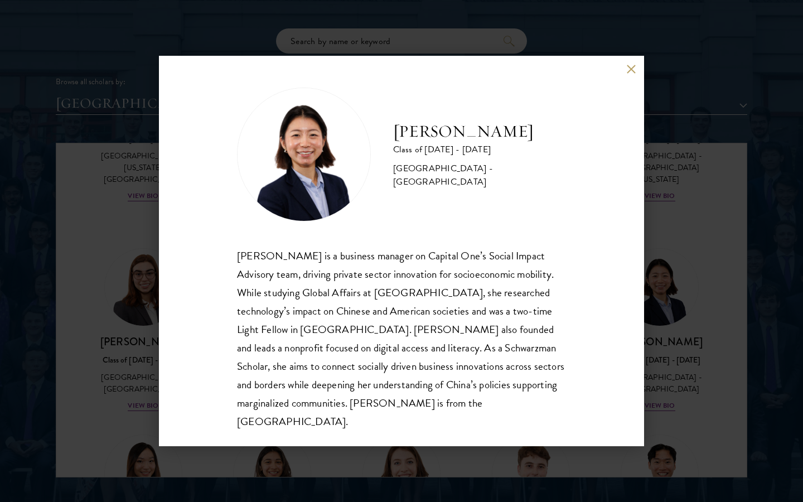
scroll to position [1, 0]
click at [628, 71] on button at bounding box center [630, 68] width 9 height 9
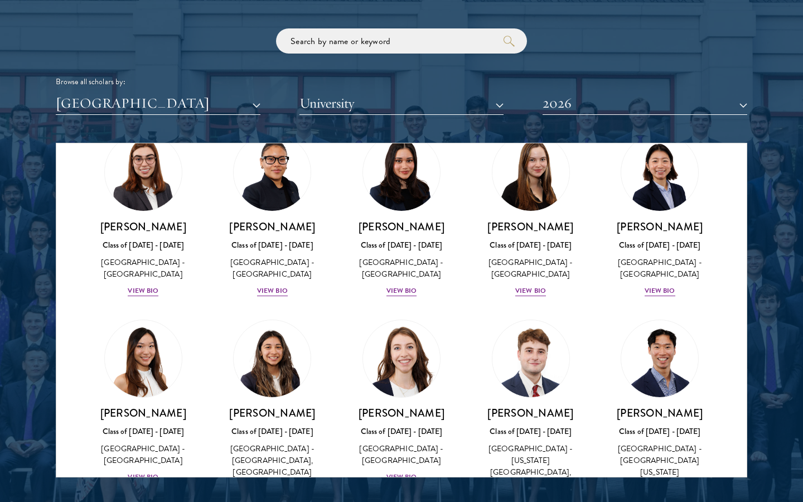
scroll to position [1176, 0]
click at [300, 405] on div "[PERSON_NAME] Class of [DATE] - [DATE] [GEOGRAPHIC_DATA] - [GEOGRAPHIC_DATA], […" at bounding box center [272, 461] width 107 height 113
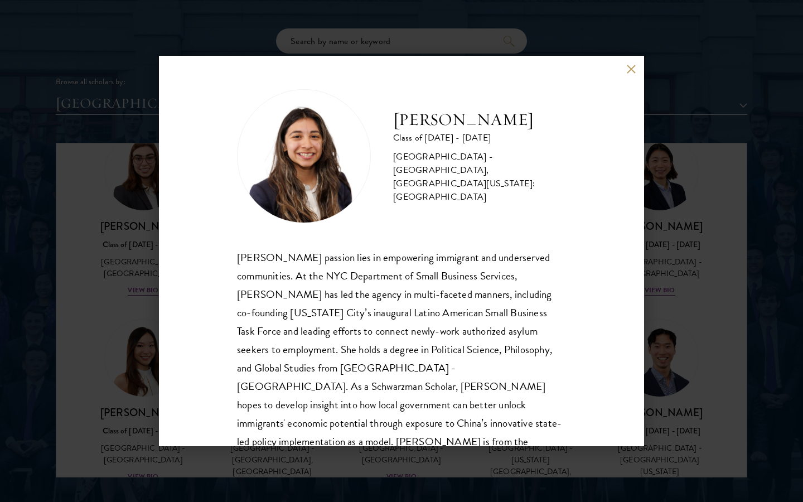
click at [634, 66] on button at bounding box center [630, 68] width 9 height 9
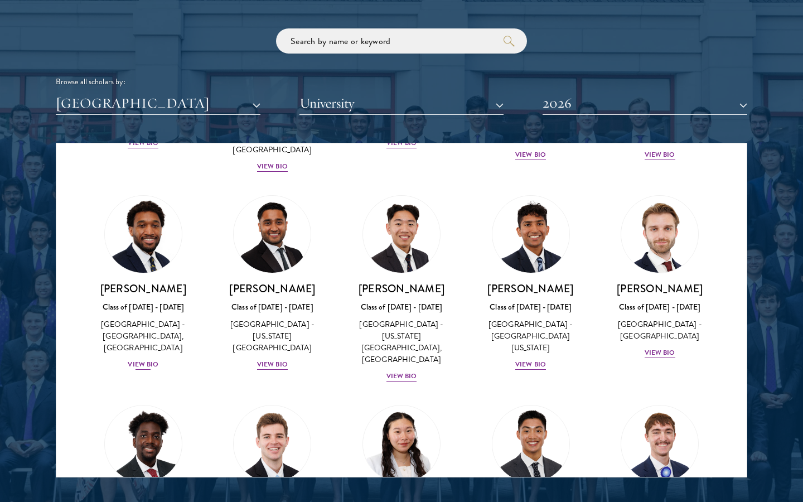
scroll to position [2000, 0]
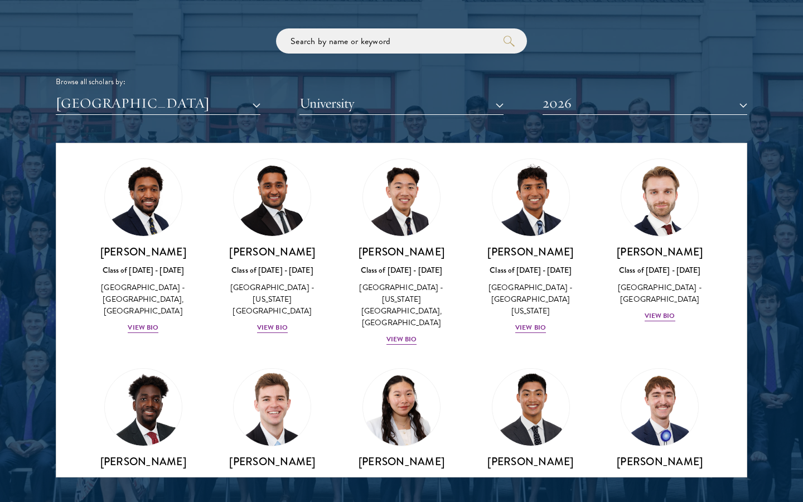
click at [260, 368] on link "[PERSON_NAME] Class of [DATE] - [DATE] [GEOGRAPHIC_DATA] - [PERSON_NAME][GEOGRA…" at bounding box center [272, 461] width 107 height 187
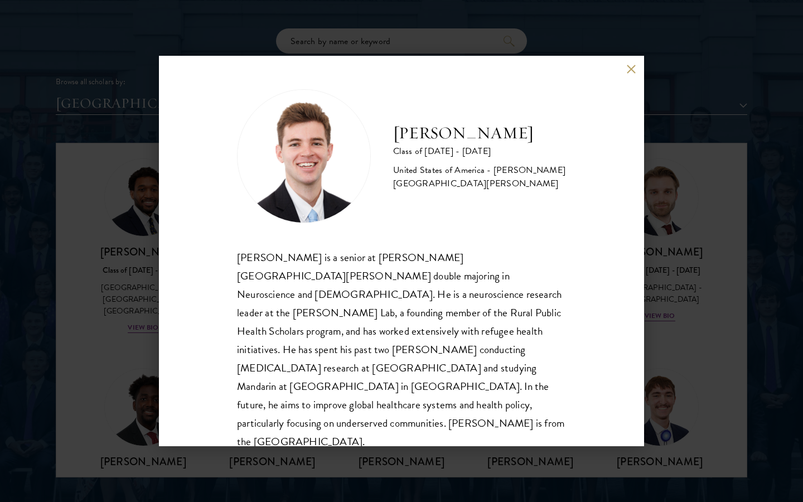
click at [633, 72] on button at bounding box center [630, 68] width 9 height 9
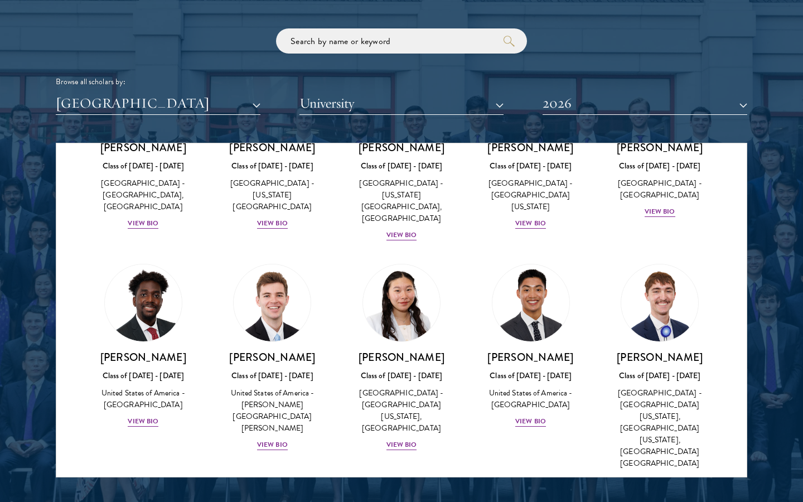
scroll to position [2106, 0]
